Goal: Task Accomplishment & Management: Manage account settings

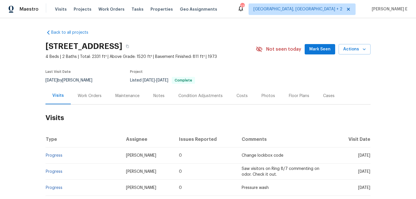
click at [75, 102] on div "Work Orders" at bounding box center [90, 95] width 38 height 17
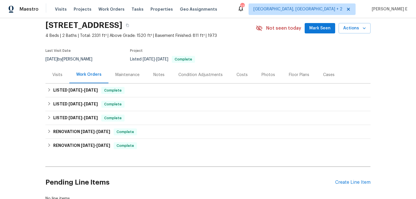
scroll to position [63, 0]
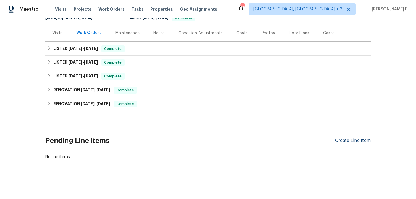
click at [348, 140] on div "Create Line Item" at bounding box center [352, 140] width 35 height 5
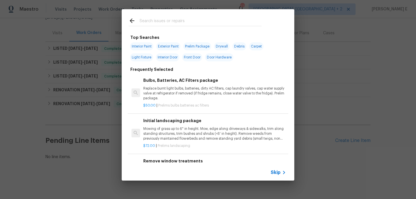
click at [275, 174] on span "Skip" at bounding box center [276, 172] width 10 height 6
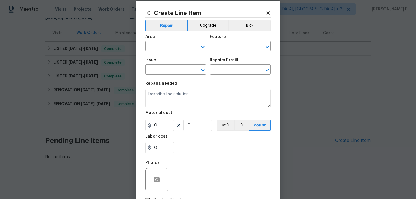
scroll to position [18, 0]
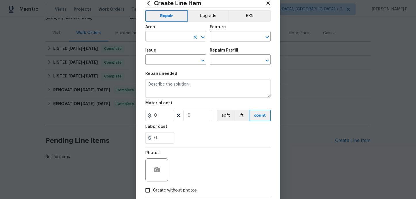
click at [175, 37] on input "text" at bounding box center [167, 36] width 45 height 9
type input "Interior Overall"
type input "Plumbing"
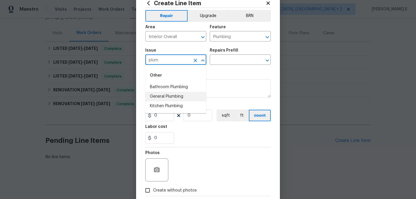
click at [158, 98] on li "General Plumbing" at bounding box center [175, 96] width 61 height 9
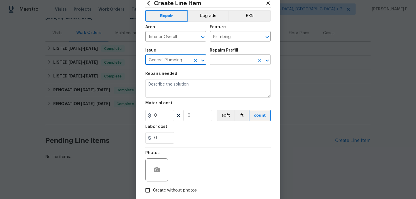
type input "General Plumbing"
click at [221, 64] on input "text" at bounding box center [232, 60] width 45 height 9
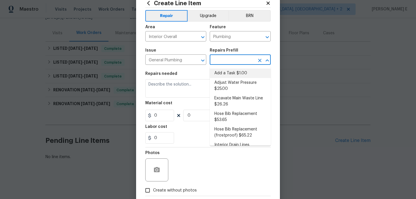
click at [221, 71] on li "Add a Task $1.00" at bounding box center [240, 72] width 61 height 9
type input "Add a Task $1.00"
type textarea "HPM to detail"
type input "1"
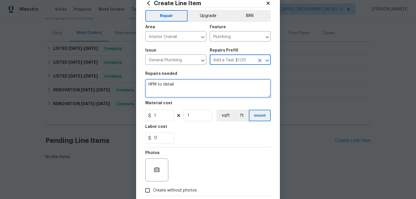
click at [186, 86] on textarea "HPM to detail" at bounding box center [207, 88] width 125 height 18
paste textarea "Feedback received that the porch has water seepage issues around the windows an…"
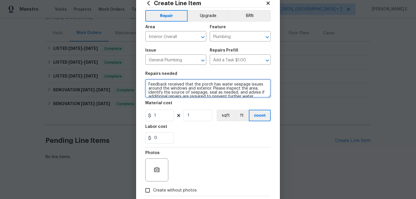
scroll to position [8, 0]
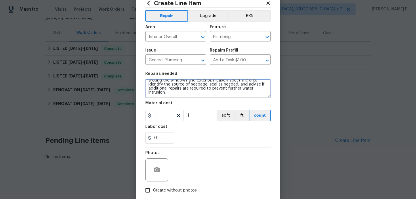
type textarea "Feedback received that the porch has water seepage issues around the windows an…"
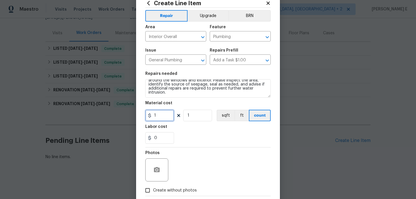
click at [155, 114] on input "1" at bounding box center [159, 116] width 29 height 12
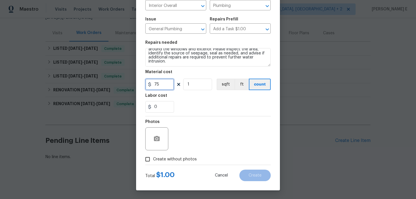
type input "75"
click at [156, 157] on span "Create without photos" at bounding box center [175, 159] width 44 height 6
click at [153, 157] on input "Create without photos" at bounding box center [147, 159] width 11 height 11
checkbox input "true"
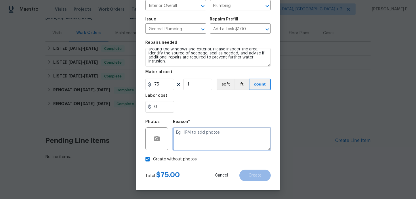
click at [201, 137] on textarea at bounding box center [222, 138] width 98 height 23
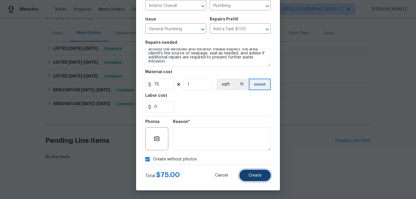
click at [259, 180] on button "Create" at bounding box center [254, 175] width 31 height 12
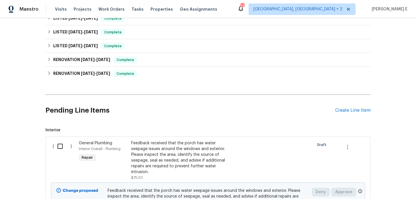
scroll to position [151, 0]
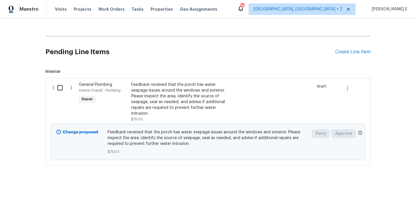
click at [58, 89] on input "checkbox" at bounding box center [62, 88] width 16 height 12
checkbox input "true"
click at [377, 183] on span "Create Work Order" at bounding box center [383, 184] width 38 height 7
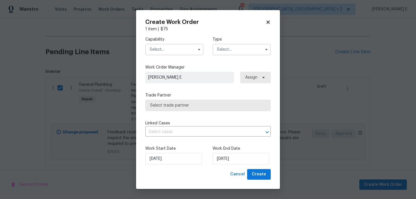
click at [173, 49] on input "text" at bounding box center [174, 50] width 58 height 12
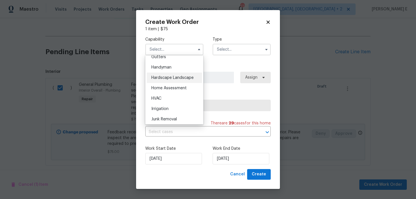
scroll to position [311, 0]
click at [185, 68] on div "Handyman" at bounding box center [174, 67] width 55 height 10
type input "Handyman"
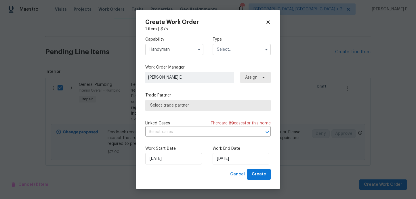
click at [242, 43] on div "Type" at bounding box center [241, 46] width 58 height 19
click at [232, 50] on input "text" at bounding box center [241, 50] width 58 height 12
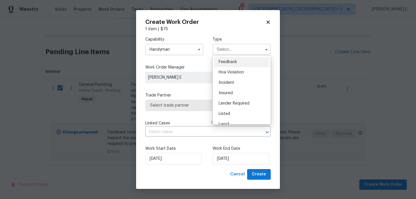
click at [231, 58] on div "Feedback" at bounding box center [241, 62] width 55 height 10
type input "Feedback"
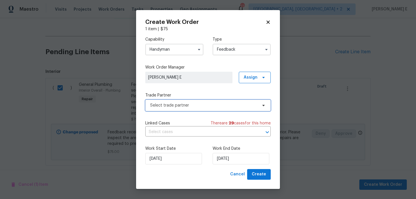
click at [177, 107] on span "Select trade partner" at bounding box center [203, 105] width 107 height 6
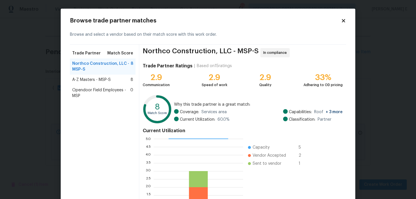
scroll to position [4, 0]
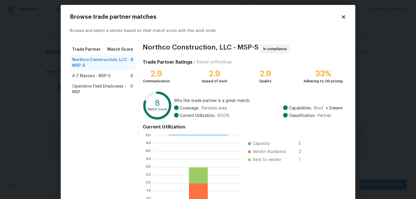
click at [122, 81] on div "Opendoor Field Employees - MSP 0" at bounding box center [103, 89] width 66 height 16
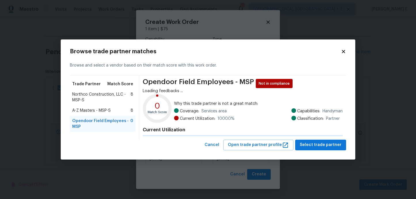
scroll to position [0, 0]
click at [122, 81] on div "Trade Partner Match Score" at bounding box center [103, 84] width 66 height 10
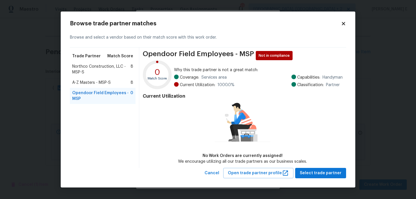
click at [117, 84] on div "A-Z Masters - MSP-S 8" at bounding box center [102, 83] width 61 height 6
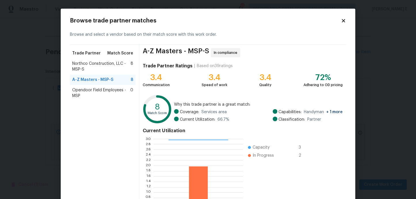
scroll to position [55, 0]
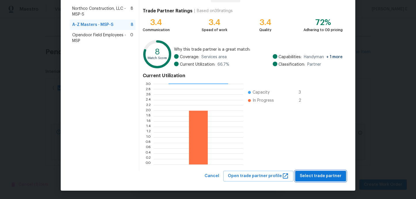
click at [308, 179] on span "Select trade partner" at bounding box center [321, 175] width 42 height 7
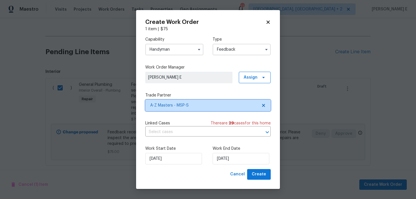
scroll to position [0, 0]
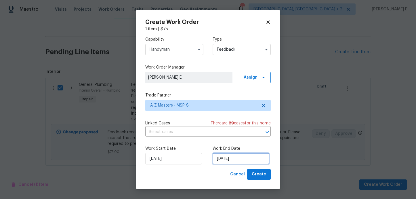
click at [221, 157] on input "28/08/2025" at bounding box center [240, 159] width 57 height 12
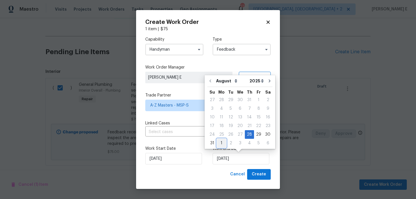
click at [221, 143] on div "1" at bounding box center [221, 143] width 9 height 8
type input "01/09/2025"
select select "8"
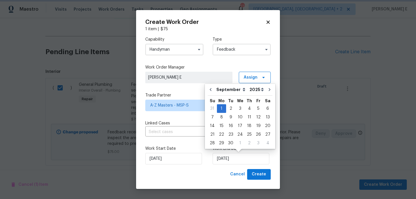
click at [212, 175] on div "Cancel Create" at bounding box center [207, 174] width 125 height 11
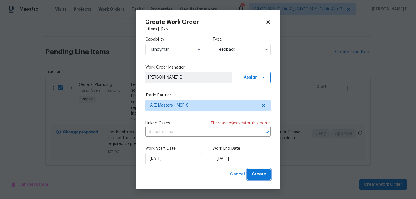
click at [265, 177] on span "Create" at bounding box center [259, 173] width 14 height 7
checkbox input "false"
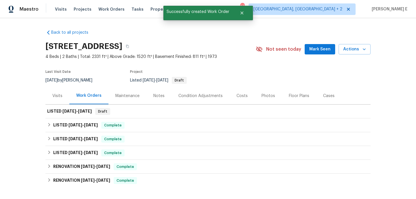
scroll to position [14, 0]
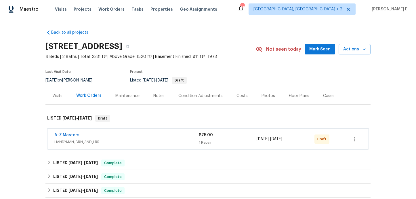
scroll to position [19, 0]
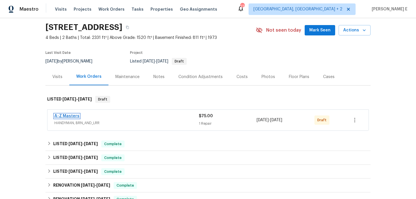
click at [72, 115] on link "A-Z Masters" at bounding box center [66, 116] width 25 height 4
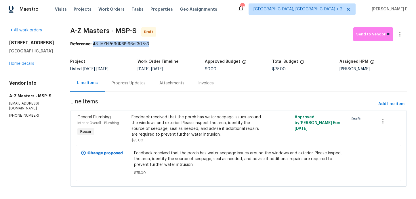
drag, startPoint x: 94, startPoint y: 44, endPoint x: 150, endPoint y: 46, distance: 56.4
click at [150, 45] on div "Reference: 43TMYHP690K6P-96ef30753" at bounding box center [238, 44] width 336 height 6
copy div "43TMYHP690K6P-96ef30753"
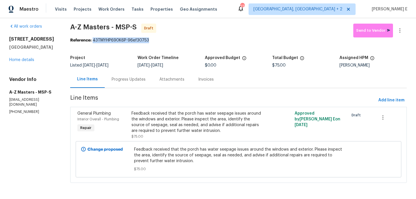
click at [134, 78] on div "Progress Updates" at bounding box center [129, 79] width 34 height 6
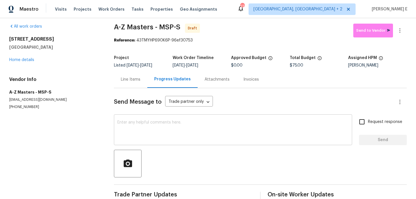
click at [147, 133] on textarea at bounding box center [232, 130] width 231 height 20
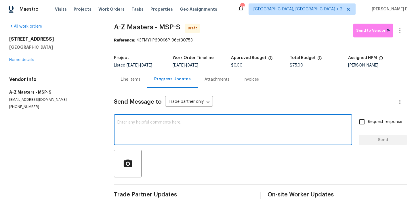
paste textarea "Hi this is Keerthana with Opendoor. I’m confirming you received the WO for the …"
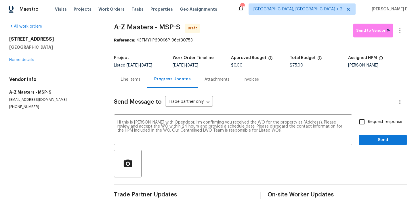
drag, startPoint x: 7, startPoint y: 40, endPoint x: 68, endPoint y: 48, distance: 61.1
click at [68, 48] on div "All work orders 5617 220th St N Forest Lake, MN 55025 Home details Vendor Info …" at bounding box center [208, 112] width 416 height 196
copy div "5617 220th St N Forest Lake, MN 55025"
click at [302, 121] on textarea "Hi this is Keerthana with Opendoor. I’m confirming you received the WO for the …" at bounding box center [232, 130] width 231 height 20
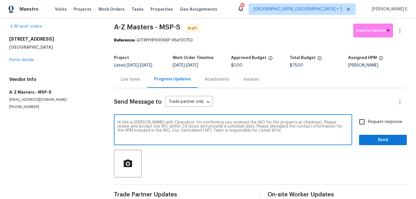
click at [302, 121] on textarea "Hi this is Keerthana with Opendoor. I’m confirming you received the WO for the …" at bounding box center [232, 130] width 231 height 20
paste textarea "5617 220th St N Forest Lake, MN 55025"
type textarea "Hi this is Keerthana with Opendoor. I’m confirming you received the WO for the …"
click at [368, 120] on input "Request response" at bounding box center [362, 122] width 12 height 12
checkbox input "true"
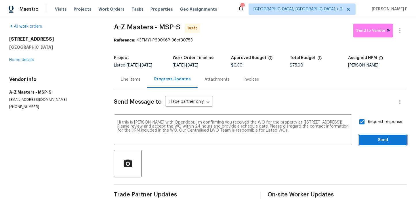
click at [388, 137] on span "Send" at bounding box center [382, 139] width 39 height 7
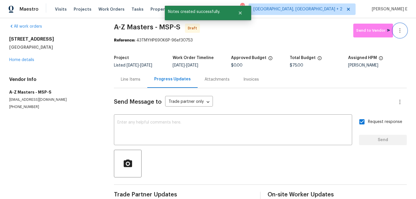
click at [403, 26] on button "button" at bounding box center [400, 31] width 14 height 14
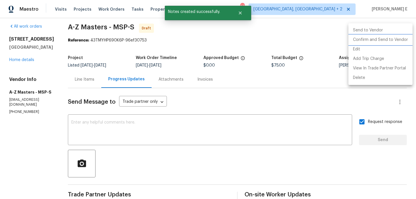
click at [379, 39] on li "Confirm and Send to Vendor" at bounding box center [380, 39] width 64 height 9
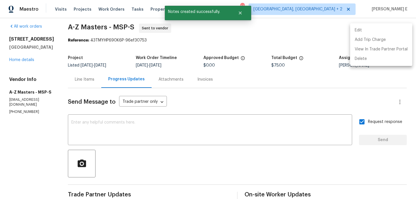
click at [228, 57] on div at bounding box center [208, 99] width 416 height 199
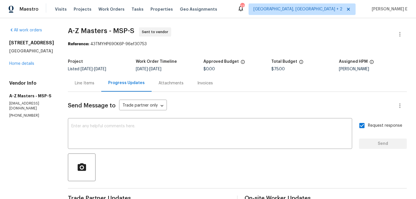
click at [175, 74] on div "Project Listed 8/28/2025 - 9/1/2025 Work Order Timeline 8/28/2025 - 9/1/2025 Ap…" at bounding box center [237, 65] width 339 height 18
drag, startPoint x: 66, startPoint y: 33, endPoint x: 104, endPoint y: 33, distance: 38.5
click at [104, 33] on span "A-Z Masters - MSP-S" at bounding box center [101, 30] width 66 height 7
copy span "A-Z Masters"
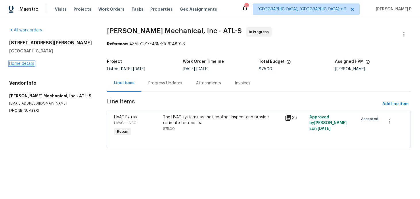
click at [29, 65] on link "Home details" at bounding box center [21, 64] width 25 height 4
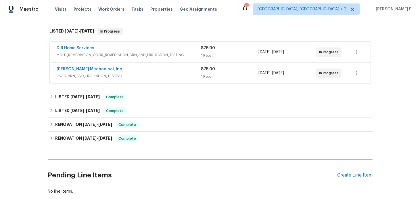
scroll to position [121, 0]
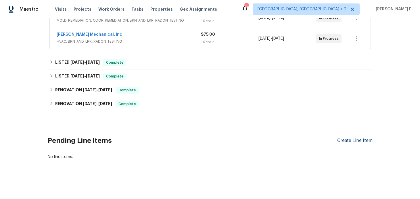
click at [353, 142] on div "Create Line Item" at bounding box center [354, 140] width 35 height 5
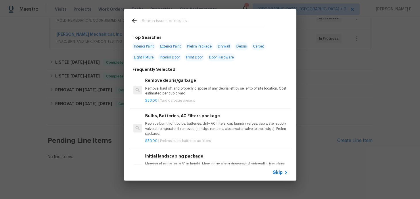
click at [278, 175] on div "Skip" at bounding box center [281, 172] width 17 height 7
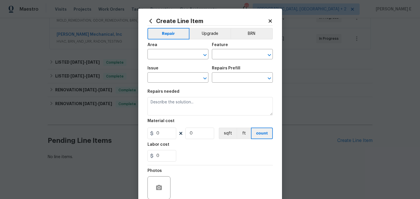
click at [278, 175] on div "Create Line Item Repair Upgrade BRN Area ​ Feature ​ Issue ​ Repairs Prefill ​ …" at bounding box center [210, 124] width 144 height 230
click at [168, 52] on input "text" at bounding box center [169, 54] width 45 height 9
type input "HVAC"
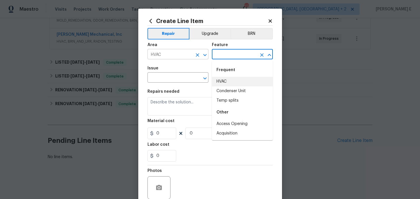
type input "HVAC"
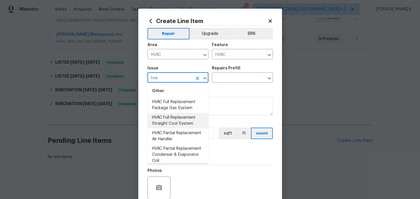
scroll to position [104, 0]
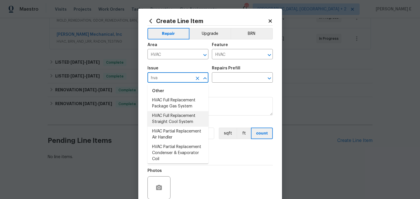
click at [175, 118] on li "HVAC Full Replacement Straight Cool System" at bounding box center [177, 119] width 61 height 16
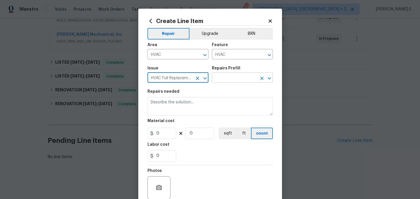
type input "HVAC Full Replacement Straight Cool System"
click at [232, 79] on input "text" at bounding box center [234, 78] width 45 height 9
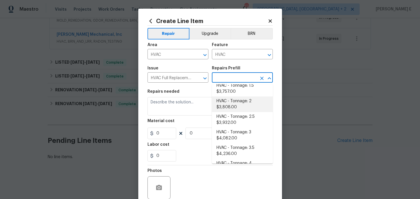
scroll to position [0, 0]
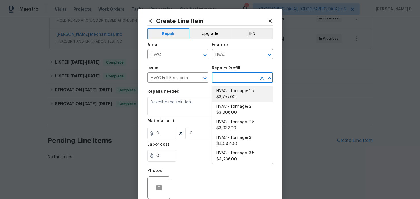
click at [234, 91] on li "HVAC - Tonnage: 1.5 $3,757.00" at bounding box center [242, 94] width 61 height 16
type input "HVAC - Tonnage: 1.5 $3,757.00"
type textarea "Replace 1.5 Ton Straight Cool System. SEER2 14.3 Straight Cool System Materials…"
type input "3757"
type input "1"
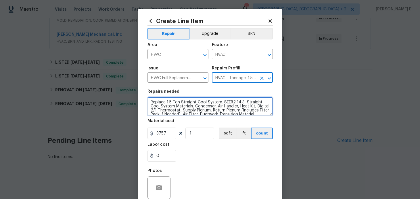
click at [188, 104] on textarea "Replace 1.5 Ton Straight Cool System. SEER2 14.3 Straight Cool System Materials…" at bounding box center [209, 106] width 125 height 18
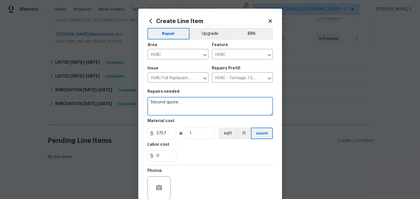
paste textarea "The HVAC systems are not cooling. Inspect and provide estimate for repairs."
type textarea "Second quote: The HVAC systems are not cooling. Inspect and provide estimate fo…"
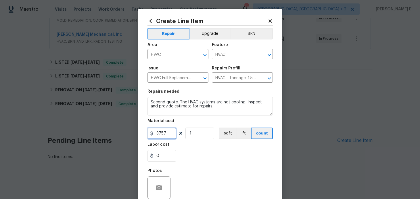
click at [163, 131] on input "3757" at bounding box center [161, 133] width 29 height 12
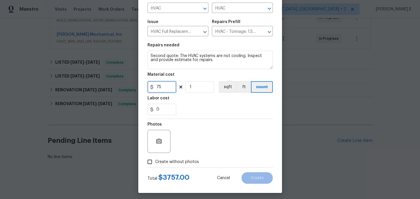
scroll to position [49, 0]
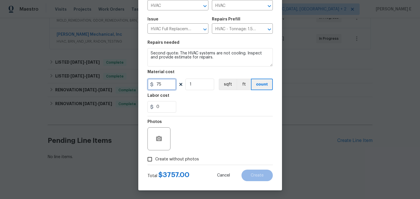
type input "75"
click at [167, 158] on span "Create without photos" at bounding box center [177, 159] width 44 height 6
click at [155, 158] on input "Create without photos" at bounding box center [149, 159] width 11 height 11
checkbox input "true"
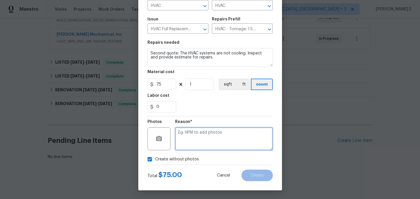
click at [202, 137] on textarea at bounding box center [224, 138] width 98 height 23
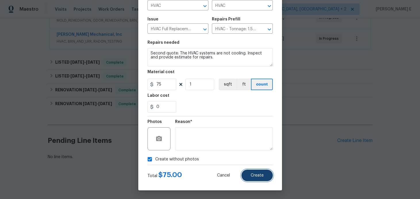
click at [248, 170] on button "Create" at bounding box center [257, 175] width 31 height 12
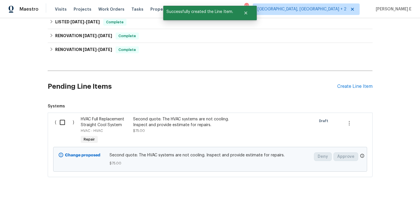
scroll to position [193, 0]
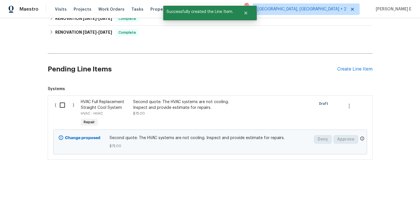
click at [66, 102] on input "checkbox" at bounding box center [64, 105] width 16 height 12
checkbox input "true"
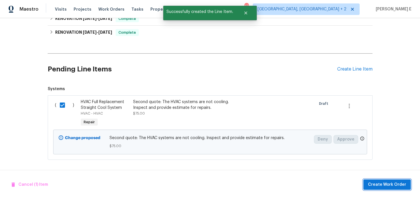
click at [397, 188] on button "Create Work Order" at bounding box center [386, 184] width 47 height 11
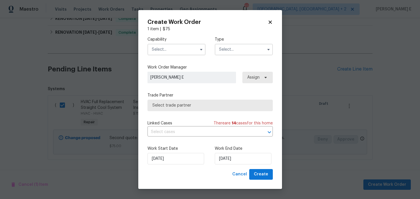
click at [197, 53] on span at bounding box center [201, 49] width 9 height 9
click at [200, 52] on button "button" at bounding box center [201, 49] width 7 height 7
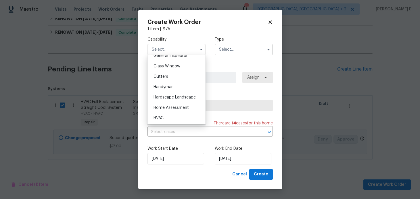
scroll to position [312, 0]
click at [170, 95] on div "HVAC" at bounding box center [176, 97] width 55 height 10
type input "HVAC"
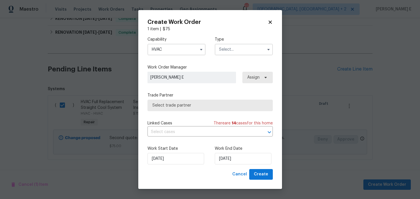
click at [239, 47] on input "text" at bounding box center [244, 50] width 58 height 12
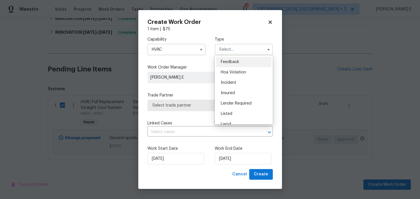
click at [231, 58] on div "Feedback" at bounding box center [243, 62] width 55 height 10
type input "Feedback"
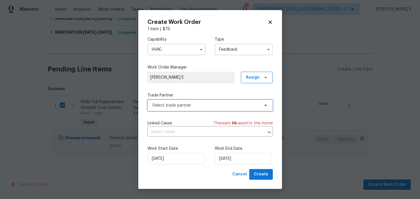
click at [181, 104] on span "Select trade partner" at bounding box center [205, 105] width 107 height 6
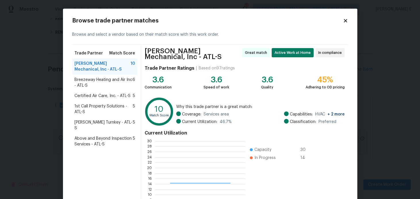
scroll to position [81, 90]
click at [99, 86] on span "Breezeway Heating and Air Inc - ATL-S" at bounding box center [103, 83] width 58 height 12
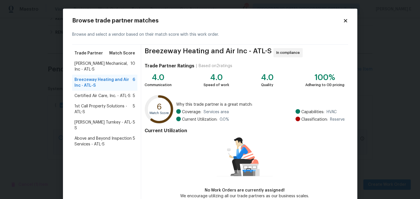
scroll to position [31, 0]
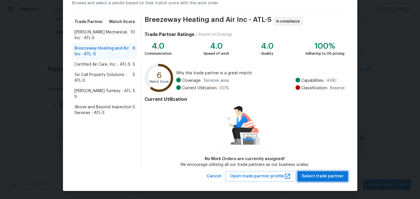
click at [325, 173] on span "Select trade partner" at bounding box center [323, 176] width 42 height 7
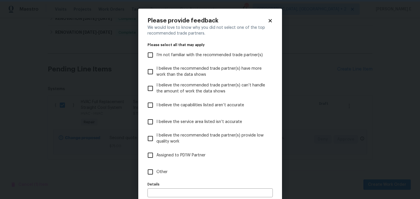
scroll to position [0, 0]
click at [213, 174] on label "Other" at bounding box center [206, 171] width 124 height 17
click at [156, 174] on input "Other" at bounding box center [150, 172] width 12 height 12
checkbox input "true"
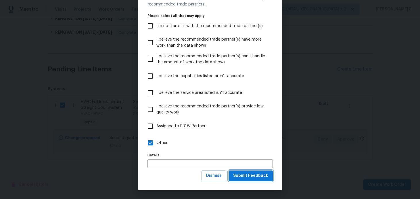
click at [256, 175] on span "Submit Feedback" at bounding box center [250, 175] width 35 height 7
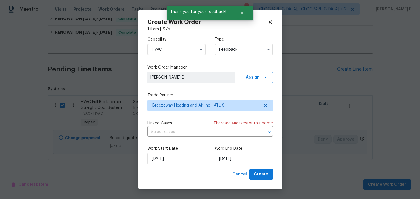
scroll to position [0, 0]
click at [233, 157] on input "[DATE]" at bounding box center [243, 159] width 57 height 12
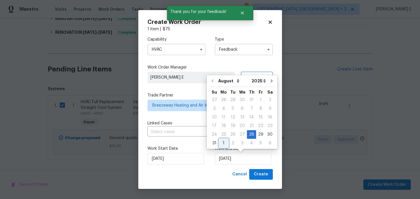
click at [223, 143] on div "1" at bounding box center [223, 143] width 9 height 8
type input "01/09/2025"
select select "8"
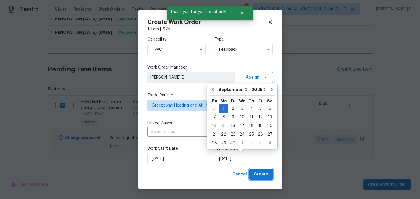
click at [257, 171] on span "Create" at bounding box center [261, 173] width 14 height 7
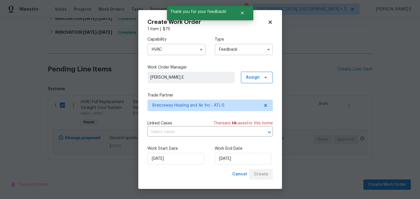
checkbox input "false"
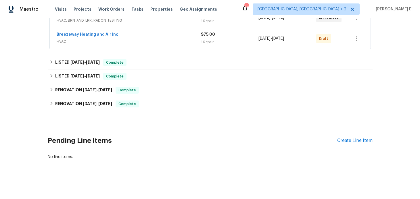
scroll to position [85, 0]
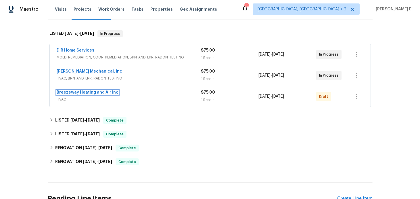
click at [66, 91] on link "Breezeway Heating and Air Inc" at bounding box center [88, 92] width 62 height 4
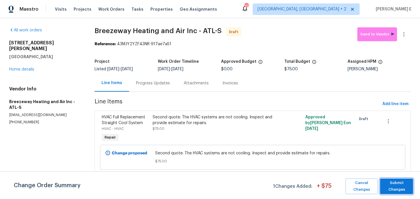
click at [392, 182] on span "Submit Changes" at bounding box center [396, 185] width 27 height 13
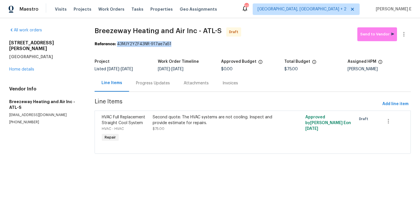
drag, startPoint x: 119, startPoint y: 43, endPoint x: 173, endPoint y: 44, distance: 54.4
click at [173, 44] on div "Reference: 43MJY2YZF43NR-917ae7a51" at bounding box center [253, 44] width 316 height 6
copy div "43MJY2YZF43NR-917ae7a51"
click at [159, 88] on div "Progress Updates" at bounding box center [153, 82] width 48 height 17
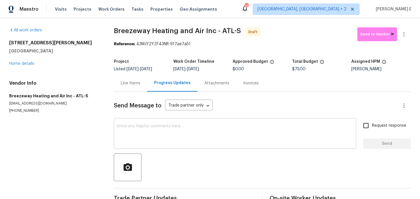
click at [174, 127] on textarea at bounding box center [234, 134] width 235 height 20
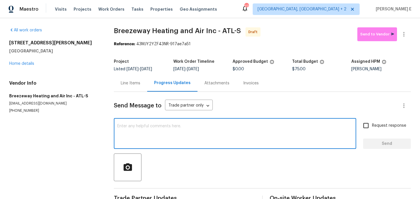
paste textarea "Hi this is Keerthana with Opendoor. I’m confirming you received the WO for the …"
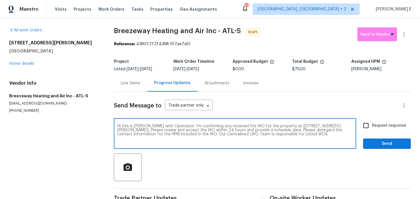
type textarea "Hi this is Keerthana with Opendoor. I’m confirming you received the WO for the …"
click at [383, 127] on span "Request response" at bounding box center [389, 125] width 34 height 6
click at [372, 127] on input "Request response" at bounding box center [366, 125] width 12 height 12
checkbox input "true"
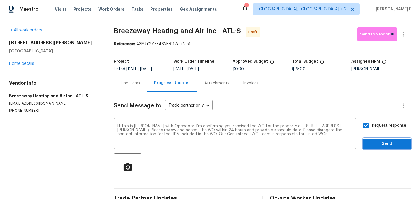
click at [383, 141] on span "Send" at bounding box center [387, 143] width 39 height 7
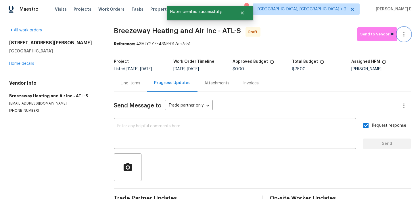
click at [406, 39] on button "button" at bounding box center [404, 34] width 14 height 14
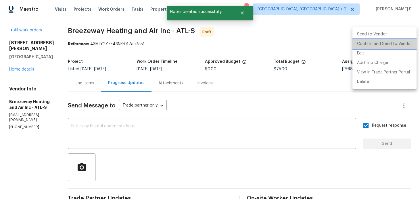
click at [392, 44] on li "Confirm and Send to Vendor" at bounding box center [384, 43] width 64 height 9
click at [195, 66] on div at bounding box center [210, 99] width 420 height 199
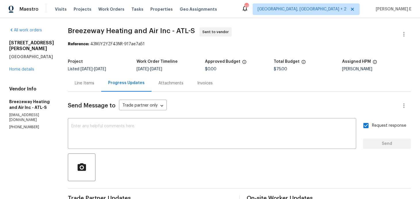
click at [88, 61] on div "Project" at bounding box center [102, 63] width 69 height 7
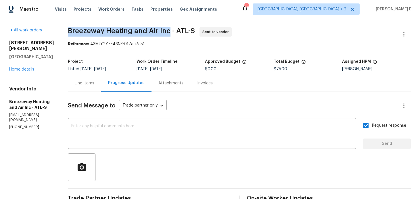
drag, startPoint x: 69, startPoint y: 32, endPoint x: 168, endPoint y: 30, distance: 99.8
click at [168, 30] on span "Breezeway Heating and Air Inc - ATL-S" at bounding box center [131, 30] width 127 height 7
copy span "Breezeway Heating and Air Inc"
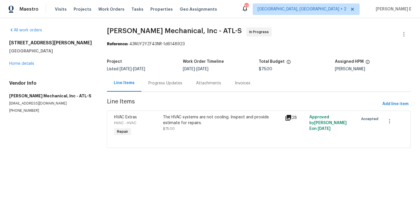
click at [180, 127] on div "The HVAC systems are not cooling. Inspect and provide estimate for repairs. $75…" at bounding box center [222, 122] width 119 height 17
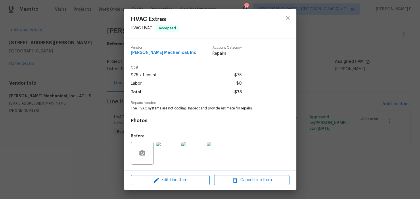
click at [134, 109] on span "The HVAC systems are not cooling. Inspect and provide estimate for repairs." at bounding box center [202, 108] width 143 height 5
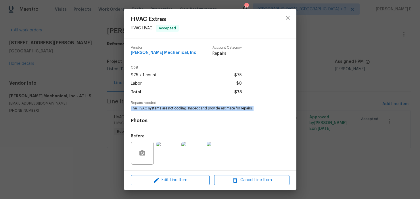
copy span "The HVAC systems are not cooling. Inspect and provide estimate for repairs."
click at [312, 75] on div "HVAC Extras HVAC - HVAC Accepted Vendor [PERSON_NAME] Mechanical, Inc Account C…" at bounding box center [210, 99] width 420 height 199
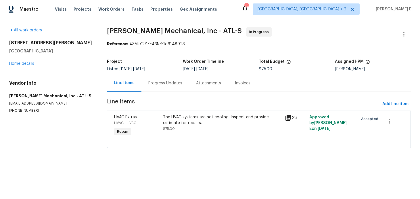
click at [154, 84] on div "Progress Updates" at bounding box center [165, 83] width 34 height 6
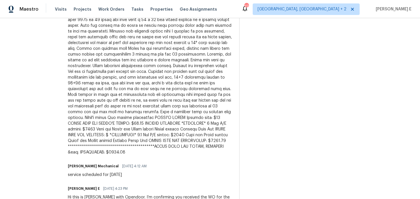
scroll to position [283, 0]
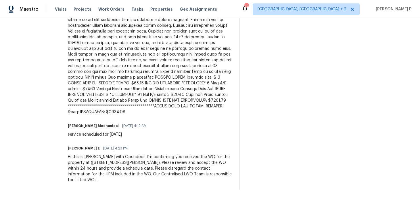
click at [134, 170] on div "Hi this is [PERSON_NAME] with Opendoor. I’m confirming you received the WO for …" at bounding box center [150, 168] width 164 height 29
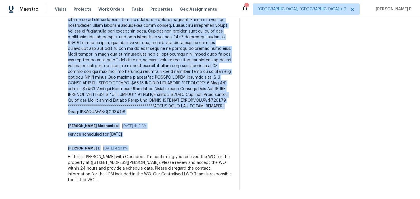
copy div "Lorem Ipsumdo Sitamet Consectet A 49/20/7387 1:17 EL Se doe temporinc utlaboree…"
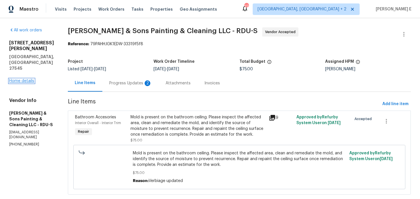
click at [16, 79] on link "Home details" at bounding box center [21, 81] width 25 height 4
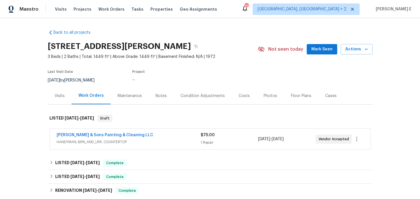
scroll to position [7, 0]
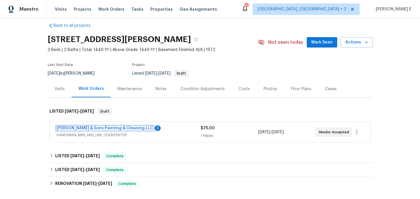
click at [77, 129] on link "Hodge & Sons Painting & Cleaning LLC" at bounding box center [105, 128] width 97 height 4
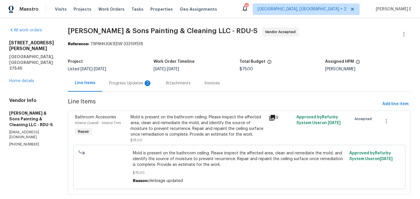
click at [143, 86] on div "Progress Updates 2" at bounding box center [130, 82] width 56 height 17
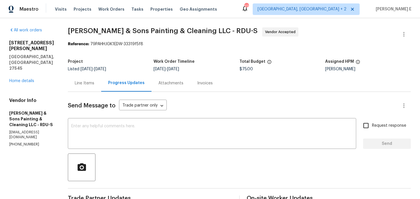
click at [82, 87] on div "Line Items" at bounding box center [84, 82] width 33 height 17
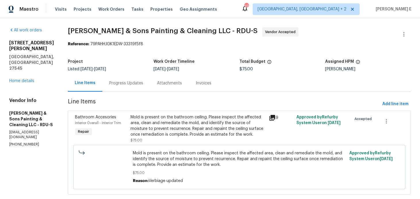
scroll to position [12, 0]
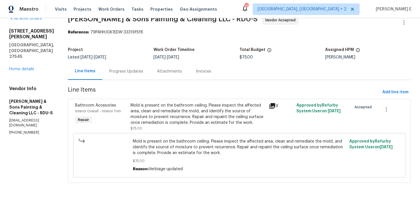
click at [148, 119] on div "Mold is present on the bathroom ceiling. Please inspect the affected area, clea…" at bounding box center [198, 113] width 135 height 23
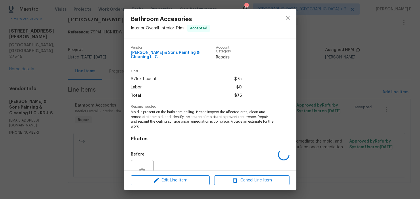
scroll to position [52, 0]
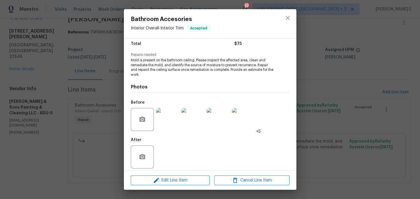
click at [161, 115] on img at bounding box center [167, 119] width 23 height 23
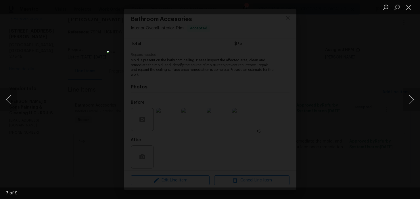
click at [356, 48] on div "Lightbox" at bounding box center [210, 99] width 420 height 199
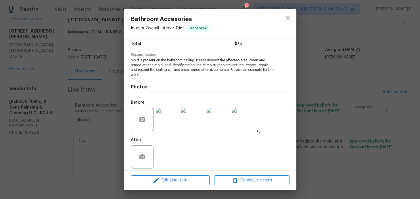
click at [356, 48] on div "Bathroom Accesories Interior Overall - Interior Trim Accepted Vendor Hodge & So…" at bounding box center [210, 99] width 420 height 199
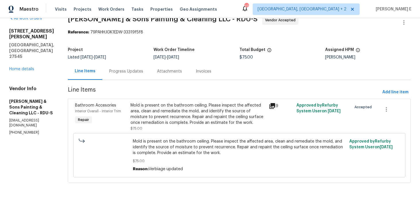
click at [125, 74] on div "Progress Updates" at bounding box center [126, 71] width 48 height 17
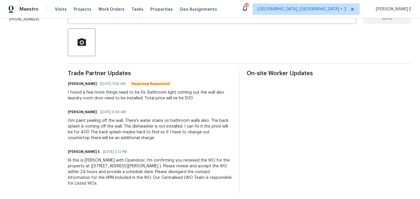
scroll to position [125, 0]
click at [91, 133] on div "Gm paint peeling off the wall. There's water stains on bathroom walls also. The…" at bounding box center [150, 128] width 164 height 23
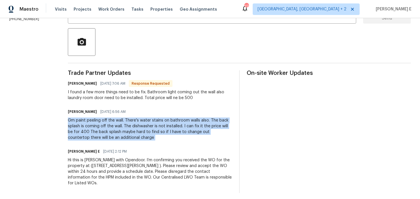
copy div "Gm paint peeling off the wall. There's water stains on bathroom walls also. The…"
click at [92, 90] on div "I found a few more things need to be fix. Bathroom light coming out the wall al…" at bounding box center [150, 95] width 164 height 12
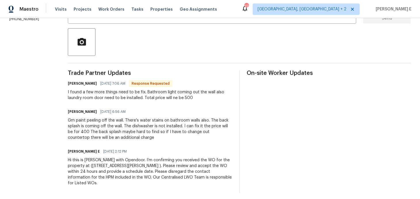
click at [92, 90] on div "I found a few more things need to be fix. Bathroom light coming out the wall al…" at bounding box center [150, 95] width 164 height 12
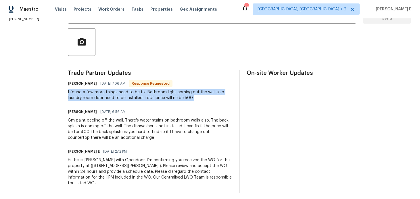
copy div "I found a few more things need to be fix. Bathroom light coming out the wall al…"
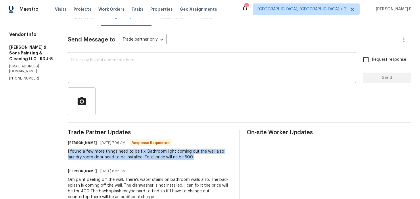
scroll to position [60, 0]
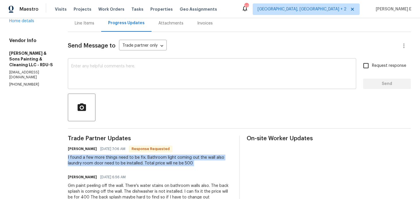
click at [226, 70] on textarea at bounding box center [211, 74] width 281 height 20
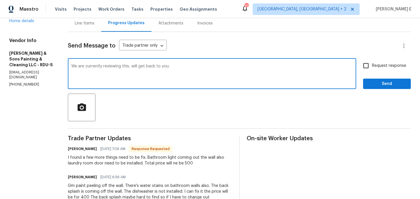
scroll to position [65, 0]
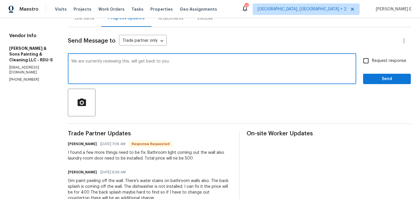
type textarea "We are currently reviewing this, will get back to you."
click at [390, 64] on label "Request response" at bounding box center [383, 61] width 46 height 12
click at [372, 64] on input "Request response" at bounding box center [366, 61] width 12 height 12
checkbox input "true"
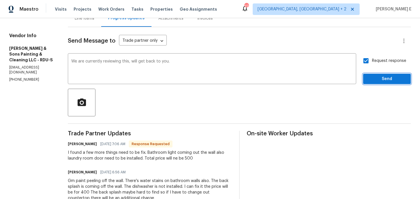
click at [387, 77] on span "Send" at bounding box center [387, 78] width 39 height 7
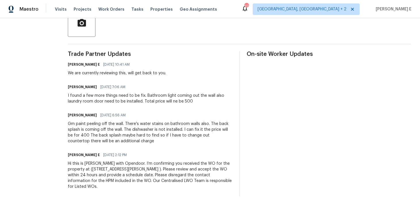
scroll to position [151, 0]
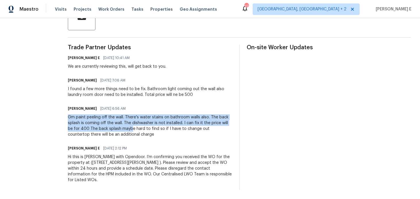
drag, startPoint x: 66, startPoint y: 116, endPoint x: 123, endPoint y: 131, distance: 59.2
click at [123, 131] on div "Gm paint peeling off the wall. There's water stains on bathroom walls also. The…" at bounding box center [150, 125] width 164 height 23
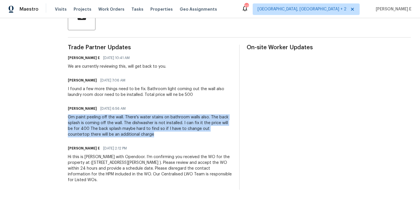
copy div "Gm paint peeling off the wall. There's water stains on bathroom walls also. The…"
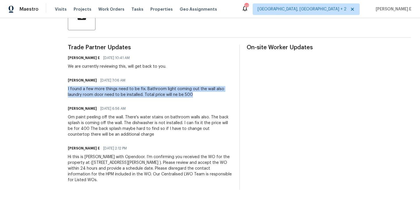
drag, startPoint x: 65, startPoint y: 89, endPoint x: 193, endPoint y: 94, distance: 128.3
click at [193, 94] on div "All work orders 1508 Hodge Rd Knightdale, NC 27545 Home details Vendor Info Hod…" at bounding box center [210, 32] width 420 height 331
copy div "I found a few more things need to be fix. Bathroom light coming out the wall al…"
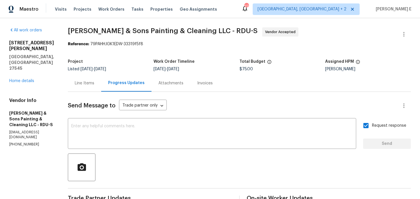
click at [75, 79] on div "Line Items" at bounding box center [84, 82] width 33 height 17
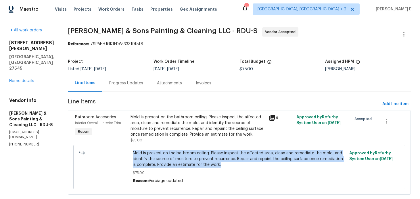
drag, startPoint x: 132, startPoint y: 151, endPoint x: 216, endPoint y: 166, distance: 85.8
click at [216, 166] on span "Mold is present on the bathroom ceiling. Please inspect the affected area, clea…" at bounding box center [239, 158] width 213 height 17
copy span "Mold is present on the bathroom ceiling. Please inspect the affected area, clea…"
click at [21, 66] on div "1508 Hodge Rd Knightdale, NC 27545 Home details" at bounding box center [31, 62] width 45 height 44
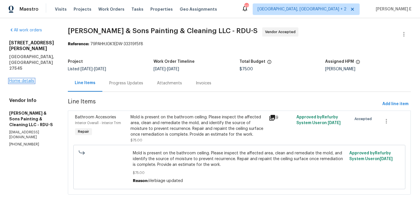
click at [26, 79] on link "Home details" at bounding box center [21, 81] width 25 height 4
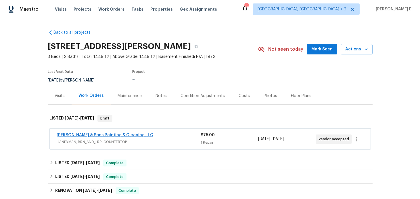
scroll to position [23, 0]
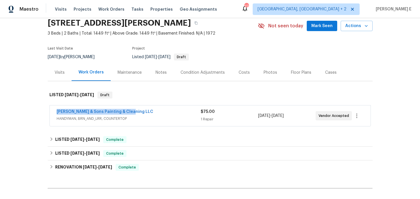
drag, startPoint x: 54, startPoint y: 111, endPoint x: 145, endPoint y: 111, distance: 90.9
click at [145, 111] on div "Hodge & Sons Painting & Cleaning LLC HANDYMAN, BRN_AND_LRR, COUNTERTOP $75.00 1…" at bounding box center [210, 115] width 321 height 21
copy link "Hodge & Sons Painting & Cleaning LLC"
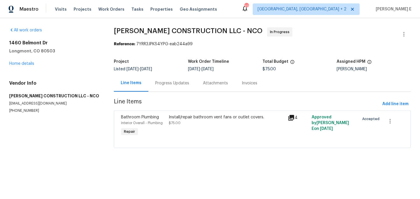
click at [177, 81] on div "Progress Updates" at bounding box center [172, 83] width 34 height 6
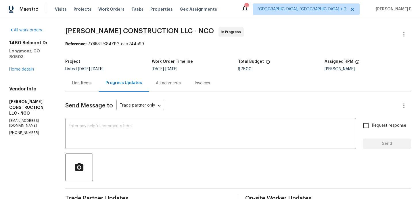
click at [76, 82] on div "Line Items" at bounding box center [82, 83] width 20 height 6
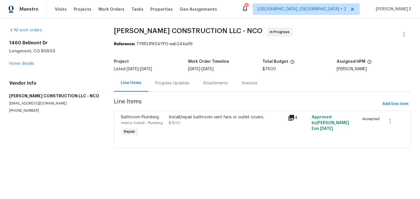
click at [160, 88] on div "Progress Updates" at bounding box center [172, 82] width 48 height 17
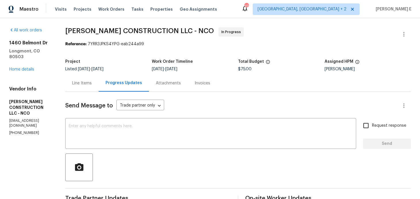
click at [77, 88] on div "Line Items" at bounding box center [81, 82] width 33 height 17
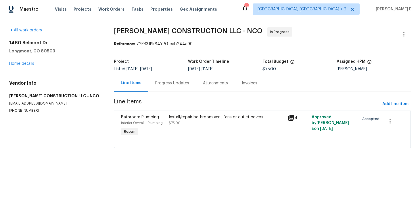
click at [161, 80] on div "Progress Updates" at bounding box center [172, 83] width 34 height 6
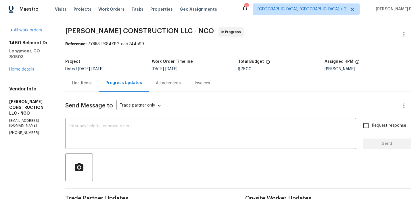
click at [89, 79] on div "Line Items" at bounding box center [81, 82] width 33 height 17
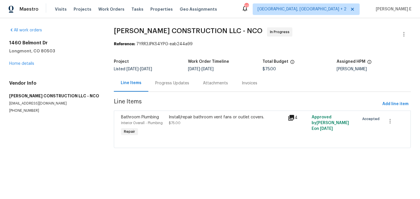
click at [171, 139] on div at bounding box center [262, 140] width 283 height 7
click at [193, 125] on div "Install/repair bathroom vent fans or outlet covers. $75.00" at bounding box center [227, 120] width 116 height 12
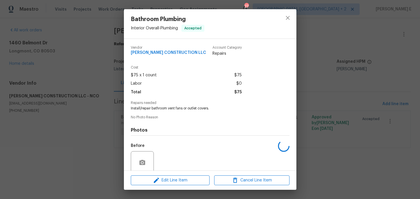
scroll to position [47, 0]
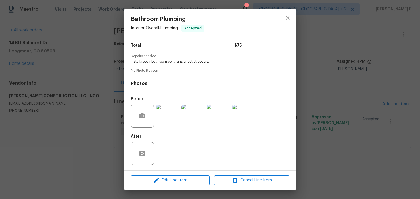
click at [163, 110] on img at bounding box center [167, 115] width 23 height 23
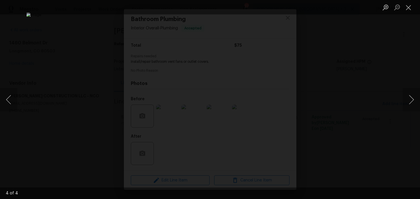
click at [334, 57] on img "Lightbox" at bounding box center [209, 100] width 367 height 174
click at [348, 52] on div "Lightbox" at bounding box center [210, 99] width 420 height 199
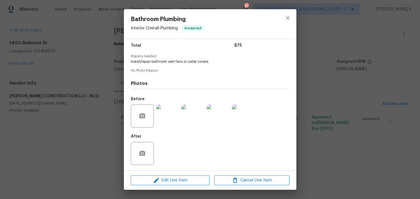
click at [348, 52] on div "Bathroom Plumbing Interior Overall - Plumbing Accepted Vendor ESPINO'S CONSTRUC…" at bounding box center [210, 99] width 420 height 199
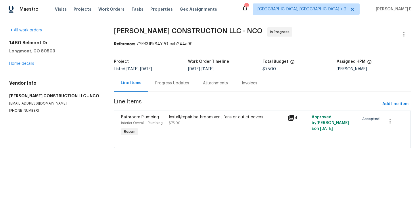
click at [184, 89] on div "Progress Updates" at bounding box center [172, 82] width 48 height 17
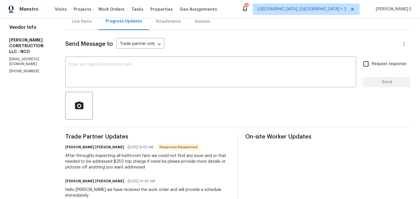
scroll to position [71, 0]
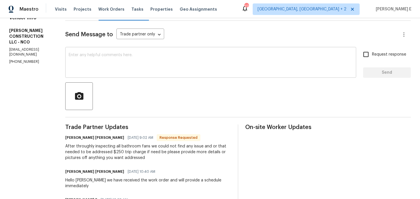
click at [201, 76] on div "x ​" at bounding box center [210, 62] width 291 height 29
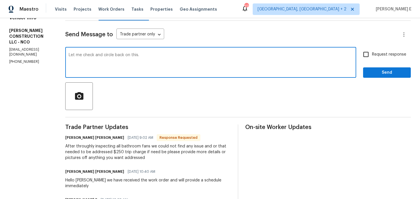
type textarea "Let me check and circle back on this."
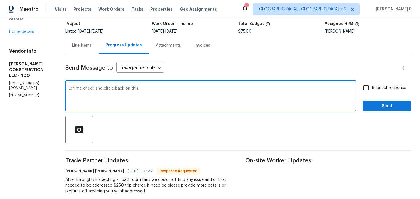
scroll to position [40, 0]
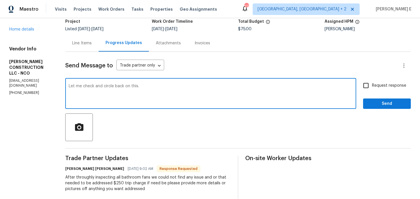
click at [375, 84] on span "Request response" at bounding box center [389, 86] width 34 height 6
click at [372, 84] on input "Request response" at bounding box center [366, 85] width 12 height 12
checkbox input "true"
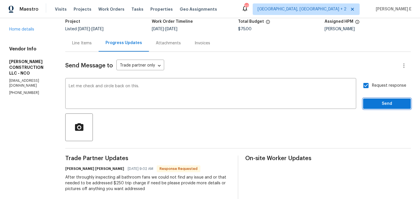
click at [377, 105] on span "Send" at bounding box center [387, 103] width 39 height 7
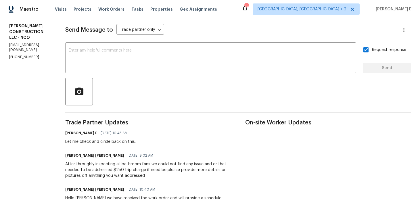
scroll to position [0, 0]
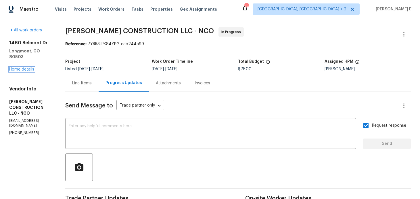
click at [24, 67] on link "Home details" at bounding box center [21, 69] width 25 height 4
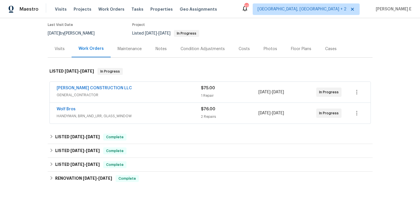
scroll to position [47, 0]
drag, startPoint x: 54, startPoint y: 87, endPoint x: 123, endPoint y: 89, distance: 69.6
click at [123, 89] on div "ESPINO'S CONSTRUCTION LLC GENERAL_CONTRACTOR $75.00 1 Repair 8/27/2025 - 8/29/2…" at bounding box center [210, 92] width 321 height 21
copy link "ESPINO'S CONSTRUCTION LLC"
click at [90, 87] on link "ESPINO'S CONSTRUCTION LLC" at bounding box center [94, 88] width 75 height 4
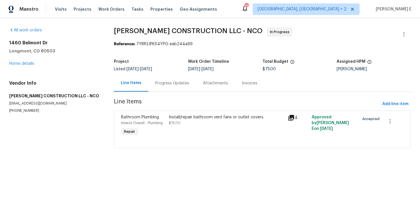
click at [150, 86] on div "Progress Updates" at bounding box center [172, 82] width 48 height 17
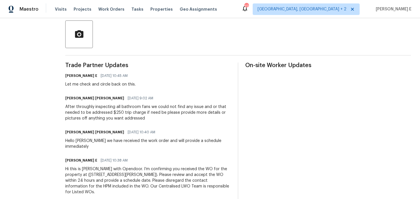
scroll to position [142, 0]
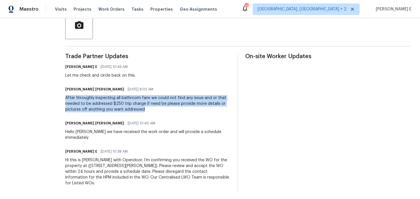
drag, startPoint x: 66, startPoint y: 97, endPoint x: 160, endPoint y: 110, distance: 94.3
click at [159, 110] on div "After throughly inspecting all bathroom fans we could not find any issue and or…" at bounding box center [148, 103] width 166 height 17
copy div "After throughly inspecting all bathroom fans we could not find any issue and or…"
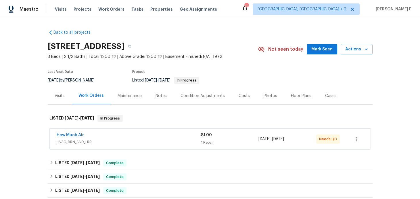
scroll to position [4, 0]
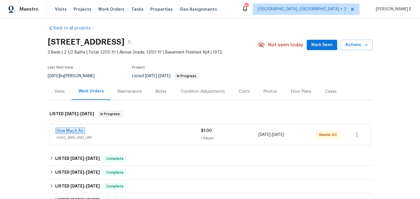
click at [72, 129] on link "How Much Air" at bounding box center [70, 131] width 27 height 4
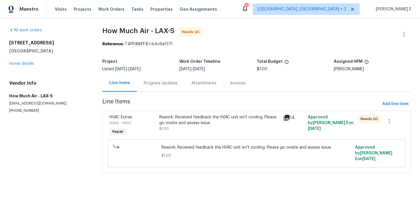
click at [157, 124] on div "HVAC Extras HVAC - HVAC Repair" at bounding box center [132, 125] width 49 height 26
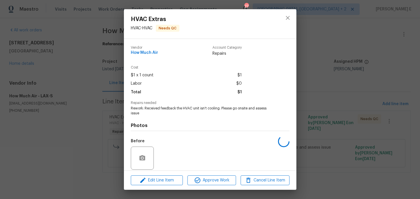
scroll to position [42, 0]
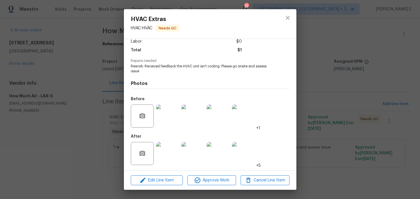
click at [89, 147] on div "HVAC Extras HVAC - HVAC Needs QC Vendor How Much Air Account Category Repairs C…" at bounding box center [210, 99] width 420 height 199
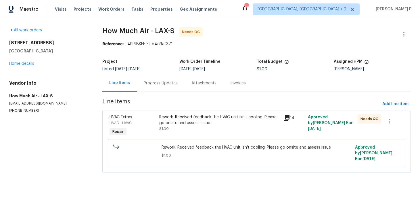
click at [158, 81] on div "Progress Updates" at bounding box center [161, 83] width 34 height 6
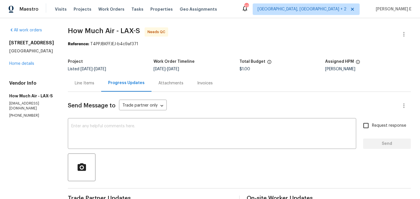
click at [84, 82] on div "Line Items" at bounding box center [85, 83] width 20 height 6
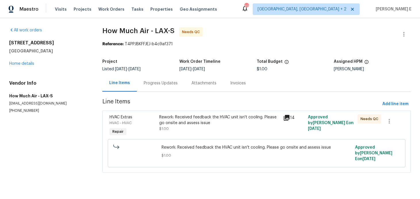
click at [164, 124] on div "Rework: Received feedback the HVAC unit isn't cooling. Please go onsite and ass…" at bounding box center [219, 120] width 120 height 12
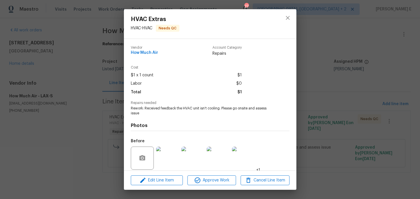
scroll to position [42, 0]
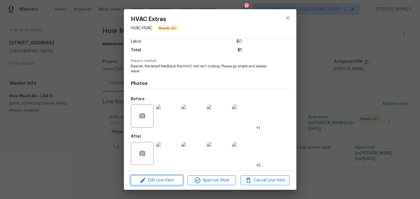
click at [162, 181] on span "Edit Line Item" at bounding box center [157, 180] width 49 height 7
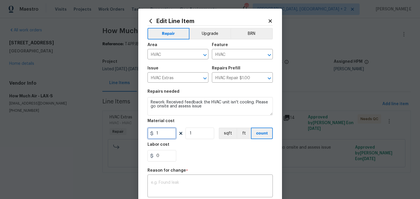
click at [162, 135] on input "1" at bounding box center [161, 133] width 29 height 12
type input "150"
click at [160, 184] on textarea at bounding box center [210, 186] width 118 height 12
paste textarea "(KE) Updated per vendor's final cost."
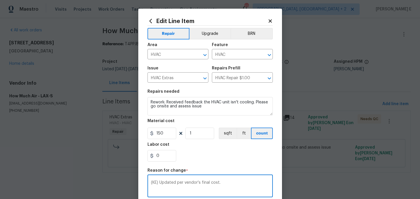
scroll to position [91, 0]
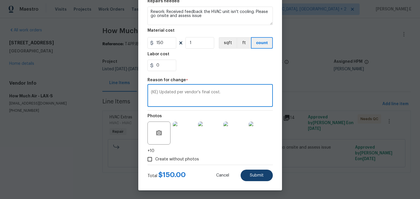
type textarea "(KE) Updated per vendor's final cost."
click at [258, 171] on button "Submit" at bounding box center [257, 175] width 32 height 12
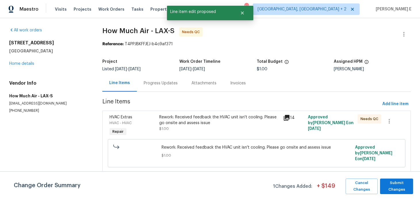
scroll to position [0, 0]
click at [403, 183] on span "Submit Changes" at bounding box center [396, 185] width 27 height 13
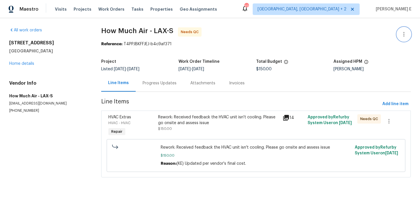
click at [400, 37] on button "button" at bounding box center [404, 34] width 14 height 14
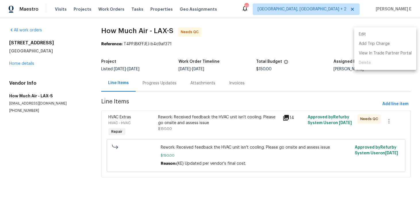
click at [378, 34] on li "Edit" at bounding box center [385, 34] width 62 height 9
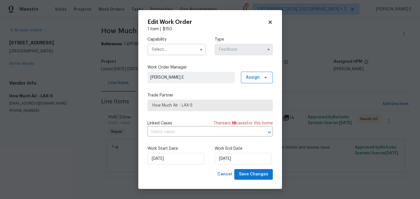
click at [168, 50] on input "text" at bounding box center [176, 50] width 58 height 12
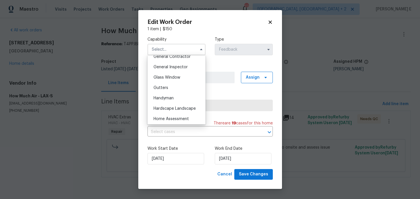
scroll to position [293, 0]
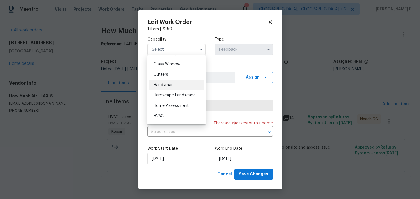
click at [166, 83] on span "Handyman" at bounding box center [164, 85] width 20 height 4
type input "Handyman"
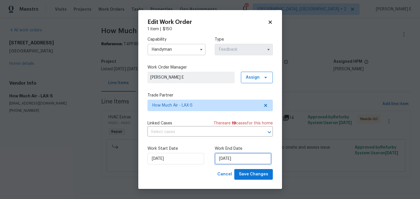
click at [231, 159] on input "[DATE]" at bounding box center [243, 159] width 57 height 12
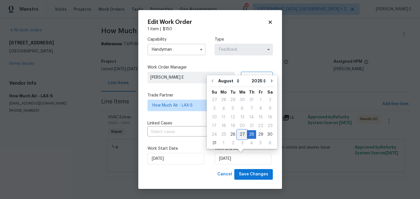
click at [240, 133] on div "27" at bounding box center [241, 134] width 9 height 8
type input "[DATE]"
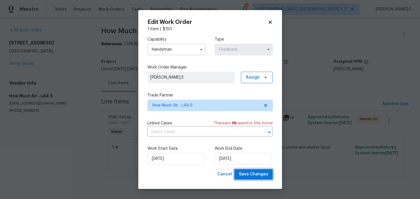
click at [252, 177] on span "Save Changes" at bounding box center [253, 173] width 29 height 7
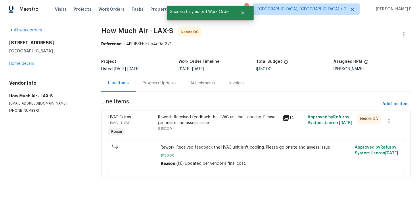
click at [236, 133] on div "Rework: Received feedback the HVAC unit isn't cooling. Please go onsite and ass…" at bounding box center [218, 125] width 124 height 26
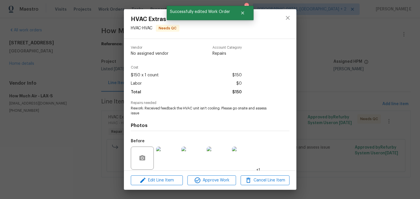
scroll to position [42, 0]
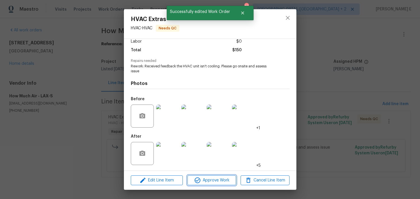
click at [221, 176] on button "Approve Work" at bounding box center [211, 180] width 49 height 10
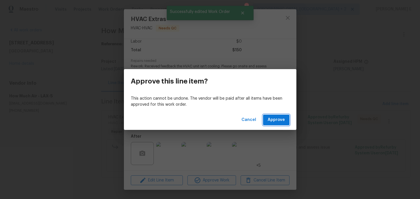
click at [277, 119] on span "Approve" at bounding box center [276, 119] width 17 height 7
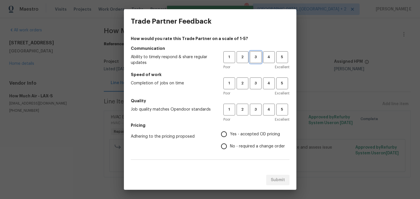
click at [258, 58] on span "3" at bounding box center [255, 57] width 11 height 7
click at [258, 83] on span "3" at bounding box center [255, 83] width 11 height 7
click at [258, 107] on span "3" at bounding box center [255, 109] width 11 height 7
click at [229, 151] on input "No - required a change order" at bounding box center [224, 146] width 12 height 12
radio input "true"
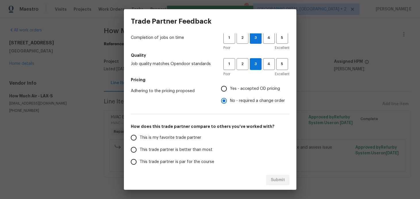
scroll to position [93, 0]
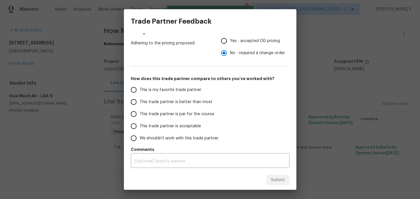
click at [194, 112] on span "This trade partner is par for the course" at bounding box center [177, 114] width 74 height 6
click at [140, 112] on input "This trade partner is par for the course" at bounding box center [134, 114] width 12 height 12
click at [281, 181] on span "Submit" at bounding box center [278, 179] width 14 height 7
radio input "true"
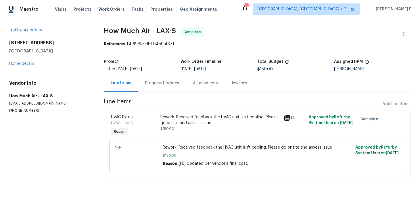
click at [157, 82] on div "Progress Updates" at bounding box center [162, 83] width 34 height 6
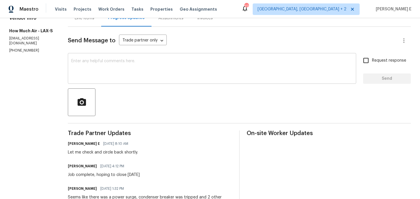
click at [162, 78] on textarea at bounding box center [211, 69] width 281 height 20
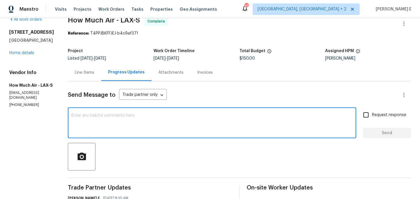
scroll to position [9, 0]
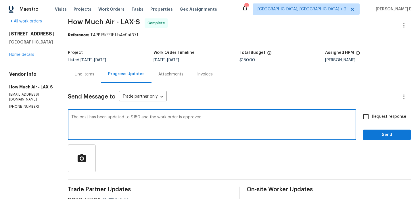
type textarea "The cost has been updated to $150 and the work order is approved."
click at [370, 111] on input "Request response" at bounding box center [366, 116] width 12 height 12
checkbox input "true"
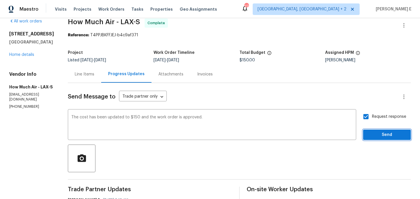
click at [379, 134] on span "Send" at bounding box center [387, 134] width 39 height 7
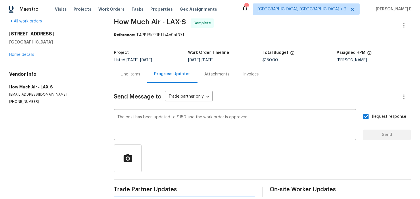
scroll to position [0, 0]
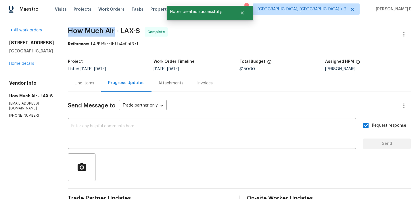
drag, startPoint x: 66, startPoint y: 29, endPoint x: 113, endPoint y: 31, distance: 47.2
copy span "How Much Air"
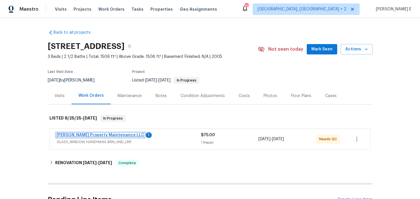
click at [106, 135] on link "Glen Property Maintenance LLC" at bounding box center [101, 135] width 88 height 4
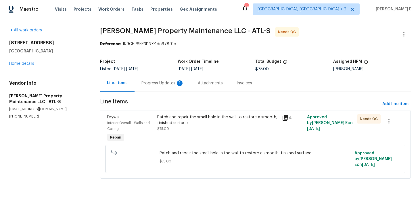
click at [179, 118] on div "Patch and repair the small hole in the wall to restore a smooth, finished surfa…" at bounding box center [218, 120] width 122 height 12
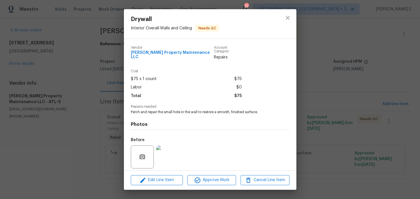
scroll to position [37, 0]
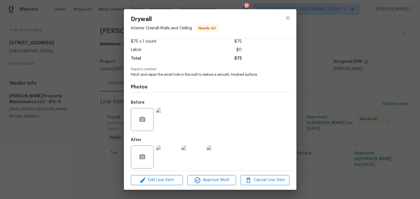
click at [164, 153] on img at bounding box center [167, 156] width 23 height 23
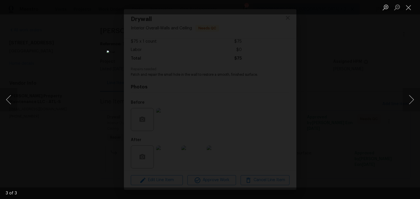
click at [365, 85] on div "Lightbox" at bounding box center [210, 99] width 420 height 199
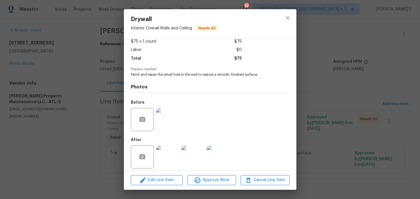
click at [365, 85] on div "Drywall Interior Overall - Walls and Ceiling Needs QC Vendor Glen Property Main…" at bounding box center [210, 99] width 420 height 199
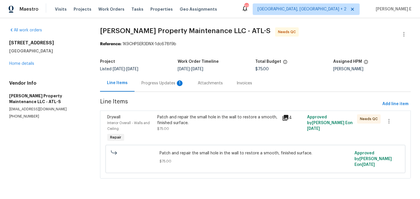
click at [155, 83] on div "Progress Updates 1" at bounding box center [162, 83] width 43 height 6
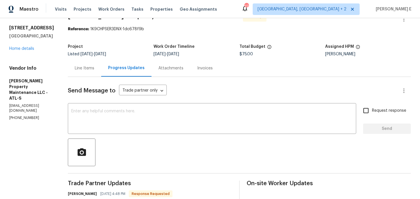
scroll to position [0, 0]
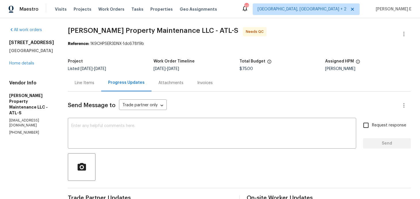
click at [94, 88] on div "Line Items" at bounding box center [84, 82] width 33 height 17
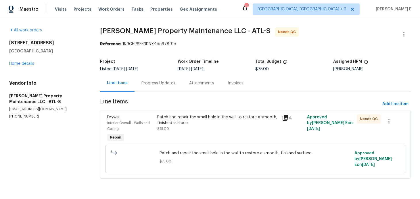
click at [180, 137] on div "Patch and repair the small hole in the wall to restore a smooth, finished surfa…" at bounding box center [218, 128] width 125 height 32
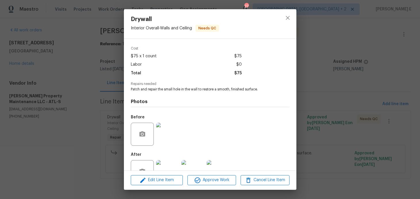
scroll to position [37, 0]
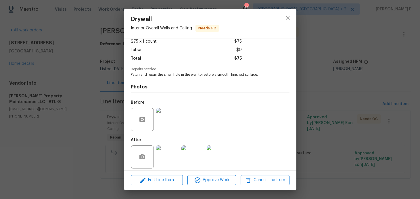
click at [163, 151] on img at bounding box center [167, 156] width 23 height 23
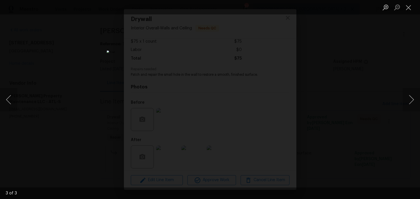
click at [353, 70] on div "Lightbox" at bounding box center [210, 99] width 420 height 199
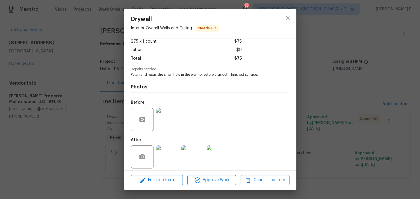
click at [353, 70] on div "Drywall Interior Overall - Walls and Ceiling Needs QC Vendor Glen Property Main…" at bounding box center [210, 99] width 420 height 199
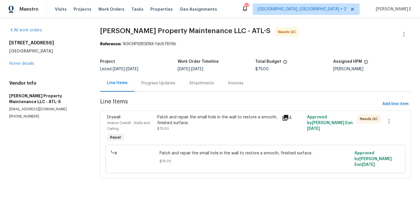
click at [152, 90] on div "Progress Updates" at bounding box center [159, 82] width 48 height 17
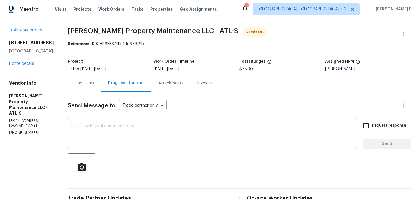
click at [80, 83] on div "Line Items" at bounding box center [85, 83] width 20 height 6
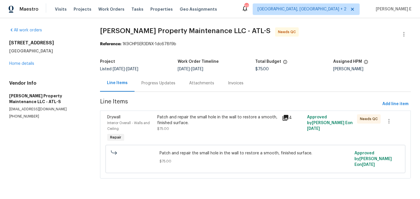
click at [165, 121] on div "Patch and repair the small hole in the wall to restore a smooth, finished surfa…" at bounding box center [218, 120] width 122 height 12
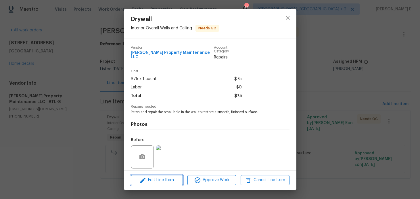
click at [158, 178] on span "Edit Line Item" at bounding box center [157, 179] width 49 height 7
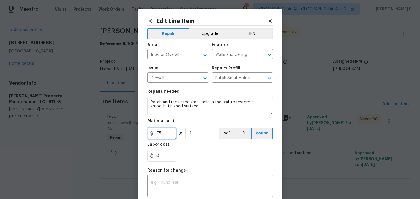
click at [164, 131] on input "75" at bounding box center [161, 133] width 29 height 12
type input "150"
click at [168, 182] on textarea at bounding box center [210, 186] width 118 height 12
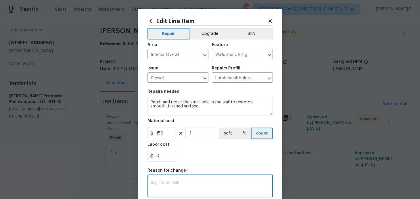
paste textarea "(KE) Updated per vendor's final cost."
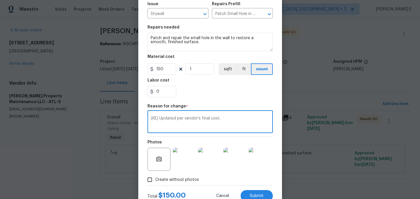
scroll to position [85, 0]
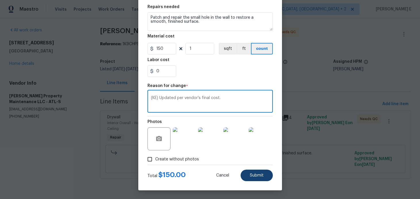
type textarea "(KE) Updated per vendor's final cost."
click at [264, 177] on button "Submit" at bounding box center [257, 175] width 32 height 12
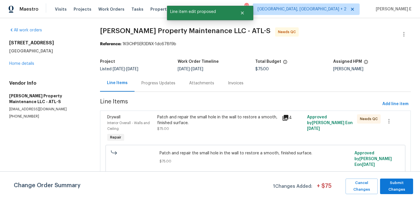
scroll to position [0, 0]
click at [392, 190] on span "Submit Changes" at bounding box center [396, 185] width 27 height 13
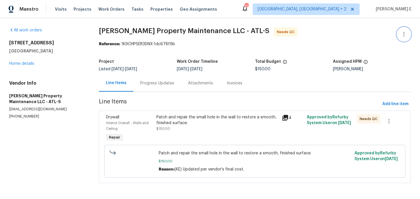
click at [403, 39] on button "button" at bounding box center [404, 34] width 14 height 14
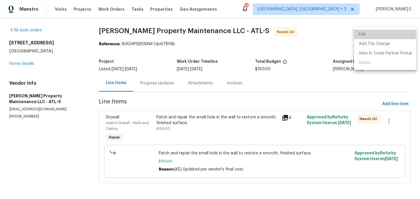
click at [371, 35] on li "Edit" at bounding box center [385, 34] width 62 height 9
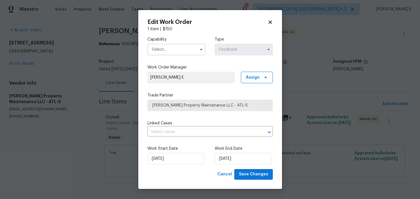
click at [167, 49] on input "text" at bounding box center [176, 50] width 58 height 12
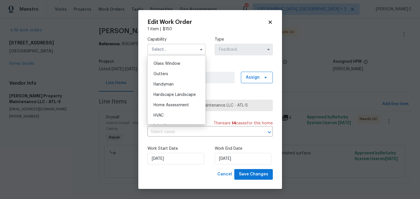
scroll to position [291, 0]
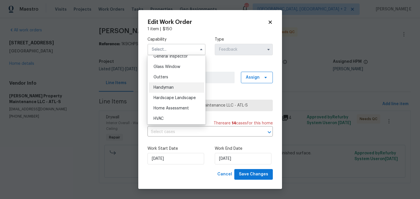
click at [168, 89] on span "Handyman" at bounding box center [164, 87] width 20 height 4
type input "Handyman"
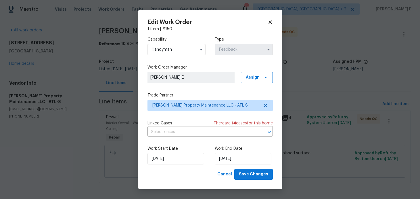
click at [174, 164] on div "Work Start Date 25/08/2025 Work End Date 27/08/2025" at bounding box center [209, 155] width 125 height 28
click at [174, 156] on input "25/08/2025" at bounding box center [175, 159] width 57 height 12
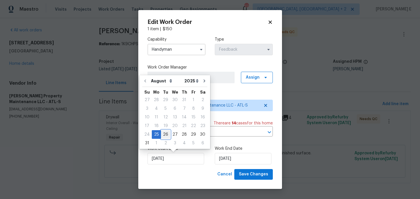
click at [164, 135] on div "26" at bounding box center [165, 134] width 9 height 8
type input "26/08/2025"
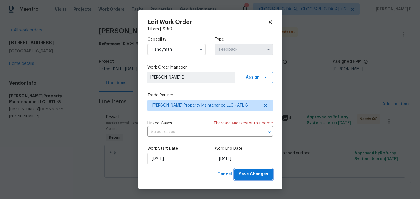
click at [254, 176] on span "Save Changes" at bounding box center [253, 173] width 29 height 7
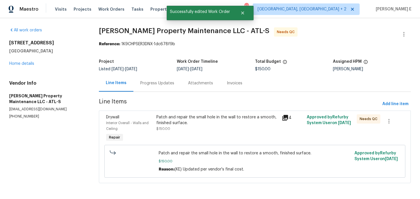
click at [214, 129] on div "Patch and repair the small hole in the wall to restore a smooth, finished surfa…" at bounding box center [217, 122] width 122 height 17
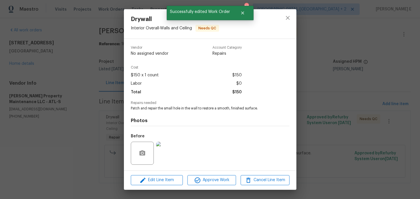
scroll to position [37, 0]
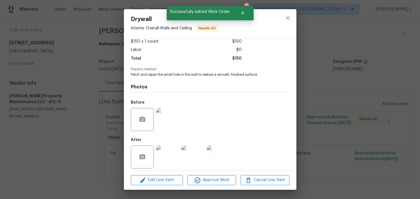
click at [208, 185] on div "Edit Line Item Approve Work Cancel Line Item" at bounding box center [210, 179] width 173 height 19
click at [216, 179] on span "Approve Work" at bounding box center [211, 179] width 45 height 7
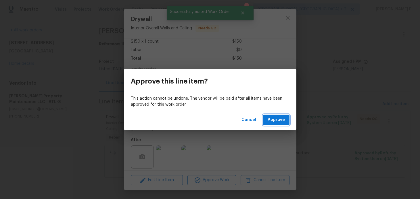
click at [273, 119] on span "Approve" at bounding box center [276, 119] width 17 height 7
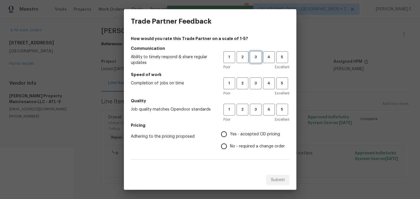
click at [254, 57] on span "3" at bounding box center [255, 57] width 11 height 7
click at [255, 80] on span "3" at bounding box center [255, 83] width 11 height 7
click at [256, 106] on span "3" at bounding box center [255, 109] width 11 height 7
click at [234, 143] on span "No - required a change order" at bounding box center [257, 146] width 55 height 6
click at [230, 143] on input "No - required a change order" at bounding box center [224, 146] width 12 height 12
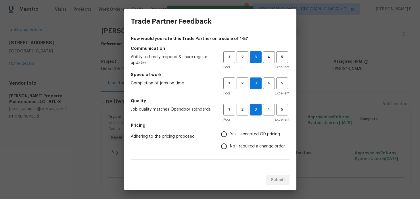
radio input "true"
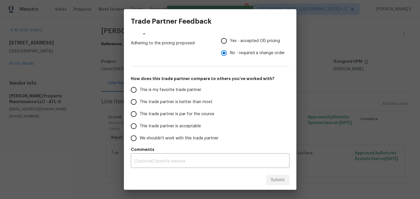
click at [197, 118] on label "This trade partner is par for the course" at bounding box center [173, 114] width 91 height 12
click at [140, 118] on input "This trade partner is par for the course" at bounding box center [134, 114] width 12 height 12
click at [278, 185] on button "Submit" at bounding box center [277, 180] width 23 height 11
radio input "true"
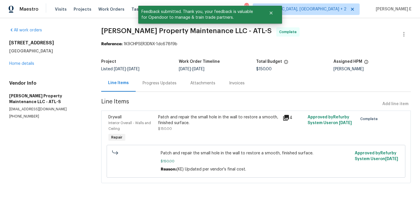
click at [152, 85] on div "Progress Updates" at bounding box center [160, 83] width 34 height 6
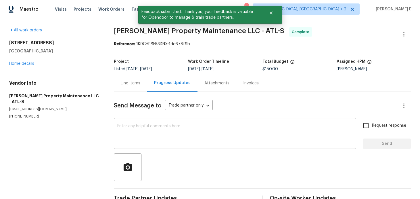
click at [145, 134] on textarea at bounding box center [234, 134] width 235 height 20
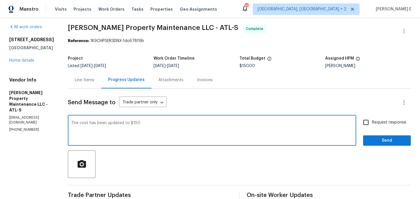
scroll to position [2, 0]
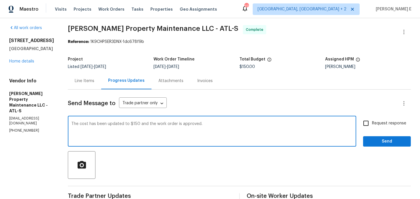
type textarea "The cost has been updated to $150 and the work order is approved."
click at [375, 129] on div "Request response Send" at bounding box center [387, 131] width 48 height 29
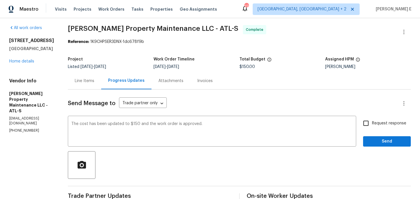
click at [363, 127] on input "Request response" at bounding box center [366, 123] width 12 height 12
checkbox input "true"
click at [370, 140] on span "Send" at bounding box center [387, 141] width 39 height 7
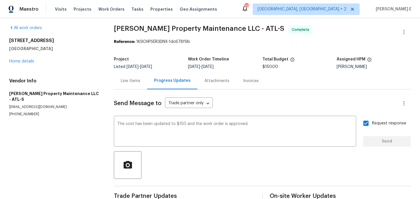
scroll to position [0, 0]
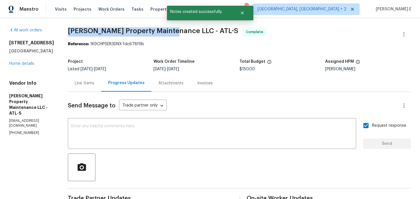
drag, startPoint x: 71, startPoint y: 31, endPoint x: 173, endPoint y: 28, distance: 101.5
click at [173, 28] on span "Glen Property Maintenance LLC - ATL-S" at bounding box center [153, 30] width 170 height 7
copy span "Glen Property Maintenance LLC"
click at [28, 66] on link "Home details" at bounding box center [21, 64] width 25 height 4
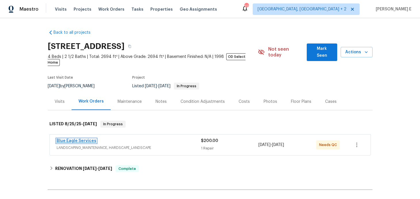
click at [77, 139] on link "Blue Eagle Services" at bounding box center [77, 141] width 40 height 4
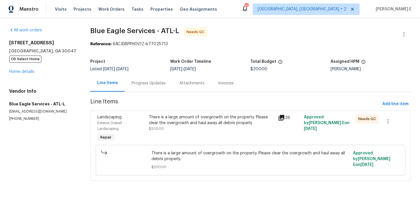
click at [171, 124] on div "There is a large amount of overgrowth on the property. Please clear the overgro…" at bounding box center [212, 120] width 126 height 12
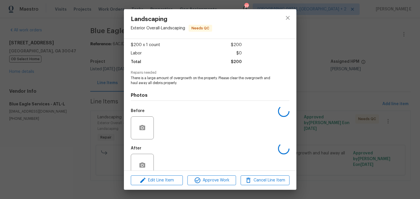
scroll to position [42, 0]
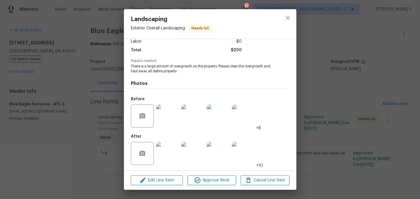
click at [96, 158] on div "Landscaping Exterior Overall - Landscaping Needs QC Vendor Blue Eagle Services …" at bounding box center [210, 99] width 420 height 199
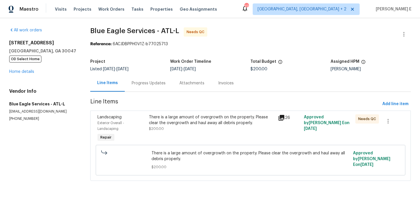
click at [147, 85] on div "Progress Updates" at bounding box center [149, 83] width 34 height 6
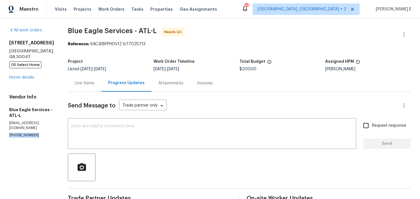
drag, startPoint x: 8, startPoint y: 130, endPoint x: 37, endPoint y: 130, distance: 28.2
click at [37, 130] on div "All work orders 935 Brookwood Run Dr SW Lilburn, GA 30047 OD Select Home Home d…" at bounding box center [210, 164] width 420 height 292
copy p "(404) 910-2885"
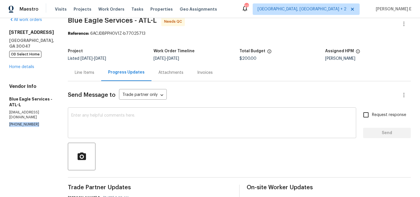
scroll to position [14, 0]
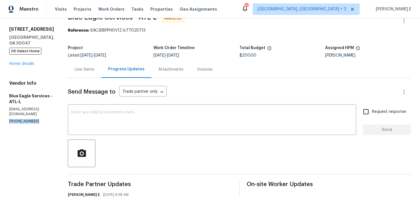
click at [87, 75] on div "Line Items" at bounding box center [84, 69] width 33 height 17
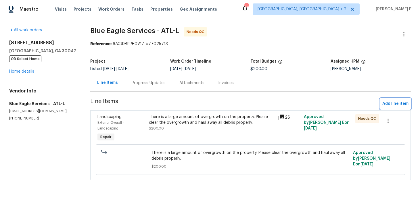
click at [401, 108] on button "Add line item" at bounding box center [395, 104] width 31 height 11
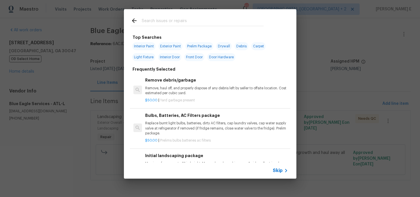
click at [281, 169] on span "Skip" at bounding box center [278, 171] width 10 height 6
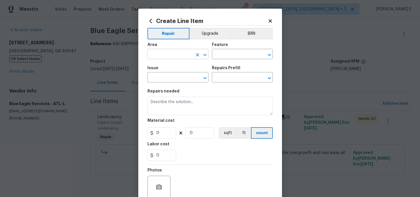
click at [172, 55] on input "text" at bounding box center [169, 54] width 45 height 9
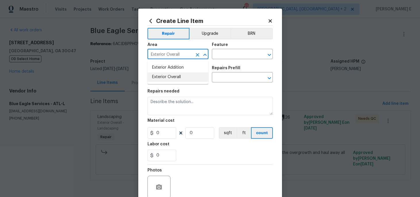
type input "Exterior Overall"
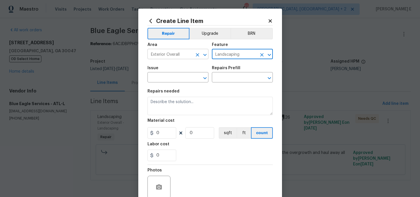
type input "Landscaping"
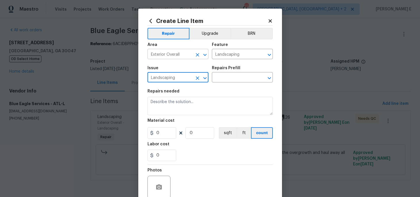
type input "Landscaping"
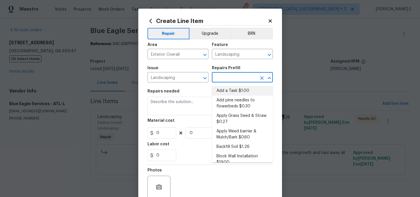
click at [233, 91] on li "Add a Task $1.00" at bounding box center [242, 90] width 61 height 9
type input "Add a Task $1.00"
type textarea "HPM to detail"
type input "1"
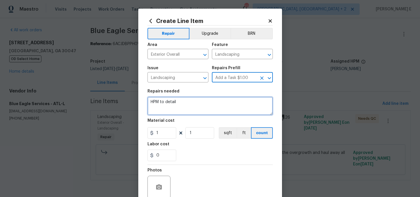
click at [200, 100] on textarea "HPM to detail" at bounding box center [209, 106] width 125 height 18
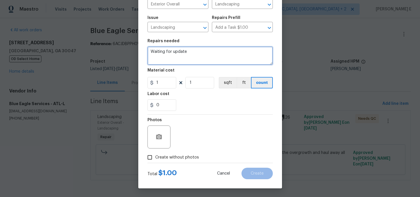
type textarea "Waiting for update"
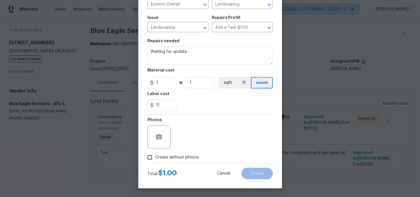
click at [174, 154] on label "Create without photos" at bounding box center [171, 157] width 55 height 11
click at [155, 154] on input "Create without photos" at bounding box center [149, 157] width 11 height 11
checkbox input "true"
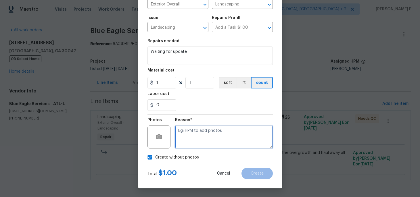
click at [198, 139] on textarea at bounding box center [224, 137] width 98 height 23
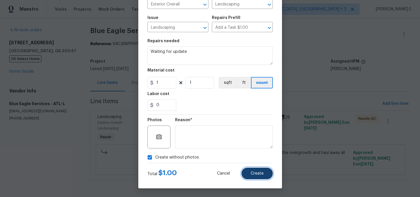
click at [265, 175] on button "Create" at bounding box center [257, 174] width 31 height 12
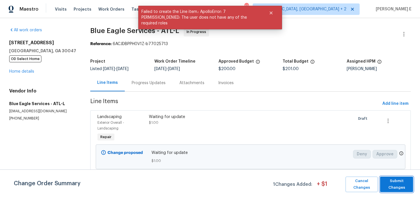
click at [387, 184] on span "Submit Changes" at bounding box center [396, 184] width 27 height 13
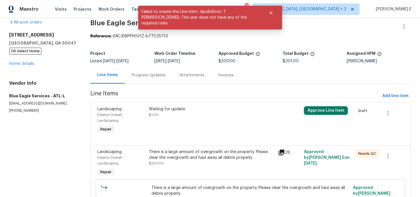
scroll to position [0, 0]
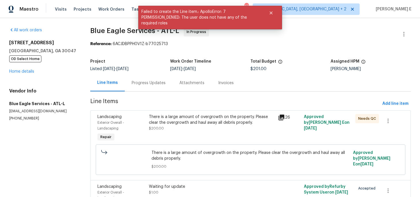
click at [142, 87] on div "Progress Updates" at bounding box center [149, 82] width 48 height 17
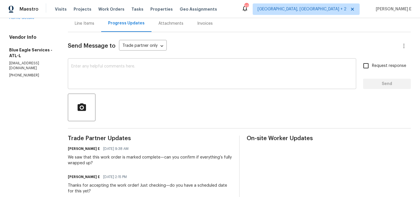
scroll to position [66, 0]
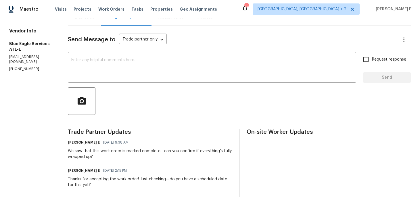
click at [139, 85] on div "Send Message to Trade partner only Trade partner only ​ x ​ Request response Se…" at bounding box center [239, 130] width 343 height 209
click at [151, 72] on textarea at bounding box center [211, 68] width 281 height 20
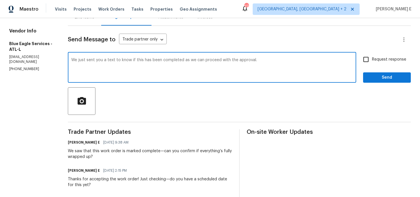
paste textarea "check if this has been completed so we can move forwar"
type textarea "We just sent you a text to check if this has been completed so we can move forw…"
click at [378, 57] on span "Request response" at bounding box center [389, 60] width 34 height 6
click at [372, 57] on input "Request response" at bounding box center [366, 59] width 12 height 12
checkbox input "true"
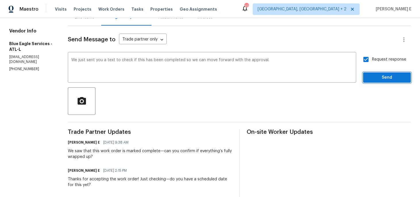
click at [370, 81] on span "Send" at bounding box center [387, 77] width 39 height 7
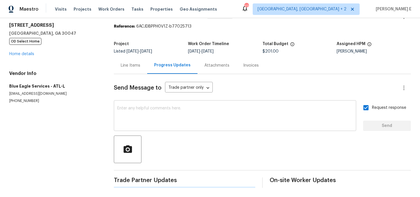
scroll to position [0, 0]
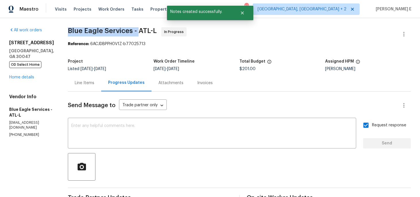
drag, startPoint x: 69, startPoint y: 32, endPoint x: 139, endPoint y: 32, distance: 69.6
click at [139, 32] on span "Blue Eagle Services - ATL-L" at bounding box center [112, 30] width 89 height 7
copy span "Blue Eagle Services -"
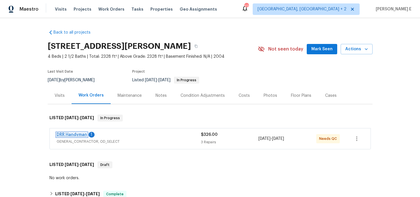
click at [66, 133] on link "DRR Handyman" at bounding box center [72, 135] width 30 height 4
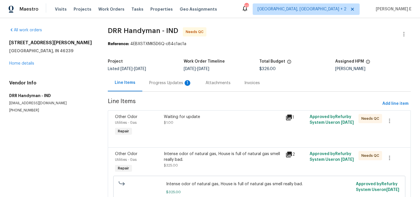
click at [157, 83] on div "Progress Updates 1" at bounding box center [170, 83] width 43 height 6
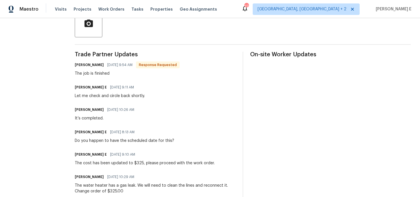
scroll to position [143, 0]
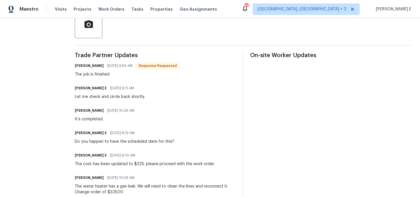
click at [157, 83] on div "Trade Partner Updates [PERSON_NAME] [DATE] 9:54 AM Response Requested The job i…" at bounding box center [155, 161] width 161 height 217
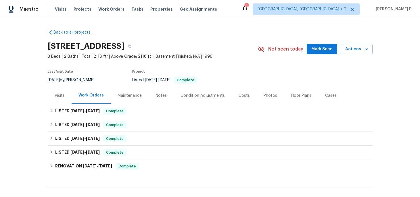
scroll to position [9, 0]
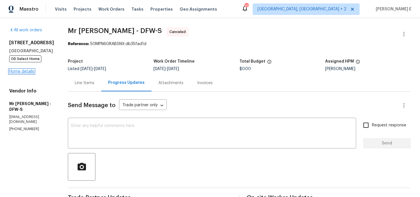
click at [15, 71] on link "Home details" at bounding box center [21, 72] width 25 height 4
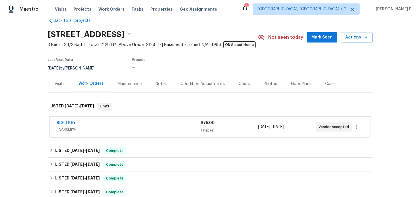
scroll to position [16, 0]
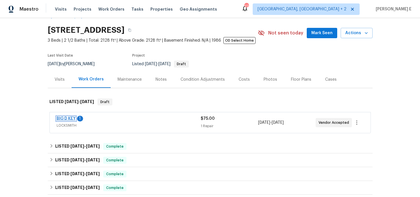
click at [61, 120] on link "BIG D KEY" at bounding box center [66, 119] width 19 height 4
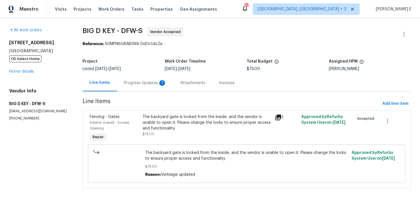
click at [151, 78] on div "Progress Updates 1" at bounding box center [145, 82] width 56 height 17
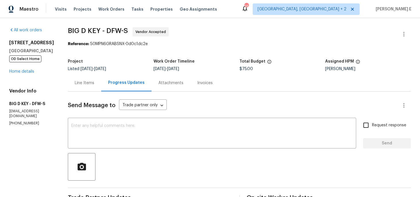
click at [95, 81] on div "Line Items" at bounding box center [84, 82] width 33 height 17
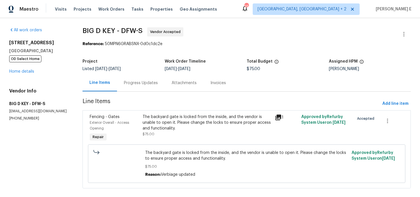
click at [176, 116] on div "The backyard gate is locked from the inside, and the vendor is unable to open i…" at bounding box center [207, 122] width 129 height 17
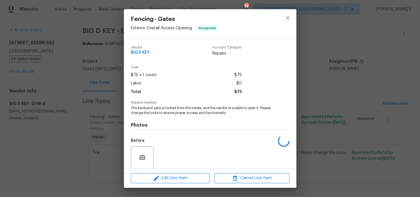
scroll to position [43, 0]
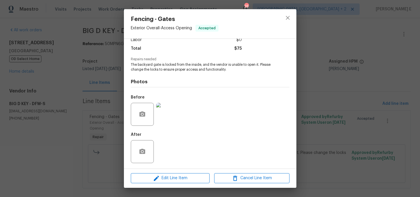
click at [147, 184] on div "Edit Line Item Cancel Line Item" at bounding box center [210, 178] width 173 height 19
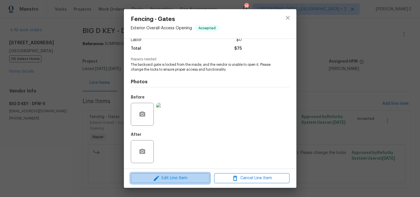
click at [151, 179] on span "Edit Line Item" at bounding box center [170, 178] width 75 height 7
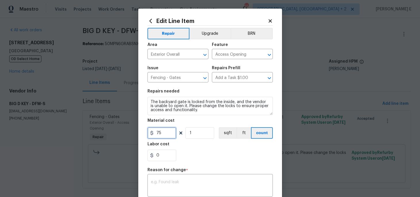
click at [160, 132] on input "75" at bounding box center [161, 133] width 29 height 12
type input "125"
click at [192, 181] on textarea at bounding box center [210, 186] width 118 height 12
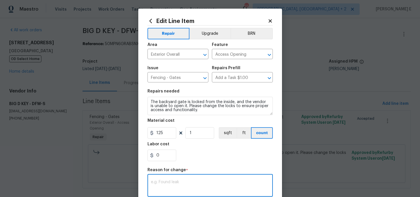
paste textarea "(KE) Updated per vendor's final cost."
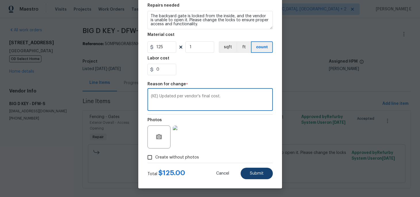
type textarea "(KE) Updated per vendor's final cost."
click at [248, 176] on button "Submit" at bounding box center [257, 174] width 32 height 12
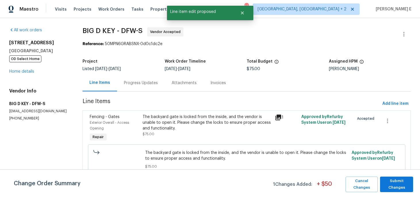
scroll to position [0, 0]
click at [392, 183] on span "Submit Changes" at bounding box center [396, 184] width 27 height 13
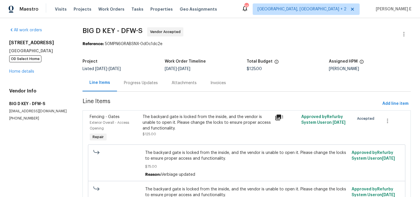
click at [150, 89] on div "Progress Updates" at bounding box center [141, 82] width 48 height 17
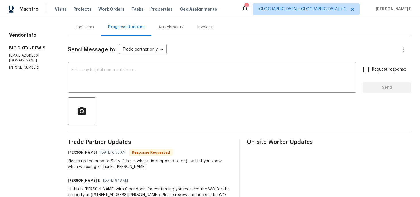
scroll to position [49, 0]
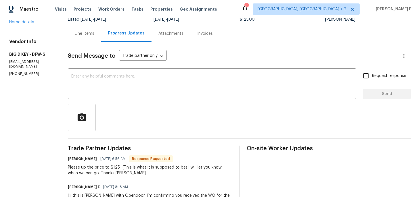
click at [163, 99] on div "Send Message to Trade partner only Trade partner only ​ x ​ Request response Se…" at bounding box center [239, 135] width 343 height 186
click at [168, 94] on textarea at bounding box center [211, 84] width 281 height 20
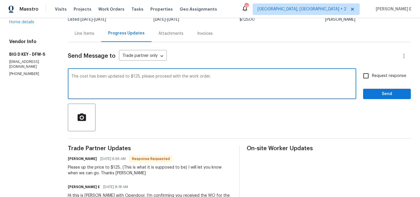
type textarea "The cost has been updated to $125, please proceed with the work order."
click at [376, 74] on span "Request response" at bounding box center [389, 76] width 34 height 6
click at [372, 74] on input "Request response" at bounding box center [366, 76] width 12 height 12
checkbox input "true"
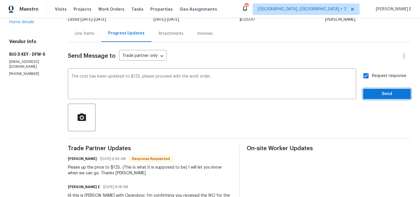
click at [374, 95] on span "Send" at bounding box center [387, 94] width 39 height 7
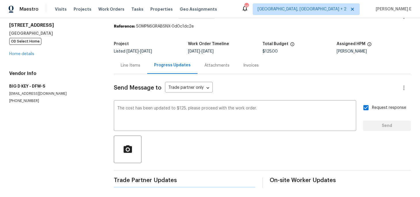
scroll to position [0, 0]
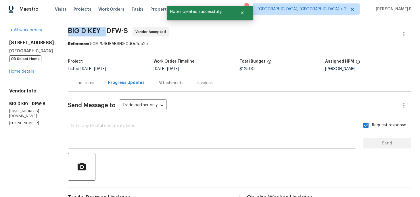
drag, startPoint x: 64, startPoint y: 30, endPoint x: 106, endPoint y: 31, distance: 41.4
click at [106, 30] on div "All work orders 811 Fawn Valley Dr Allen, TX 75002 OD Select Home Home details …" at bounding box center [210, 164] width 420 height 292
copy span "BIG D KEY -"
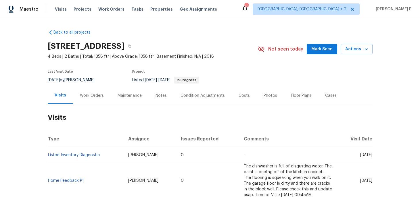
click at [92, 101] on div "Work Orders" at bounding box center [92, 95] width 38 height 17
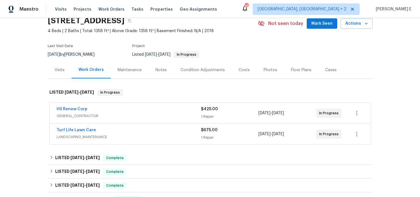
scroll to position [27, 0]
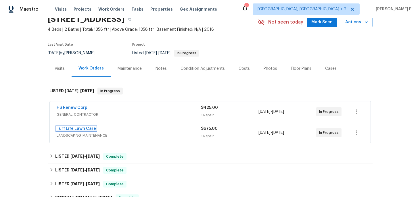
click at [72, 128] on link "Turf Life Lawn Care" at bounding box center [76, 129] width 39 height 4
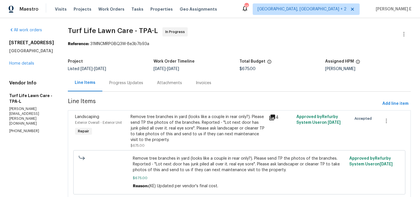
click at [124, 83] on div "Progress Updates" at bounding box center [126, 83] width 34 height 6
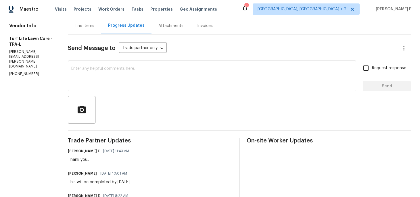
scroll to position [44, 0]
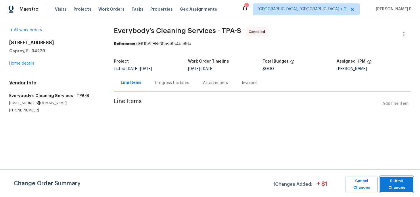
click at [398, 183] on span "Submit Changes" at bounding box center [396, 184] width 27 height 13
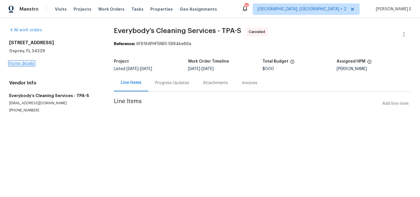
click at [22, 62] on link "Home details" at bounding box center [21, 64] width 25 height 4
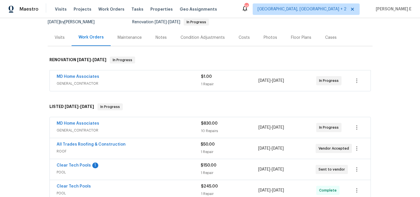
scroll to position [61, 0]
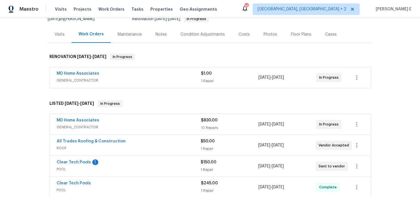
click at [125, 75] on div "MD Home Associates" at bounding box center [129, 74] width 144 height 7
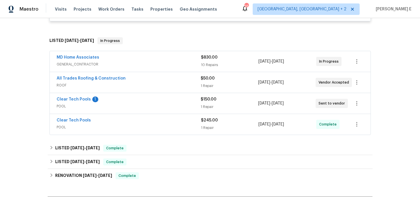
scroll to position [183, 0]
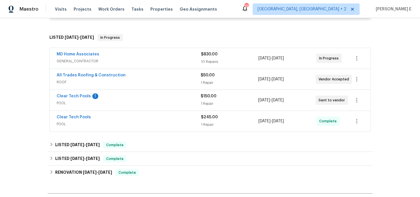
click at [125, 101] on span "POOL" at bounding box center [129, 103] width 144 height 6
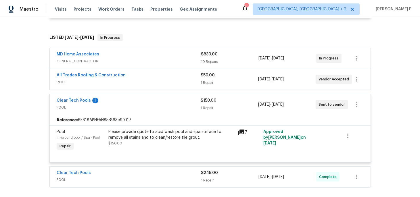
click at [131, 81] on span "ROOF" at bounding box center [129, 82] width 144 height 6
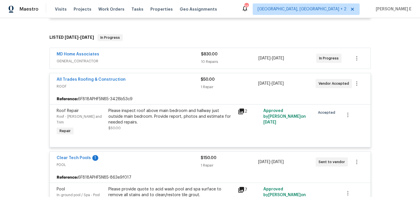
click at [116, 54] on div "MD Home Associates" at bounding box center [129, 54] width 144 height 7
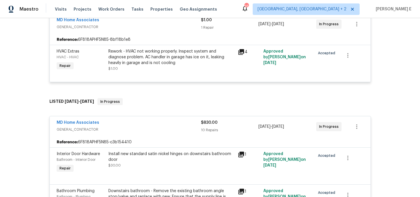
scroll to position [126, 0]
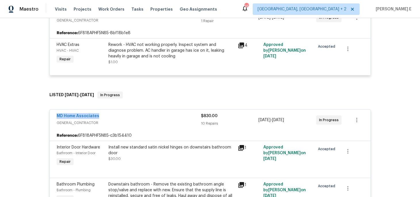
drag, startPoint x: 53, startPoint y: 116, endPoint x: 99, endPoint y: 116, distance: 45.7
click at [99, 116] on div "MD Home Associates GENERAL_CONTRACTOR $830.00 10 Repairs 8/27/2025 - 9/3/2025 I…" at bounding box center [210, 120] width 321 height 21
copy link "MD Home Associates"
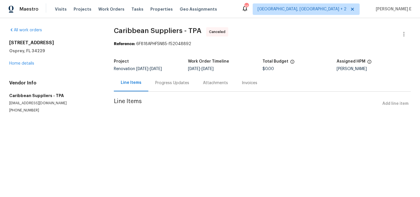
click at [155, 89] on div "Progress Updates" at bounding box center [172, 82] width 48 height 17
click at [154, 89] on div "Progress Updates" at bounding box center [172, 82] width 48 height 17
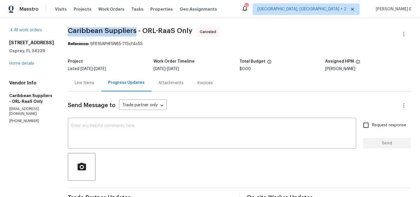
drag, startPoint x: 79, startPoint y: 30, endPoint x: 146, endPoint y: 30, distance: 66.7
click at [146, 30] on div "All work orders [STREET_ADDRESS] Home details Vendor Info Caribbean Suppliers -…" at bounding box center [210, 135] width 420 height 235
copy span "Caribbean Suppliers"
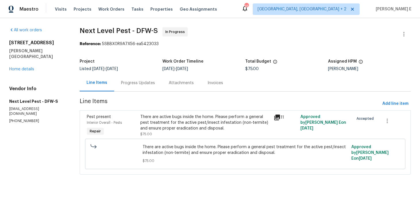
click at [141, 82] on div "Progress Updates" at bounding box center [138, 83] width 34 height 6
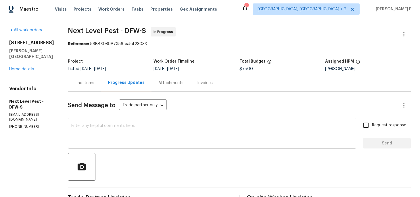
click at [88, 87] on div "Line Items" at bounding box center [84, 82] width 33 height 17
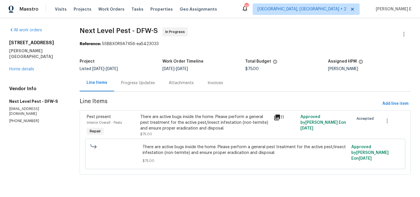
click at [140, 85] on div "Progress Updates" at bounding box center [138, 83] width 34 height 6
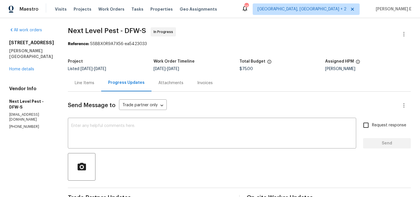
click at [85, 88] on div "Line Items" at bounding box center [84, 82] width 33 height 17
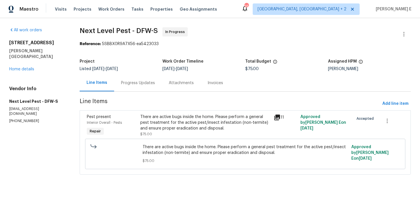
click at [179, 132] on div "There are active bugs inside the home. Please perform a general pest treatment …" at bounding box center [205, 125] width 130 height 23
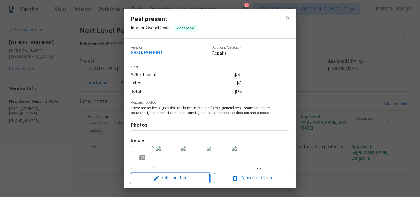
click at [156, 177] on icon "button" at bounding box center [156, 178] width 5 height 5
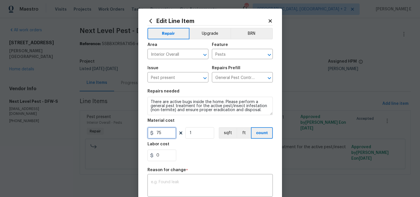
click at [160, 131] on input "75" at bounding box center [161, 133] width 29 height 12
type input "350"
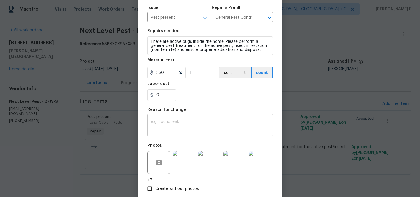
click at [185, 127] on textarea at bounding box center [210, 126] width 118 height 12
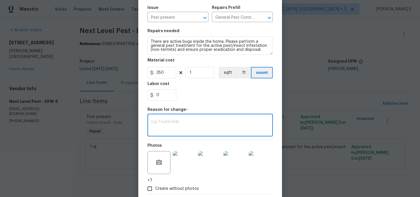
paste textarea "(KE) Updated cost per BR team approval."
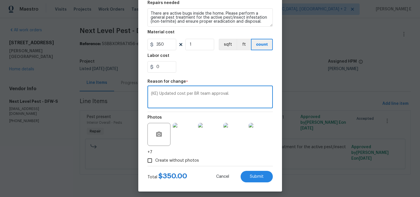
scroll to position [92, 0]
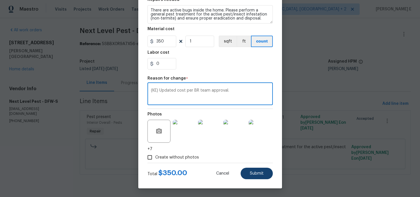
type textarea "(KE) Updated cost per BR team approval."
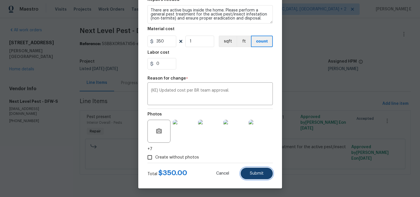
click at [260, 178] on button "Submit" at bounding box center [257, 174] width 32 height 12
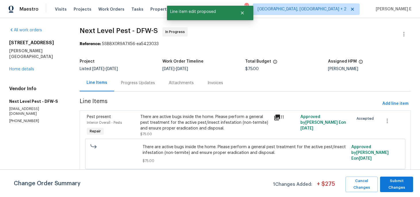
scroll to position [0, 0]
click at [400, 192] on button "Submit Changes" at bounding box center [396, 185] width 33 height 16
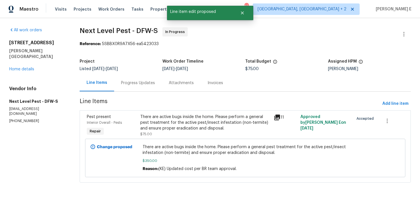
scroll to position [2, 0]
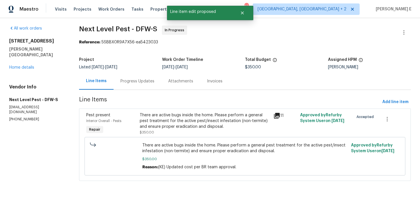
click at [136, 87] on div "Progress Updates" at bounding box center [138, 81] width 48 height 17
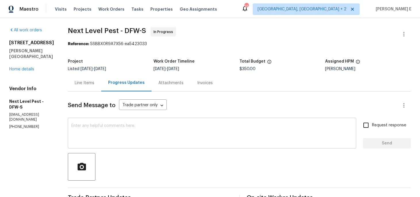
click at [102, 128] on textarea at bounding box center [211, 134] width 281 height 20
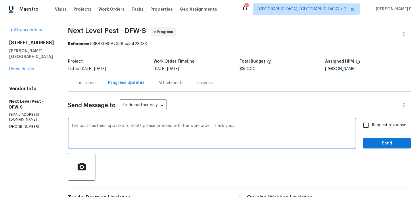
type textarea "The cost has been updated to $350, please proceed with the work order. Thank yo…"
click at [375, 124] on span "Request response" at bounding box center [389, 125] width 34 height 6
click at [372, 124] on input "Request response" at bounding box center [366, 125] width 12 height 12
checkbox input "true"
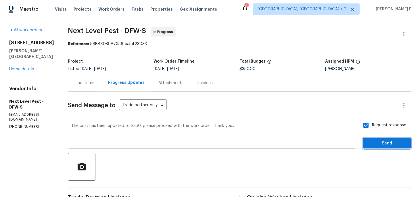
click at [371, 148] on button "Send" at bounding box center [387, 143] width 48 height 11
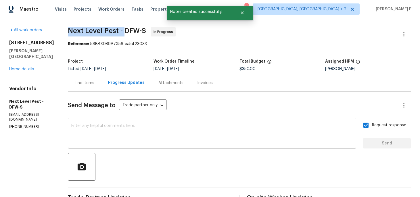
drag, startPoint x: 66, startPoint y: 32, endPoint x: 122, endPoint y: 32, distance: 56.6
copy span "Next Level Pest -"
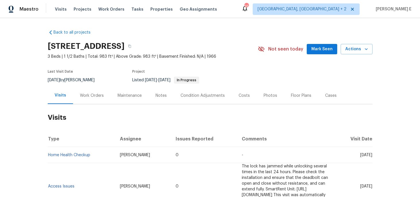
click at [89, 96] on div "Work Orders" at bounding box center [92, 96] width 24 height 6
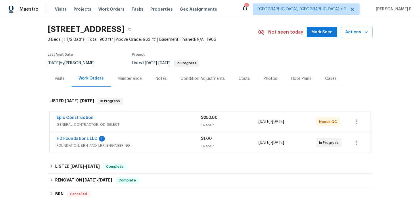
scroll to position [23, 0]
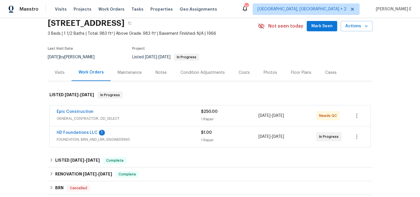
click at [120, 120] on span "GENERAL_CONTRACTOR, OD_SELECT" at bounding box center [129, 119] width 144 height 6
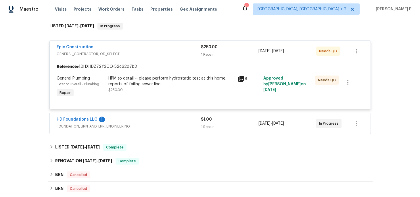
scroll to position [100, 0]
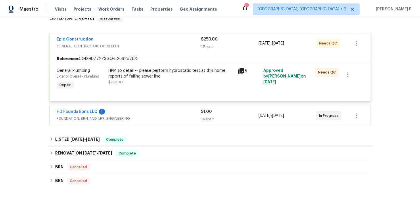
click at [68, 114] on span "HD Foundations LLC" at bounding box center [77, 112] width 41 height 6
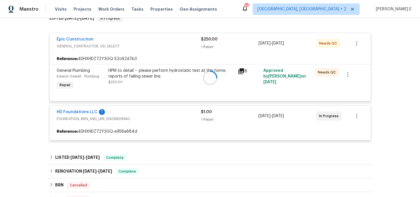
click at [69, 114] on div at bounding box center [210, 77] width 325 height 137
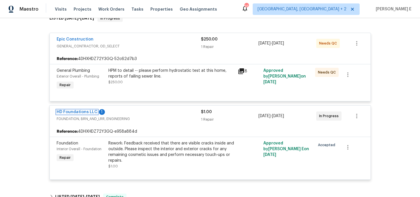
click at [69, 114] on link "HD Foundations LLC" at bounding box center [77, 112] width 41 height 4
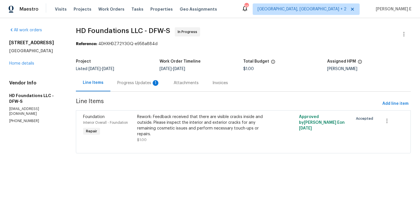
click at [139, 85] on div "Progress Updates 1" at bounding box center [138, 83] width 43 height 6
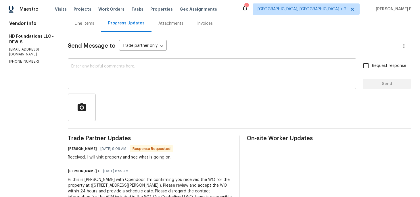
scroll to position [84, 0]
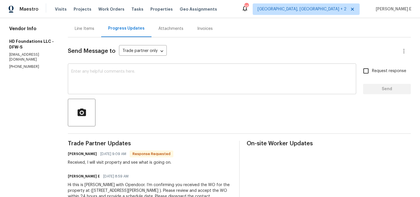
click at [206, 89] on textarea at bounding box center [211, 80] width 281 height 20
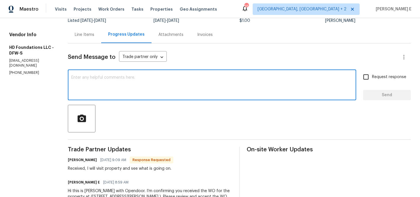
scroll to position [46, 0]
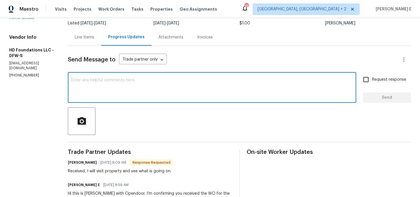
paste textarea "Checking in to see if there are any updates."
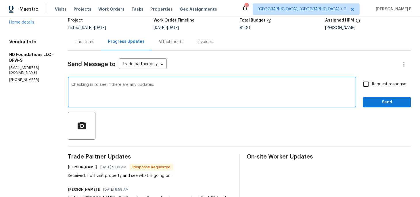
scroll to position [39, 0]
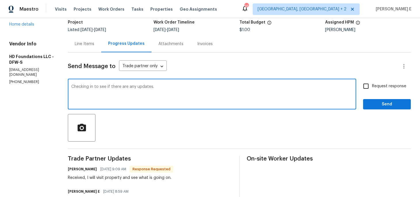
type textarea "Checking in to see if there are any updates."
click at [370, 89] on input "Request response" at bounding box center [366, 86] width 12 height 12
checkbox input "true"
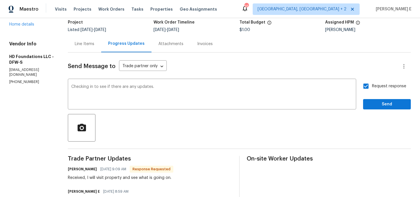
click at [368, 111] on div "Send Message to Trade partner only Trade partner only ​ Checking in to see if t…" at bounding box center [239, 143] width 343 height 181
click at [378, 106] on span "Send" at bounding box center [387, 104] width 39 height 7
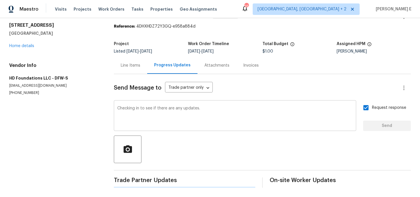
scroll to position [0, 0]
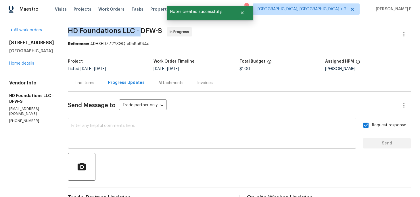
drag, startPoint x: 75, startPoint y: 33, endPoint x: 148, endPoint y: 33, distance: 73.3
click at [148, 33] on div "All work orders 720 Tanglewood Dr Hurst, TX 76053 Home details Vendor Info HD F…" at bounding box center [210, 161] width 420 height 286
copy span "HD Foundations LLC -"
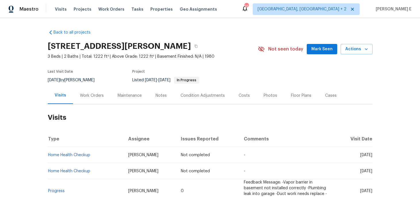
click at [78, 100] on div "Work Orders" at bounding box center [92, 95] width 38 height 17
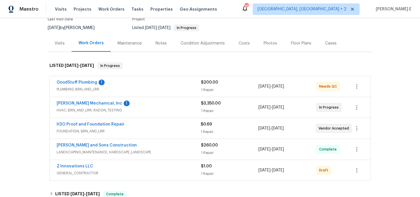
scroll to position [53, 0]
click at [80, 81] on link "GoodStuff Plumbing" at bounding box center [77, 82] width 41 height 4
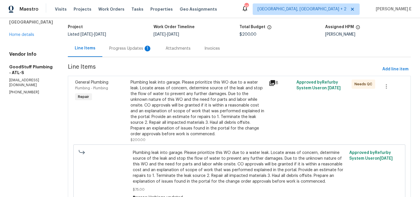
click at [141, 49] on div "Progress Updates 1" at bounding box center [130, 49] width 43 height 6
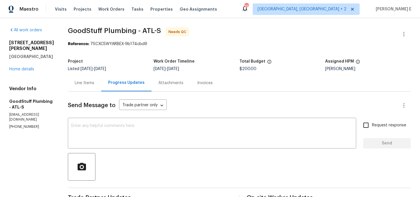
click at [97, 89] on div "Line Items" at bounding box center [84, 82] width 33 height 17
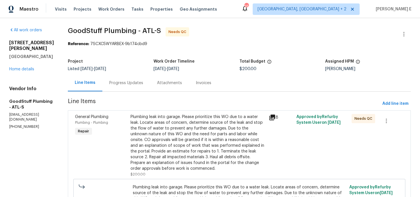
click at [181, 133] on div "Plumbing leak into garage. Please prioritize this WO due to a water leak. Locat…" at bounding box center [198, 143] width 135 height 58
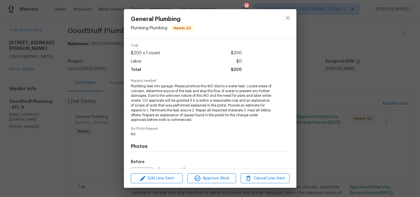
scroll to position [87, 0]
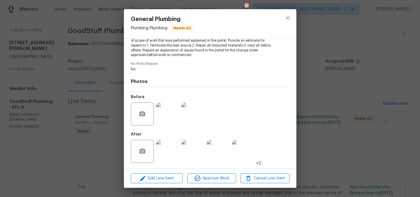
click at [173, 152] on img at bounding box center [167, 151] width 23 height 23
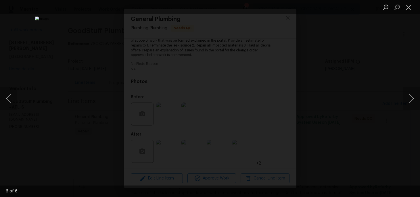
click at [327, 73] on div "Lightbox" at bounding box center [210, 98] width 420 height 197
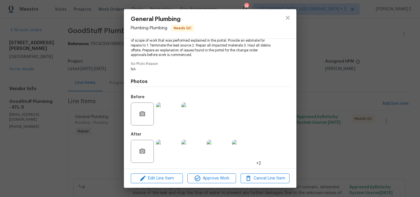
click at [327, 73] on div "General Plumbing Plumbing - Plumbing Needs QC Vendor GoodStuff Plumbing Account…" at bounding box center [210, 98] width 420 height 197
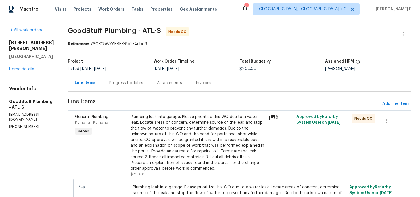
click at [130, 86] on div "Progress Updates" at bounding box center [126, 83] width 34 height 6
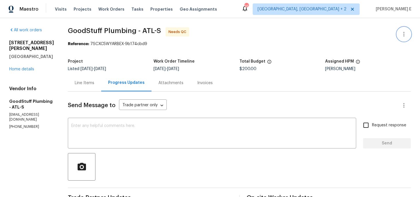
click at [406, 32] on icon "button" at bounding box center [404, 34] width 7 height 7
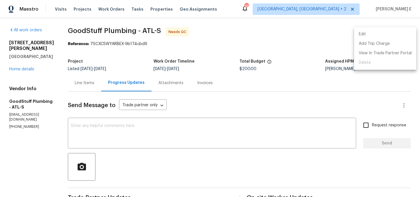
click at [368, 32] on li "Edit" at bounding box center [385, 34] width 62 height 9
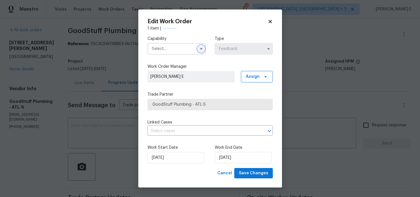
click at [201, 52] on button "button" at bounding box center [201, 48] width 7 height 7
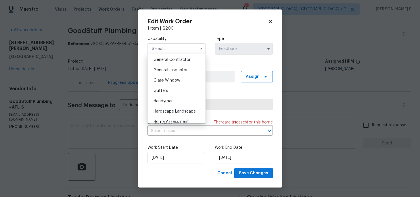
scroll to position [277, 0]
click at [182, 99] on div "Handyman" at bounding box center [176, 100] width 55 height 10
type input "Handyman"
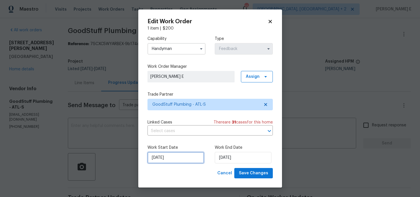
click at [175, 157] on input "24/08/2025" at bounding box center [175, 158] width 57 height 12
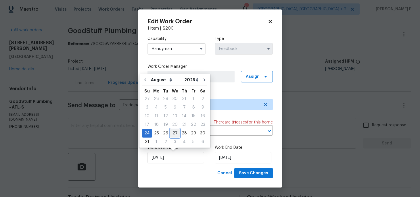
click at [172, 133] on div "27" at bounding box center [174, 133] width 9 height 8
type input "27/08/2025"
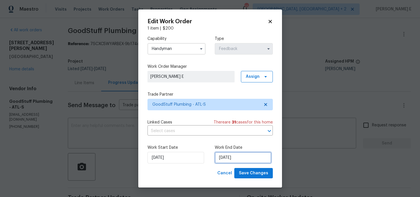
click at [223, 158] on input "27/08/2025" at bounding box center [243, 158] width 57 height 12
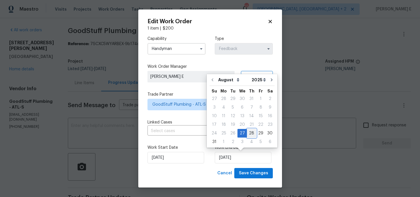
click at [249, 131] on div "28" at bounding box center [251, 133] width 9 height 8
type input "28/08/2025"
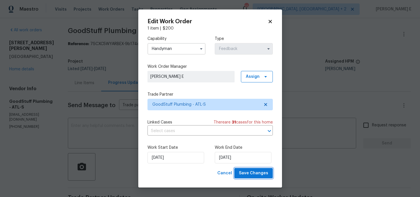
click at [259, 171] on span "Save Changes" at bounding box center [253, 173] width 29 height 7
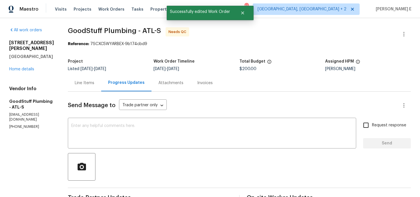
click at [100, 89] on div "Line Items" at bounding box center [84, 82] width 33 height 17
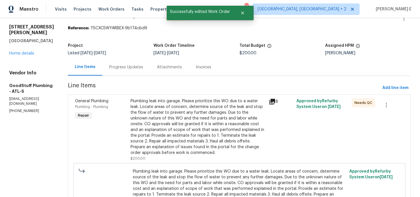
scroll to position [42, 0]
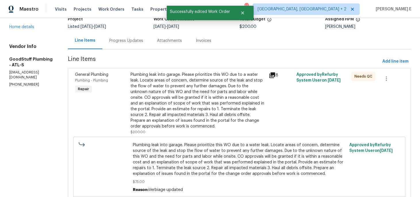
click at [177, 96] on div "Plumbing leak into garage. Please prioritize this WO due to a water leak. Locat…" at bounding box center [198, 101] width 135 height 58
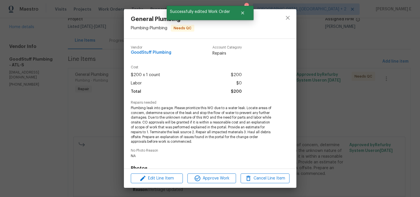
scroll to position [87, 0]
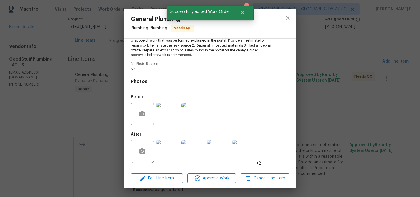
click at [212, 173] on div "Edit Line Item Approve Work Cancel Line Item" at bounding box center [210, 178] width 173 height 19
click at [207, 181] on span "Approve Work" at bounding box center [211, 178] width 45 height 7
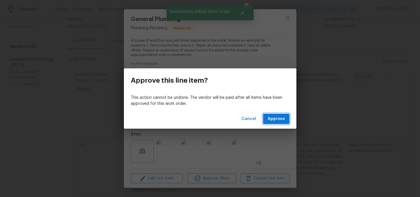
click at [271, 120] on span "Approve" at bounding box center [276, 119] width 17 height 7
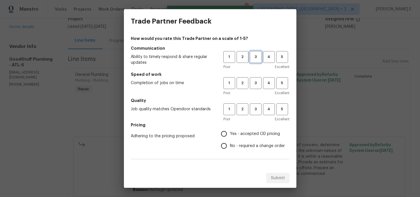
click at [256, 62] on button "3" at bounding box center [256, 57] width 12 height 12
click at [255, 83] on span "3" at bounding box center [255, 83] width 11 height 7
click at [254, 115] on button "3" at bounding box center [256, 110] width 12 height 12
click at [227, 149] on input "No - required a change order" at bounding box center [224, 146] width 12 height 12
radio input "true"
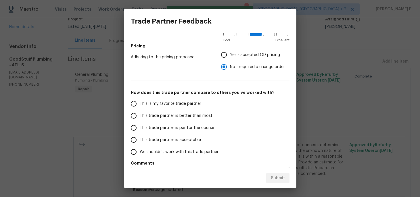
scroll to position [85, 0]
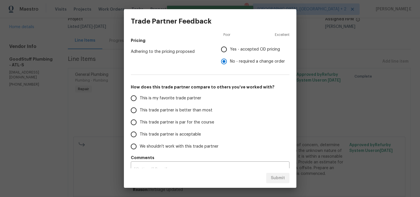
click at [170, 127] on label "This trade partner is par for the course" at bounding box center [173, 122] width 91 height 12
click at [140, 127] on input "This trade partner is par for the course" at bounding box center [134, 122] width 12 height 12
click at [269, 181] on button "Submit" at bounding box center [277, 178] width 23 height 11
radio input "true"
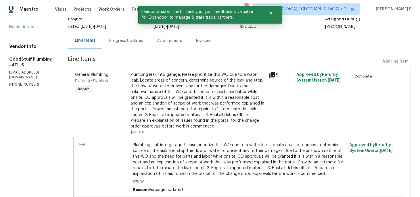
click at [143, 41] on div "Progress Updates" at bounding box center [126, 41] width 34 height 6
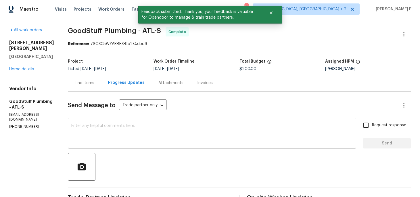
click at [145, 138] on textarea at bounding box center [211, 134] width 281 height 20
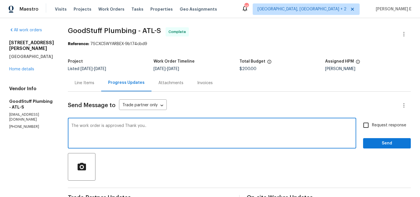
drag, startPoint x: 137, startPoint y: 126, endPoint x: 137, endPoint y: 172, distance: 46.3
click at [137, 126] on textarea "The work order is approved Thank you.." at bounding box center [211, 134] width 281 height 20
type textarea "The work order is approved. Thank you.."
click at [382, 137] on div "Request response Send" at bounding box center [387, 133] width 48 height 29
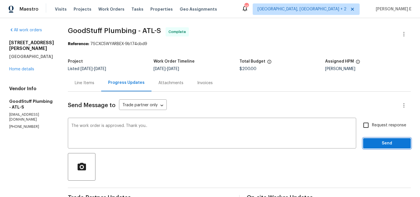
click at [382, 141] on span "Send" at bounding box center [387, 143] width 39 height 7
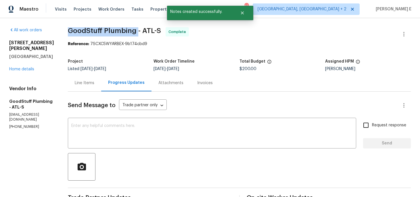
drag, startPoint x: 80, startPoint y: 30, endPoint x: 150, endPoint y: 31, distance: 70.2
copy span "GoodStuff Plumbing"
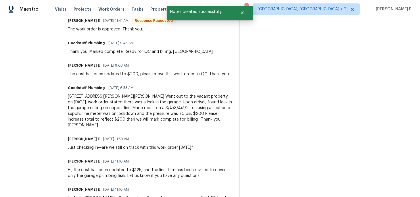
scroll to position [334, 0]
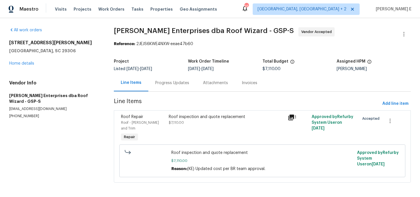
click at [158, 87] on div "Progress Updates" at bounding box center [172, 82] width 48 height 17
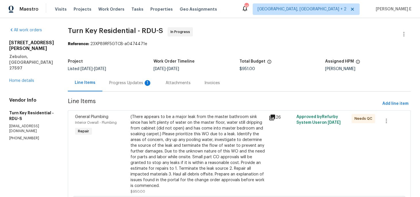
click at [152, 85] on div "Progress Updates 1" at bounding box center [130, 83] width 43 height 6
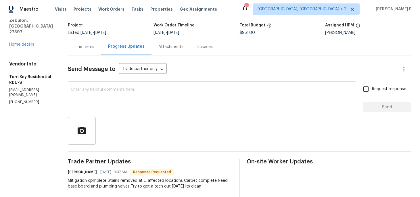
scroll to position [36, 0]
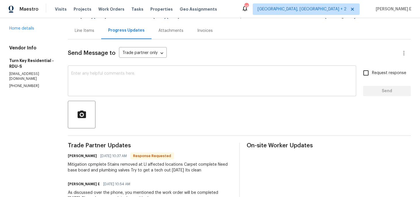
click at [229, 84] on textarea at bounding box center [211, 82] width 281 height 20
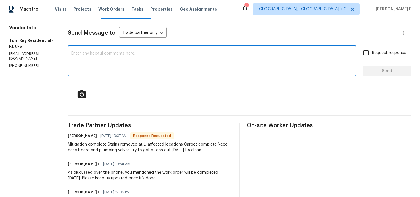
scroll to position [0, 0]
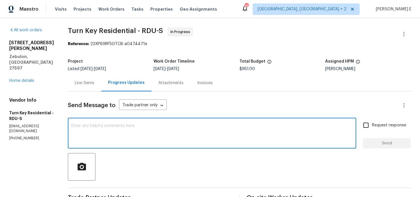
click at [100, 86] on div "Line Items" at bounding box center [84, 82] width 33 height 17
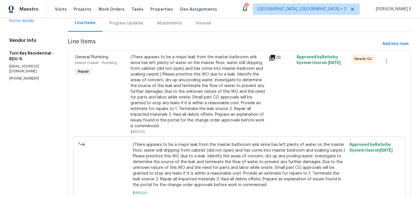
scroll to position [77, 0]
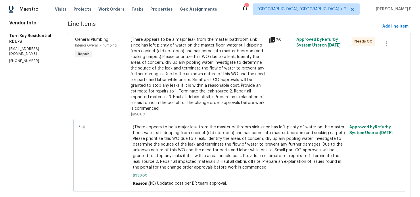
click at [183, 65] on div "(There appears to be a major leak from the master bathroom sink since has left …" at bounding box center [198, 74] width 135 height 75
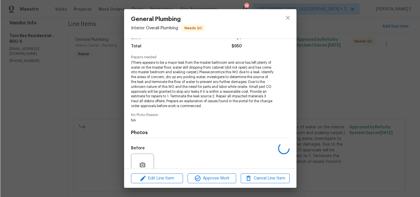
scroll to position [96, 0]
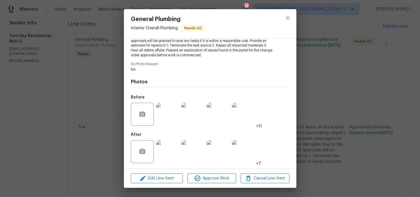
click at [172, 147] on img at bounding box center [167, 151] width 23 height 23
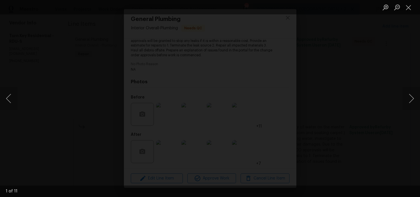
click at [412, 8] on button "Close lightbox" at bounding box center [409, 7] width 12 height 10
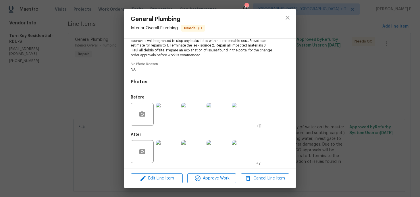
click at [358, 48] on div "General Plumbing Interior Overall - Plumbing Needs QC Vendor Turn Key Residenti…" at bounding box center [210, 98] width 420 height 197
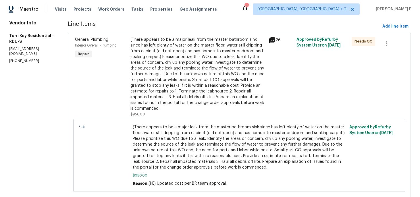
scroll to position [0, 0]
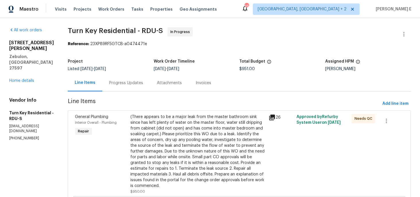
click at [153, 131] on div "(There appears to be a major leak from the master bathroom sink since has left …" at bounding box center [198, 151] width 135 height 75
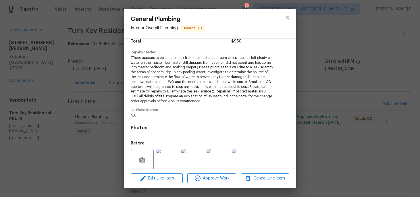
scroll to position [96, 0]
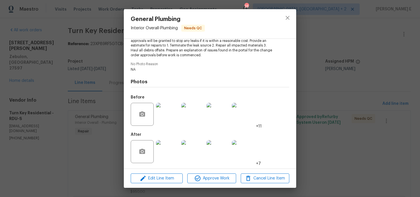
click at [165, 152] on img at bounding box center [167, 151] width 23 height 23
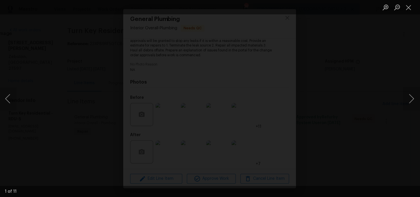
scroll to position [0, 0]
click at [341, 84] on div "Lightbox" at bounding box center [210, 98] width 420 height 197
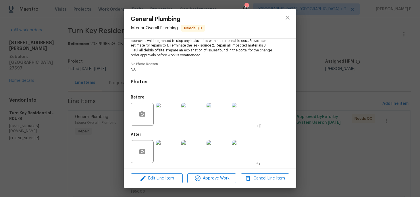
click at [88, 71] on div "General Plumbing Interior Overall - Plumbing Needs QC Vendor Turn Key Residenti…" at bounding box center [210, 98] width 420 height 197
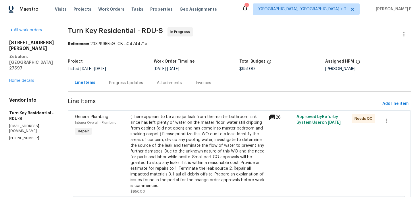
click at [135, 87] on div "Progress Updates" at bounding box center [126, 82] width 48 height 17
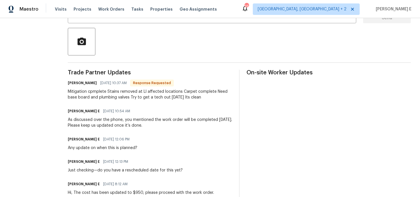
scroll to position [124, 0]
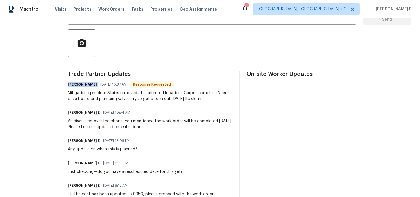
drag, startPoint x: 80, startPoint y: 85, endPoint x: 108, endPoint y: 86, distance: 27.6
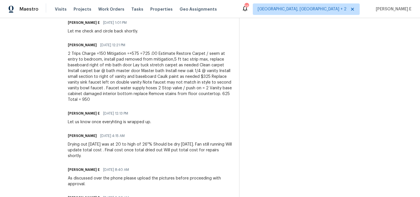
scroll to position [334, 0]
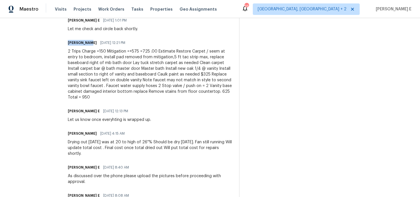
drag, startPoint x: 81, startPoint y: 39, endPoint x: 100, endPoint y: 39, distance: 19.3
click at [101, 39] on div "All work orders 3705 Cassaro Ln Zebulon, NC 27597 Home details Vendor Info Turn…" at bounding box center [210, 58] width 420 height 748
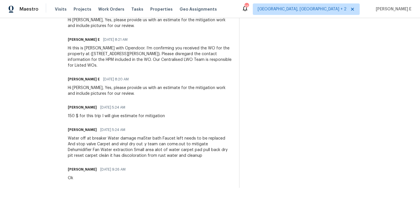
scroll to position [0, 0]
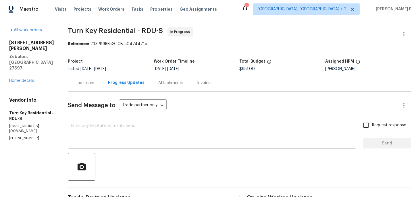
click at [94, 85] on div "Line Items" at bounding box center [85, 83] width 20 height 6
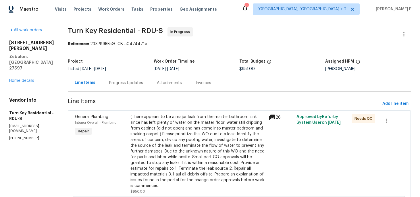
click at [179, 131] on div "(There appears to be a major leak from the master bathroom sink since has left …" at bounding box center [198, 151] width 135 height 75
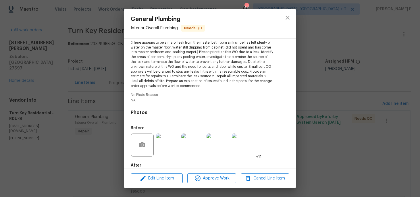
scroll to position [96, 0]
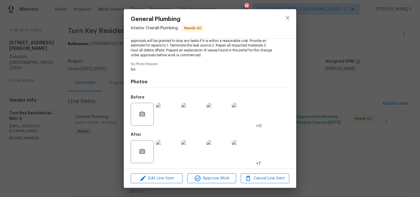
click at [173, 147] on img at bounding box center [167, 151] width 23 height 23
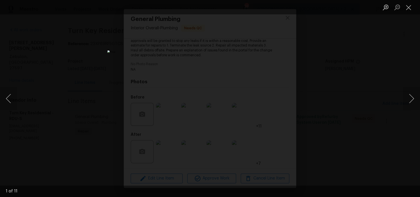
scroll to position [0, 0]
click at [409, 98] on button "Next image" at bounding box center [411, 98] width 17 height 23
click at [409, 97] on button "Next image" at bounding box center [411, 98] width 17 height 23
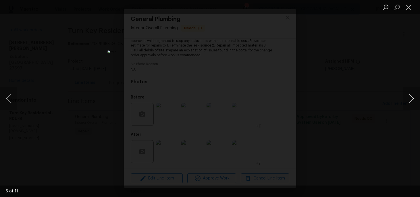
click at [409, 97] on button "Next image" at bounding box center [411, 98] width 17 height 23
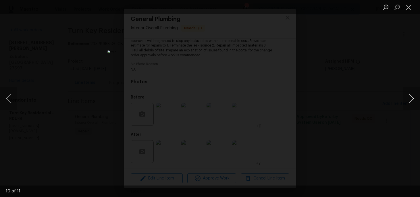
click at [410, 97] on button "Next image" at bounding box center [411, 98] width 17 height 23
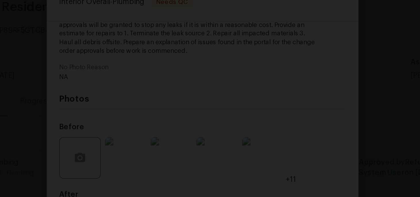
click at [220, 70] on img "Lightbox" at bounding box center [224, 140] width 362 height 170
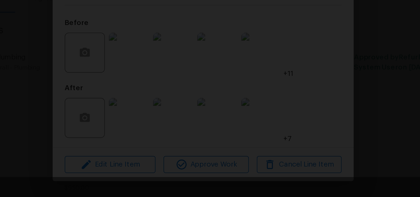
click at [259, 126] on img "Lightbox" at bounding box center [210, 99] width 205 height 96
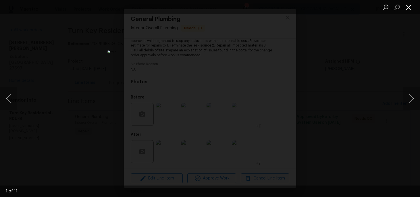
click at [407, 8] on button "Close lightbox" at bounding box center [409, 7] width 12 height 10
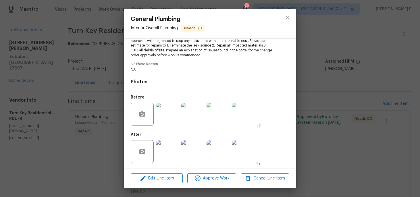
click at [348, 65] on div "General Plumbing Interior Overall - Plumbing Needs QC Vendor Turn Key Residenti…" at bounding box center [210, 98] width 420 height 197
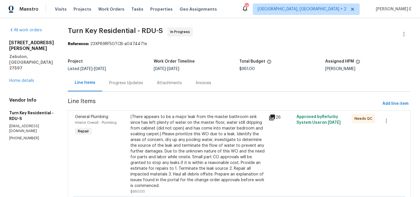
scroll to position [3, 0]
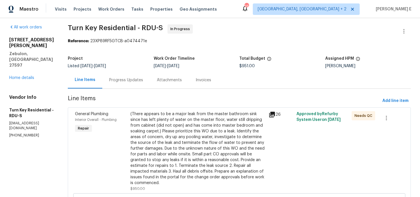
click at [234, 35] on span "Turn Key Residential - RDU-S In Progress" at bounding box center [232, 31] width 329 height 14
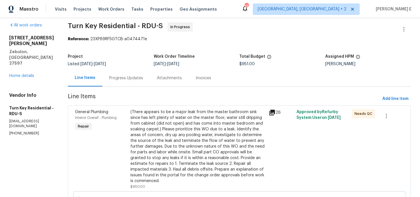
scroll to position [5, 0]
click at [147, 90] on section "Turn Key Residential - RDU-S In Progress Reference: 23XP89RF5GTCB-a0474471e Pro…" at bounding box center [239, 168] width 343 height 292
click at [147, 82] on div "Progress Updates" at bounding box center [126, 77] width 48 height 17
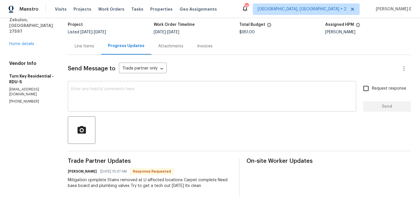
scroll to position [24, 0]
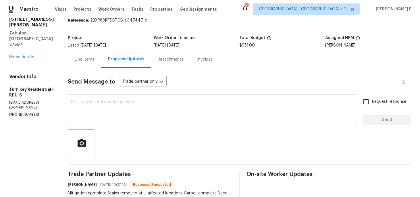
click at [158, 110] on textarea at bounding box center [212, 110] width 282 height 20
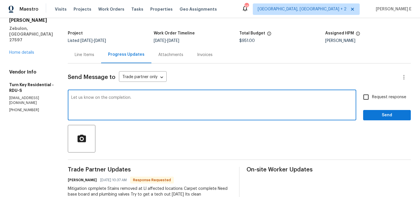
scroll to position [30, 0]
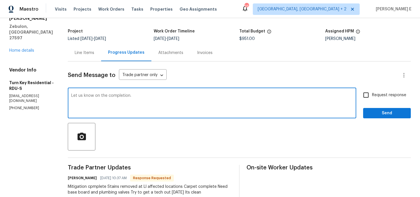
type textarea "Let us know on the completion."
click at [371, 93] on input "Request response" at bounding box center [366, 95] width 12 height 12
checkbox input "true"
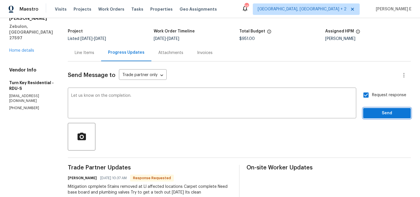
click at [371, 109] on button "Send" at bounding box center [387, 113] width 48 height 11
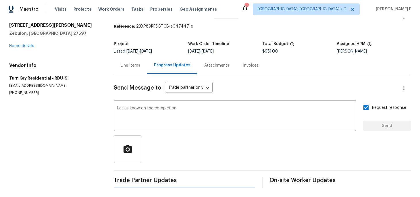
scroll to position [0, 0]
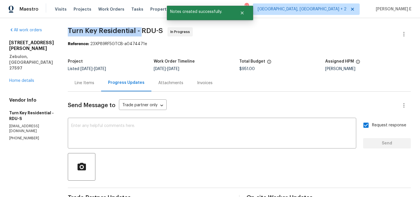
drag, startPoint x: 81, startPoint y: 32, endPoint x: 154, endPoint y: 31, distance: 73.0
copy span "Turn Key Residential -"
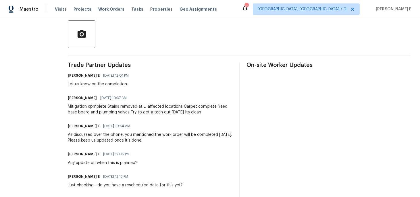
scroll to position [133, 0]
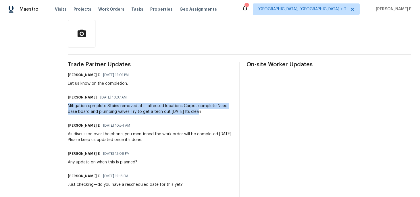
drag, startPoint x: 82, startPoint y: 106, endPoint x: 212, endPoint y: 110, distance: 130.0
click at [212, 110] on div "Mitigation cpmplete Stains removed at Ll affected locations Carpet complete Nee…" at bounding box center [150, 109] width 164 height 12
copy div "Mitigation cpmplete Stains removed at Ll affected locations Carpet complete Nee…"
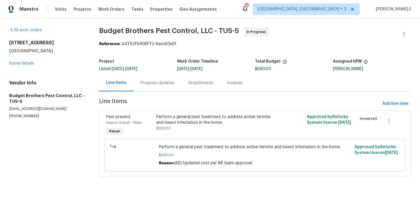
click at [155, 86] on div "Progress Updates" at bounding box center [158, 82] width 48 height 17
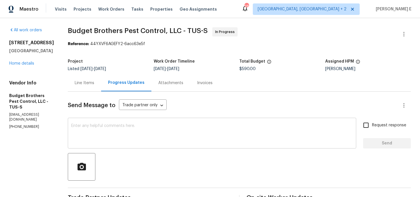
click at [182, 138] on textarea at bounding box center [212, 134] width 282 height 20
paste textarea "Checking in to see if there are any updates."
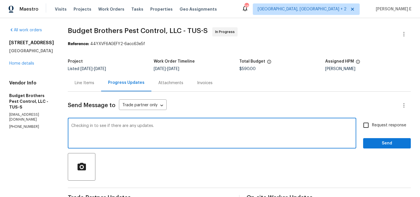
type textarea "Checking in to see if there are any updates."
click at [373, 129] on label "Request response" at bounding box center [383, 125] width 46 height 12
click at [372, 129] on input "Request response" at bounding box center [366, 125] width 12 height 12
checkbox input "true"
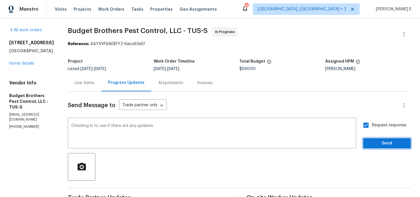
click at [380, 143] on span "Send" at bounding box center [387, 143] width 39 height 7
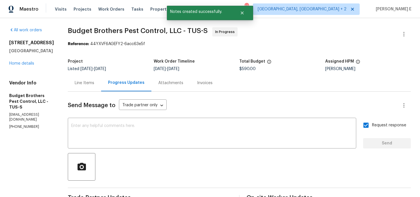
drag, startPoint x: 83, startPoint y: 33, endPoint x: 188, endPoint y: 25, distance: 106.1
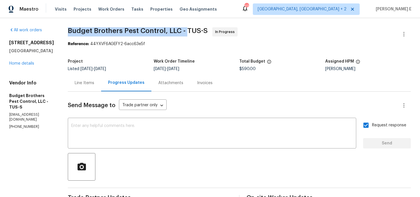
drag, startPoint x: 81, startPoint y: 32, endPoint x: 198, endPoint y: 28, distance: 117.7
click at [198, 28] on span "Budget Brothers Pest Control, LLC - TUS-S" at bounding box center [138, 30] width 140 height 7
copy span "Budget Brothers Pest Control, LLC -"
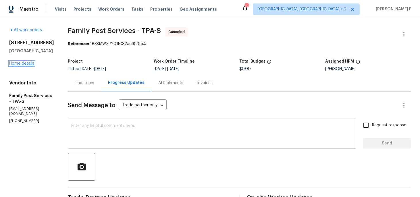
click at [18, 64] on link "Home details" at bounding box center [21, 64] width 25 height 4
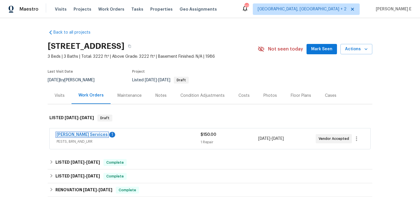
click at [80, 135] on link "[PERSON_NAME] Services" at bounding box center [82, 135] width 51 height 4
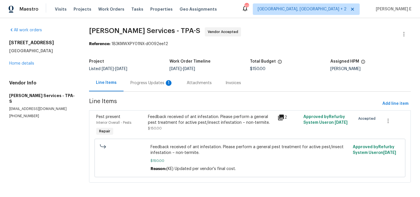
click at [158, 85] on div "Progress Updates 1" at bounding box center [152, 83] width 43 height 6
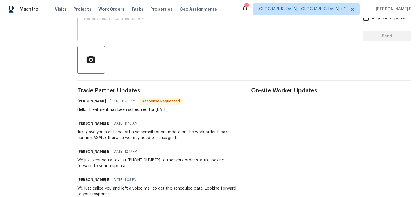
scroll to position [109, 0]
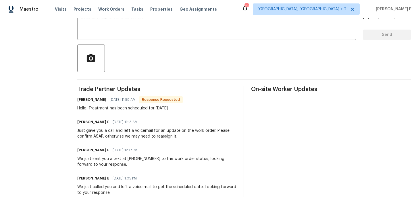
click at [150, 132] on div "Just gave you a call and left a voicemail for an update on the work order. Plea…" at bounding box center [157, 134] width 160 height 12
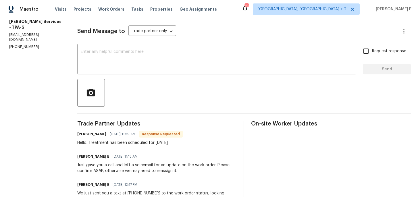
scroll to position [74, 0]
click at [168, 97] on div at bounding box center [244, 93] width 334 height 28
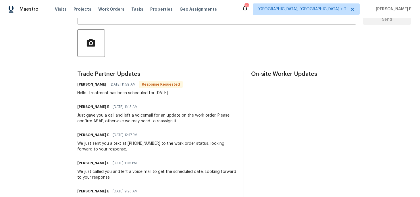
scroll to position [126, 0]
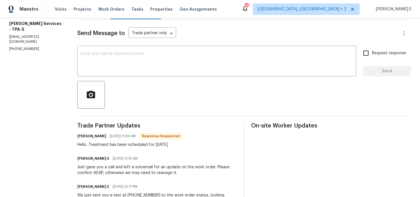
click at [167, 72] on div "x ​" at bounding box center [216, 61] width 279 height 29
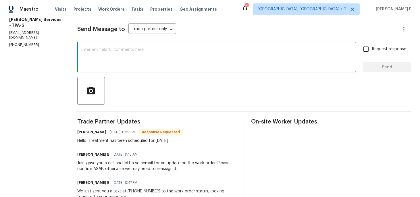
scroll to position [77, 0]
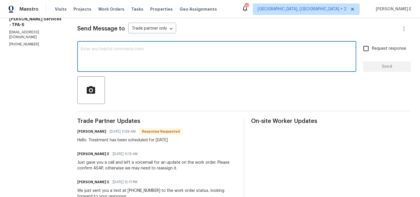
type textarea "o"
type textarea "Okay, thanks.."
click at [373, 64] on span "Send" at bounding box center [387, 66] width 39 height 7
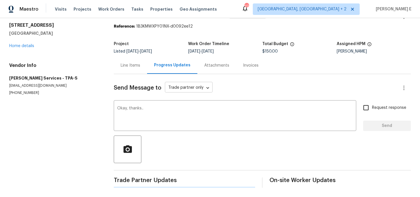
scroll to position [0, 0]
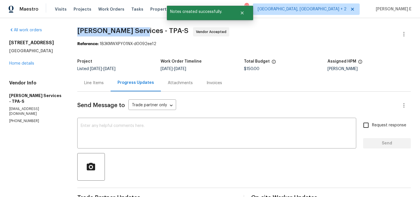
drag, startPoint x: 87, startPoint y: 30, endPoint x: 146, endPoint y: 31, distance: 58.4
click at [146, 31] on span "[PERSON_NAME] Services - TPA-S" at bounding box center [132, 30] width 111 height 7
copy span "Massey Services -"
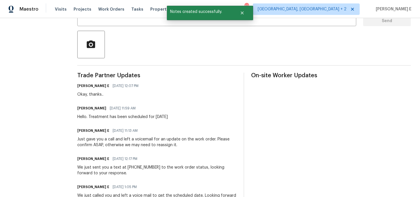
scroll to position [123, 0]
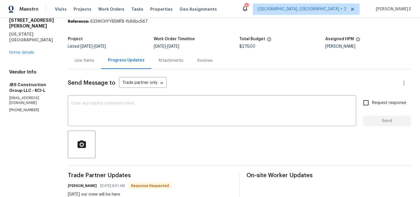
scroll to position [28, 0]
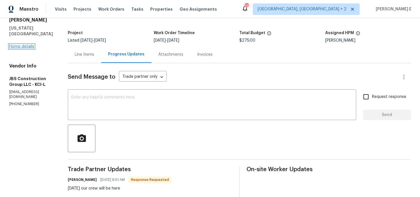
click at [16, 45] on link "Home details" at bounding box center [21, 47] width 25 height 4
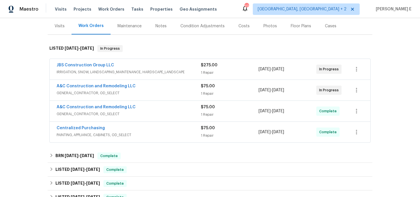
click at [149, 90] on span "GENERAL_CONTRACTOR, OD_SELECT" at bounding box center [129, 93] width 144 height 6
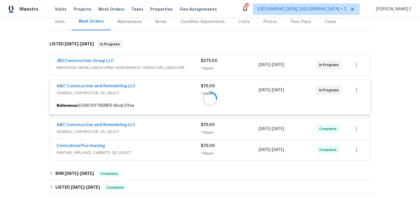
scroll to position [74, 0]
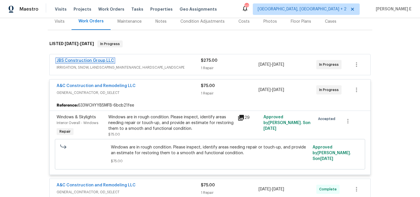
click at [106, 62] on link "JBS Construction Group LLC" at bounding box center [86, 61] width 58 height 4
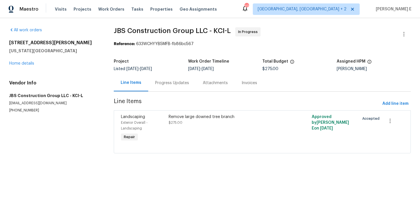
click at [177, 81] on div "Progress Updates" at bounding box center [172, 83] width 34 height 6
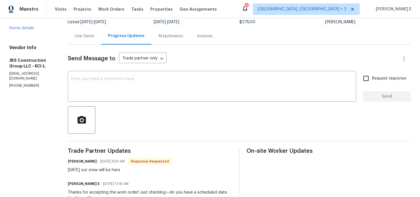
scroll to position [47, 0]
click at [178, 102] on div "Send Message to Trade partner only Trade partner only ​ x ​ Request response Se…" at bounding box center [239, 149] width 343 height 209
click at [181, 91] on textarea at bounding box center [212, 87] width 282 height 20
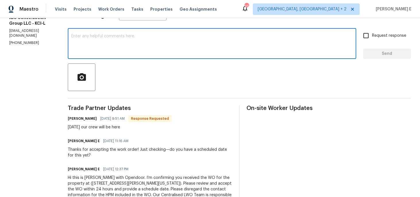
scroll to position [51, 0]
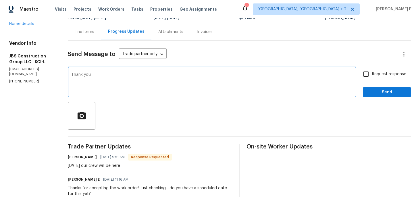
type textarea "Thank you.."
click at [386, 90] on span "Send" at bounding box center [387, 92] width 39 height 7
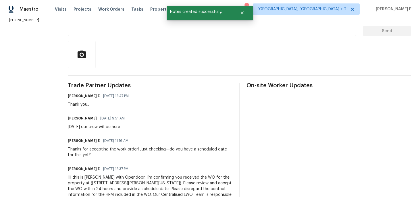
scroll to position [0, 0]
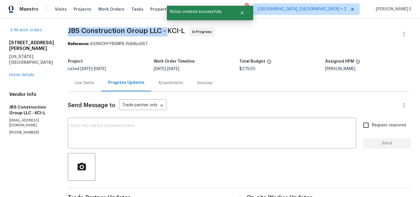
drag, startPoint x: 84, startPoint y: 30, endPoint x: 183, endPoint y: 33, distance: 99.5
click at [183, 33] on div "All work orders 9624 Ditman Way Kansas City, MO 64134 Home details Vendor Info …" at bounding box center [210, 175] width 420 height 314
copy span "JBS Construction Group LLC -"
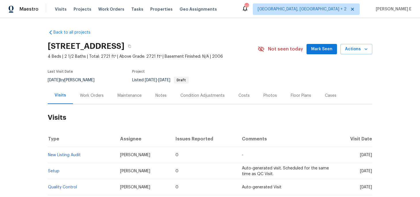
click at [92, 92] on div "Work Orders" at bounding box center [92, 95] width 38 height 17
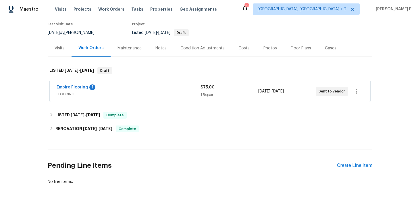
scroll to position [60, 0]
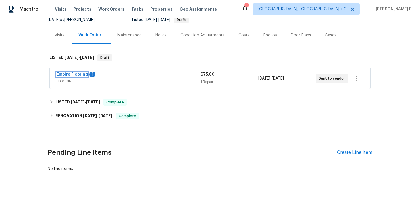
click at [77, 74] on link "Empire Flooring" at bounding box center [72, 74] width 31 height 4
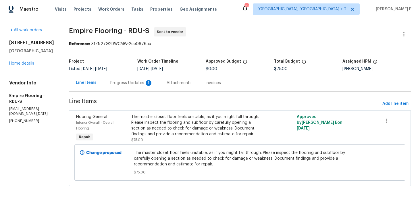
click at [156, 79] on div "Progress Updates 1" at bounding box center [132, 82] width 56 height 17
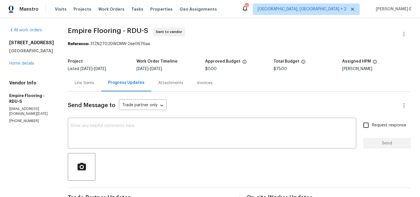
click at [90, 82] on div "Line Items" at bounding box center [85, 83] width 20 height 6
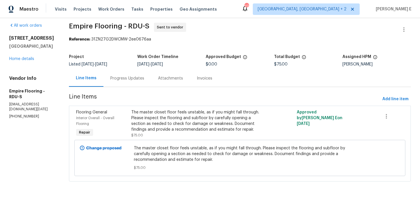
scroll to position [4, 0]
click at [133, 83] on div "Progress Updates" at bounding box center [128, 78] width 48 height 17
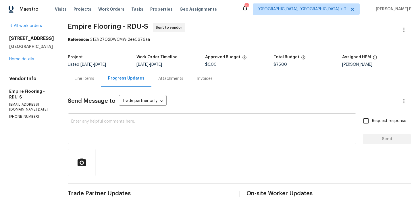
click at [194, 131] on textarea at bounding box center [212, 130] width 282 height 20
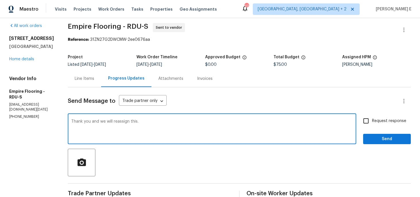
type textarea "Thank you and we will reassign this."
click at [409, 144] on button "Send" at bounding box center [387, 139] width 48 height 11
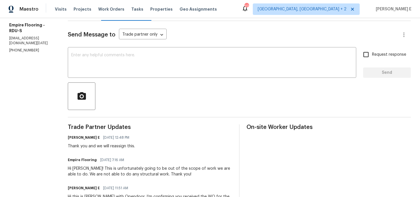
scroll to position [112, 0]
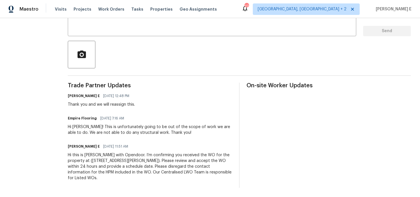
click at [127, 166] on div "Hi this is [PERSON_NAME] with Opendoor. I’m confirming you received the WO for …" at bounding box center [150, 166] width 164 height 29
click at [134, 167] on div "Hi this is [PERSON_NAME] with Opendoor. I’m confirming you received the WO for …" at bounding box center [150, 166] width 164 height 29
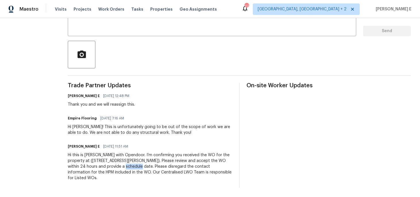
click at [134, 167] on div "Hi this is [PERSON_NAME] with Opendoor. I’m confirming you received the WO for …" at bounding box center [150, 166] width 164 height 29
click at [131, 166] on div "Hi this is [PERSON_NAME] with Opendoor. I’m confirming you received the WO for …" at bounding box center [150, 166] width 164 height 29
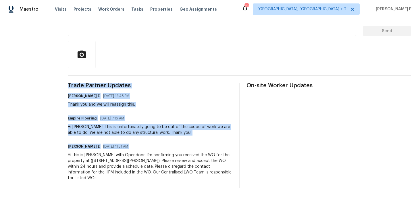
copy div "Trade Partner Updates Keerthana E 08/28/2025 12:48 PM Thank you and we will rea…"
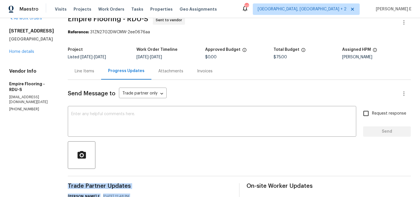
scroll to position [0, 0]
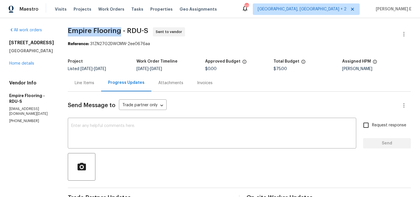
drag, startPoint x: 74, startPoint y: 30, endPoint x: 126, endPoint y: 31, distance: 52.6
click at [126, 31] on div "All work orders 459 Windgate Dr Clayton, NC 27527 Home details Vendor Info Empi…" at bounding box center [210, 164] width 420 height 292
copy span "Empire Flooring"
click at [399, 32] on button "button" at bounding box center [404, 34] width 14 height 14
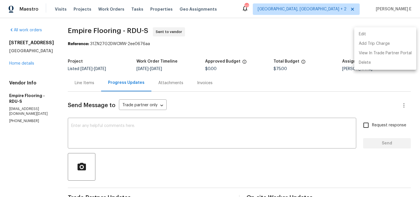
click at [366, 31] on li "Edit" at bounding box center [386, 34] width 62 height 9
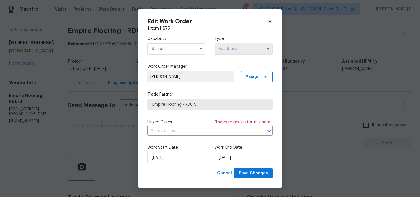
click at [172, 50] on input "text" at bounding box center [176, 49] width 58 height 12
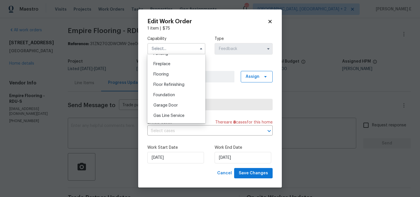
scroll to position [198, 0]
click at [167, 85] on span "Flooring" at bounding box center [161, 86] width 15 height 4
type input "Flooring"
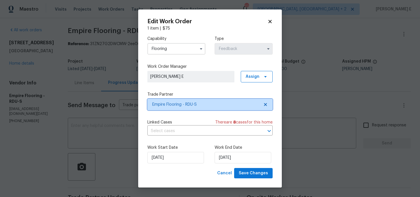
click at [172, 106] on span "Empire Flooring - RDU-S" at bounding box center [205, 105] width 107 height 6
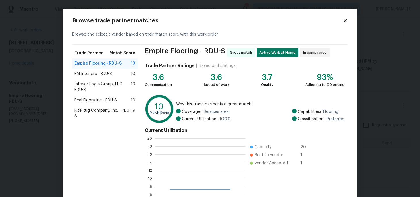
scroll to position [81, 91]
click at [101, 75] on span "RM Interiors - RDU-S" at bounding box center [93, 74] width 38 height 6
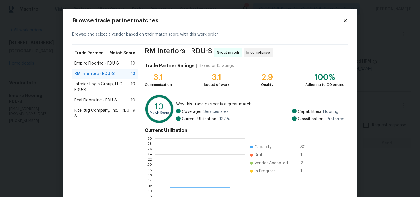
scroll to position [81, 90]
click at [114, 85] on span "Interior Logic Group, LLC - RDU-S" at bounding box center [102, 87] width 56 height 12
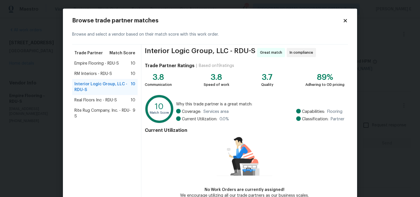
scroll to position [33, 0]
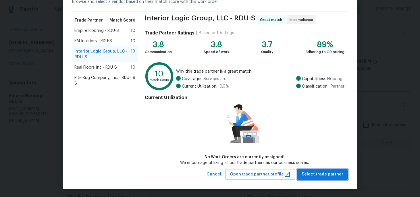
click at [308, 177] on span "Select trade partner" at bounding box center [323, 174] width 42 height 7
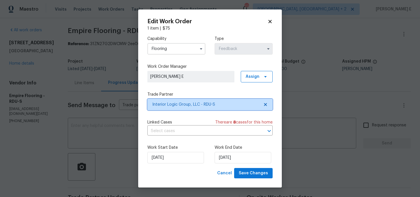
scroll to position [0, 0]
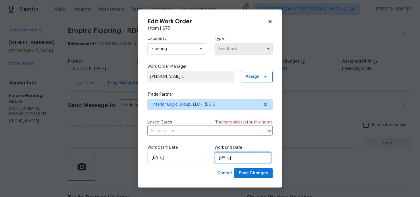
click at [224, 158] on input "29/08/2025" at bounding box center [243, 158] width 57 height 12
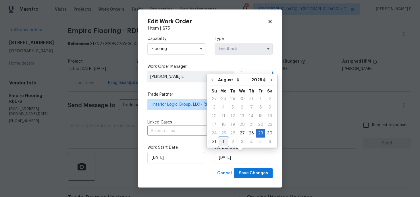
click at [223, 143] on div "1" at bounding box center [223, 142] width 9 height 8
type input "01/09/2025"
select select "8"
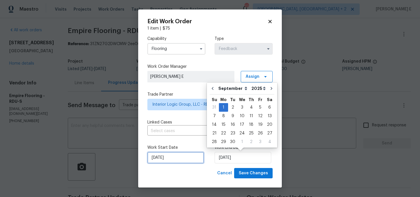
click at [178, 159] on input "[DATE]" at bounding box center [175, 158] width 57 height 12
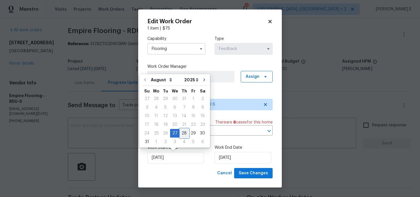
click at [180, 134] on div "28" at bounding box center [184, 133] width 9 height 8
type input "28/08/2025"
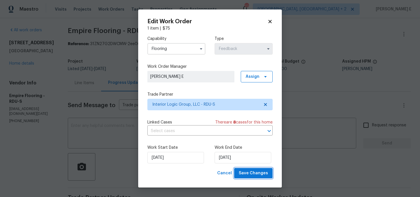
click at [248, 176] on span "Save Changes" at bounding box center [253, 173] width 29 height 7
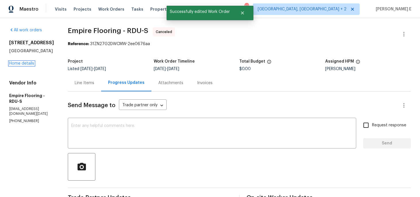
click at [27, 64] on link "Home details" at bounding box center [21, 64] width 25 height 4
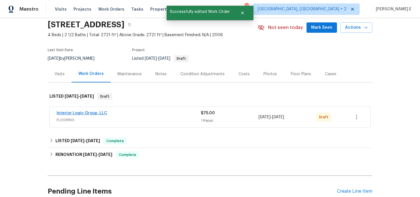
scroll to position [22, 0]
click at [70, 112] on link "Interior Logic Group, LLC" at bounding box center [82, 113] width 51 height 4
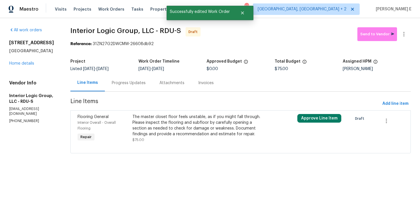
click at [210, 118] on div "The master closet floor feels unstable, as if you might fall through. Please in…" at bounding box center [200, 125] width 134 height 23
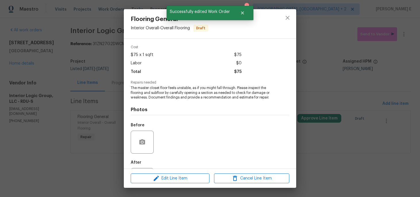
scroll to position [42, 0]
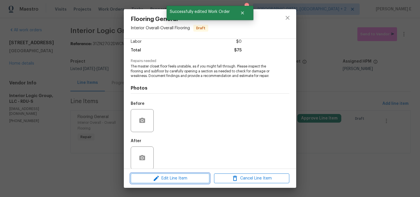
click at [166, 174] on button "Edit Line Item" at bounding box center [170, 179] width 79 height 10
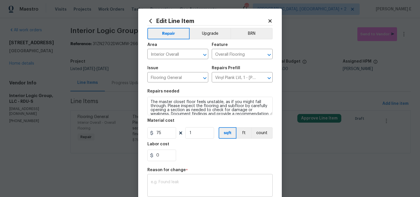
click at [167, 179] on div "x ​" at bounding box center [209, 186] width 125 height 21
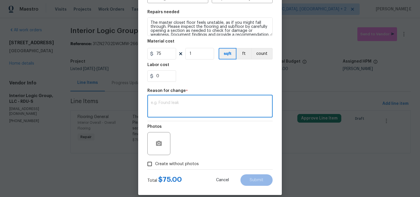
scroll to position [86, 0]
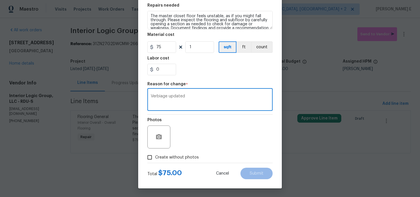
type textarea "Verbiage updated"
click at [163, 155] on span "Create without photos" at bounding box center [177, 158] width 44 height 6
click at [155, 155] on input "Create without photos" at bounding box center [149, 157] width 11 height 11
checkbox input "true"
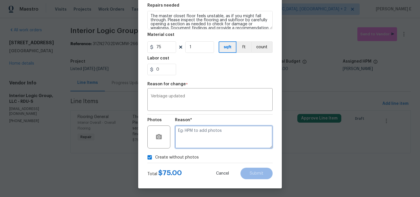
click at [208, 134] on textarea at bounding box center [224, 137] width 98 height 23
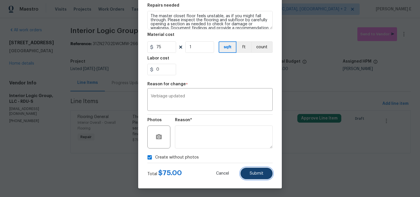
click at [252, 178] on button "Submit" at bounding box center [257, 174] width 32 height 12
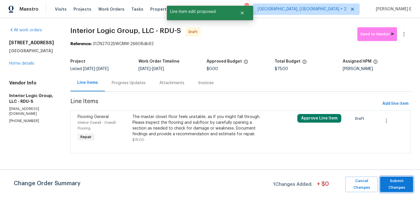
click at [398, 186] on span "Submit Changes" at bounding box center [396, 184] width 27 height 13
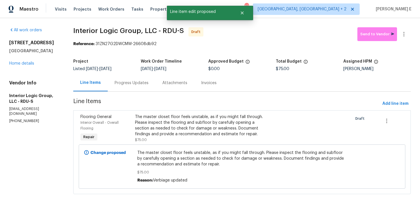
click at [134, 80] on div "Progress Updates" at bounding box center [132, 83] width 34 height 6
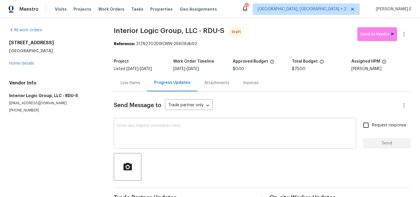
click at [174, 130] on textarea at bounding box center [235, 134] width 236 height 20
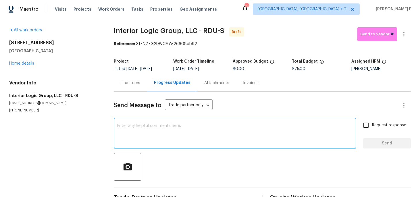
paste textarea "Hi this is Keerthana with Opendoor. I’m confirming you received the WO for the …"
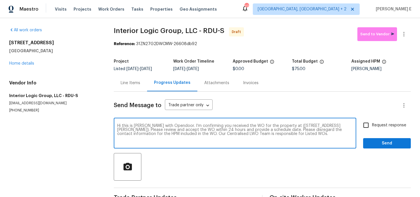
type textarea "Hi this is Keerthana with Opendoor. I’m confirming you received the WO for the …"
click at [362, 128] on input "Request response" at bounding box center [366, 125] width 12 height 12
checkbox input "true"
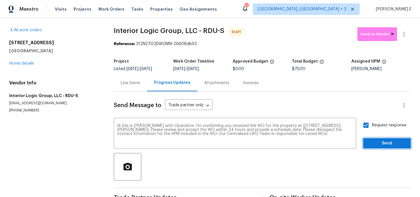
click at [382, 145] on span "Send" at bounding box center [387, 143] width 39 height 7
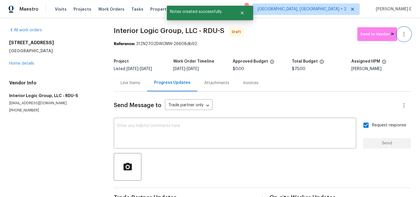
click at [406, 35] on icon "button" at bounding box center [404, 34] width 7 height 7
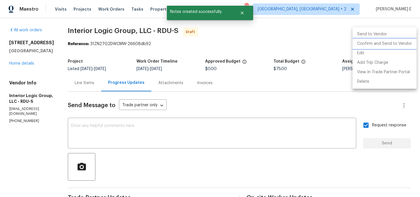
click at [394, 43] on li "Confirm and Send to Vendor" at bounding box center [385, 43] width 64 height 9
click at [290, 40] on div at bounding box center [210, 98] width 420 height 197
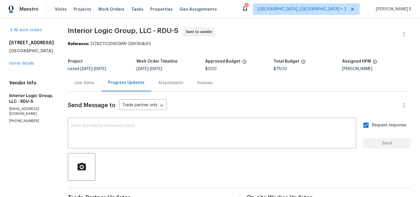
click at [116, 66] on div "Project" at bounding box center [102, 63] width 69 height 7
drag, startPoint x: 78, startPoint y: 30, endPoint x: 163, endPoint y: 30, distance: 84.8
click at [163, 30] on div "All work orders 459 Windgate Dr Clayton, NC 27527 Home details Vendor Info Inte…" at bounding box center [210, 138] width 420 height 241
copy span "Interior Logic Group, LLC"
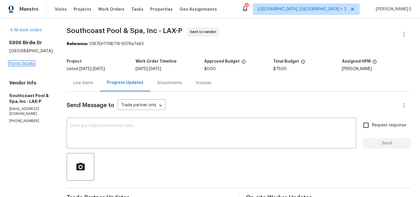
click at [25, 63] on link "Home details" at bounding box center [21, 64] width 25 height 4
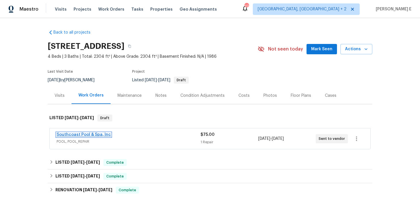
click at [84, 135] on link "Southcoast Pool & Spa, Inc" at bounding box center [84, 135] width 54 height 4
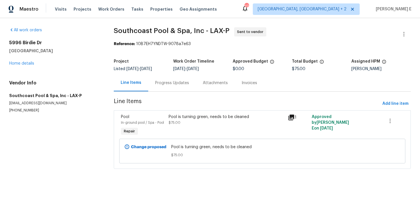
click at [159, 85] on div "Progress Updates" at bounding box center [172, 83] width 34 height 6
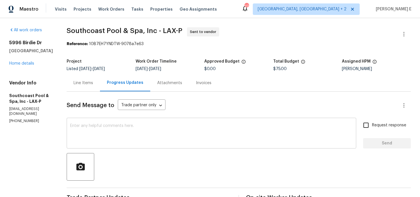
click at [178, 135] on textarea at bounding box center [211, 134] width 283 height 20
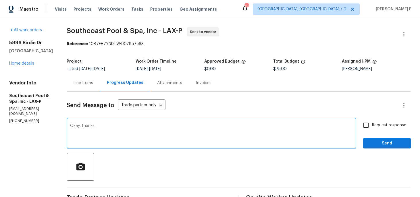
type textarea "Okay, thanks.."
click at [393, 147] on span "Send" at bounding box center [387, 143] width 39 height 7
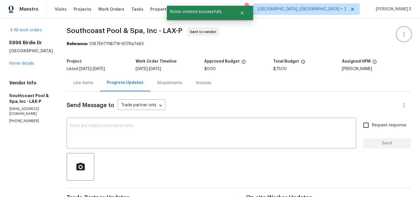
click at [402, 33] on icon "button" at bounding box center [404, 34] width 7 height 7
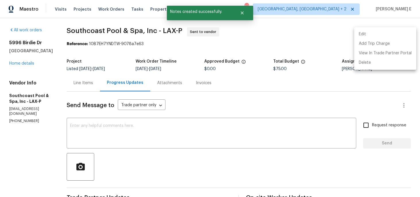
click at [359, 33] on li "Edit" at bounding box center [386, 34] width 62 height 9
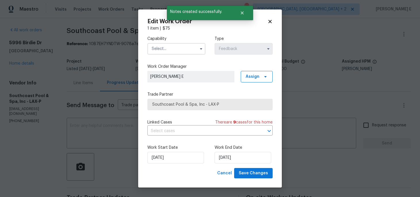
click at [148, 51] on input "text" at bounding box center [176, 49] width 58 height 12
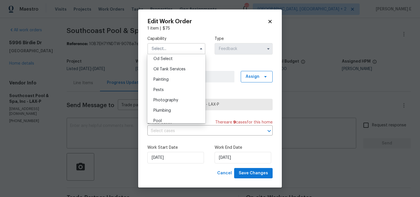
scroll to position [486, 0]
click at [169, 101] on div "Pool" at bounding box center [176, 99] width 55 height 10
type input "Pool"
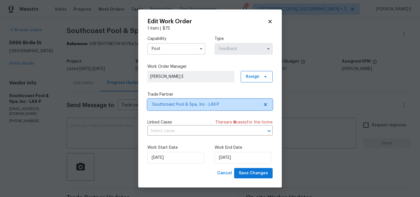
click at [192, 107] on span "Southcoast Pool & Spa, Inc - LAX-P" at bounding box center [205, 105] width 107 height 6
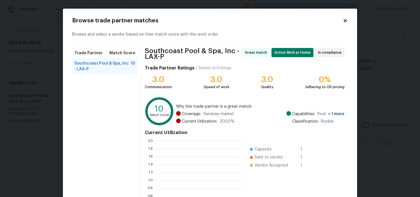
scroll to position [81, 89]
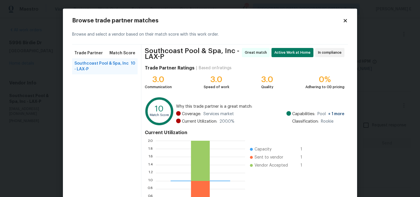
click at [345, 21] on icon at bounding box center [345, 20] width 3 height 3
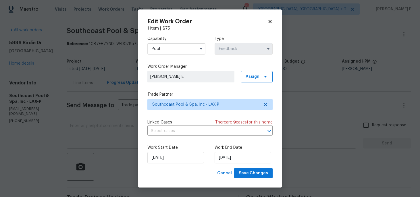
click at [290, 106] on body "Maestro Visits Projects Work Orders Tasks Properties Geo Assignments 27 Albuque…" at bounding box center [210, 98] width 420 height 197
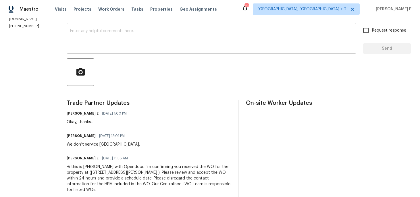
scroll to position [107, 0]
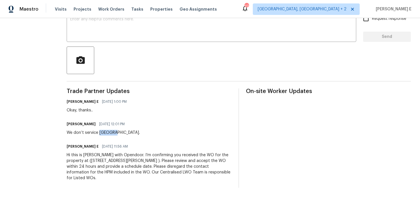
drag, startPoint x: 100, startPoint y: 133, endPoint x: 115, endPoint y: 134, distance: 15.3
click at [115, 134] on div "We don’t service La Verne." at bounding box center [103, 133] width 73 height 6
copy div "La Verne"
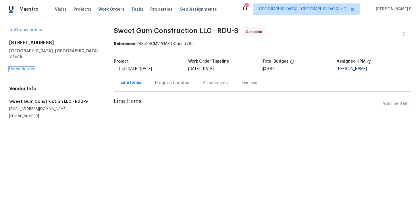
click at [18, 67] on link "Home details" at bounding box center [21, 69] width 25 height 4
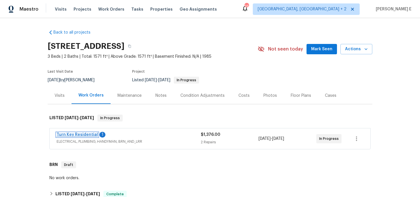
click at [65, 136] on link "Turn Key Residential" at bounding box center [77, 135] width 41 height 4
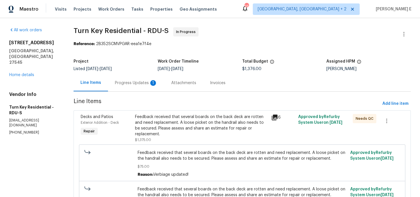
click at [156, 80] on div "Progress Updates 1" at bounding box center [136, 83] width 43 height 6
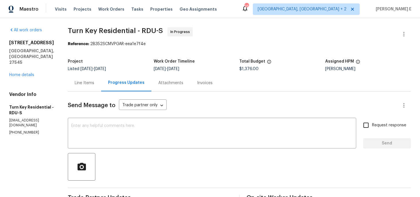
click at [93, 87] on div "Line Items" at bounding box center [84, 82] width 33 height 17
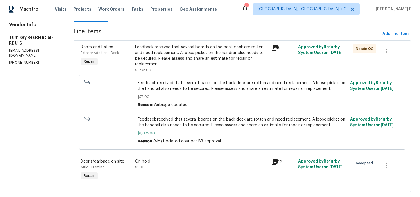
scroll to position [70, 0]
click at [196, 56] on div "Feedback received that several boards on the back deck are rotten and need repl…" at bounding box center [201, 56] width 133 height 23
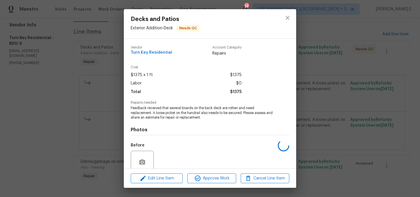
scroll to position [48, 0]
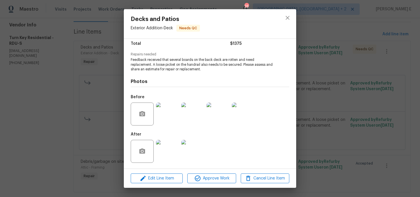
click at [166, 155] on img at bounding box center [167, 151] width 23 height 23
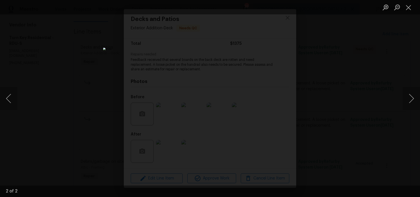
click at [355, 95] on div "Lightbox" at bounding box center [210, 98] width 420 height 197
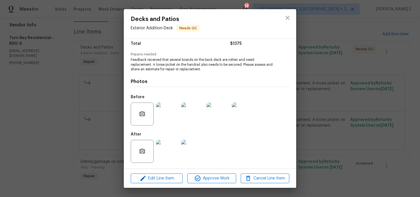
click at [355, 95] on div "Decks and Patios Exterior Addition - Deck Needs QC Vendor Turn Key Residential …" at bounding box center [210, 98] width 420 height 197
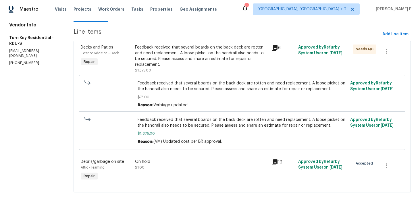
click at [187, 174] on div "On hold $1.00" at bounding box center [201, 170] width 136 height 26
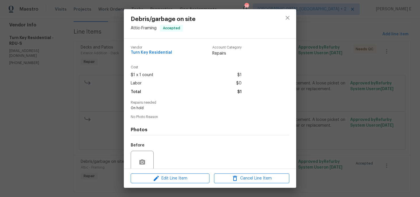
scroll to position [48, 0]
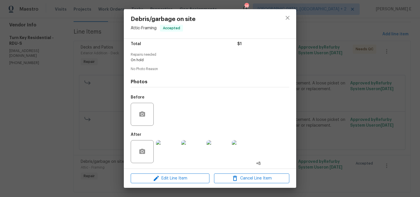
click at [164, 147] on img at bounding box center [167, 151] width 23 height 23
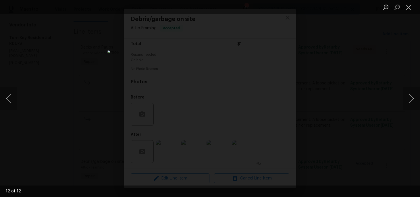
click at [355, 98] on div "Lightbox" at bounding box center [210, 98] width 420 height 197
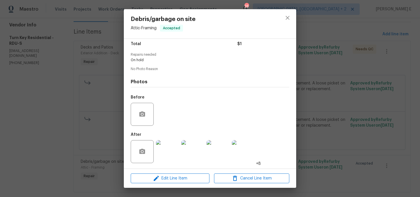
click at [355, 98] on div "Debris/garbage on site Attic - Framing Accepted Vendor Turn Key Residential Acc…" at bounding box center [210, 98] width 420 height 197
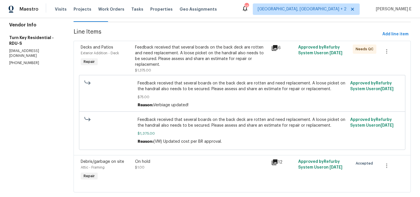
scroll to position [0, 0]
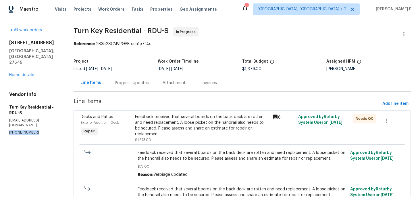
drag, startPoint x: 7, startPoint y: 112, endPoint x: 52, endPoint y: 112, distance: 44.6
click at [52, 112] on div "All work orders 213 Dwelling Pl Knightdale, NC 27545 Home details Vendor Info T…" at bounding box center [210, 148] width 420 height 260
copy p "(919) 805-2596"
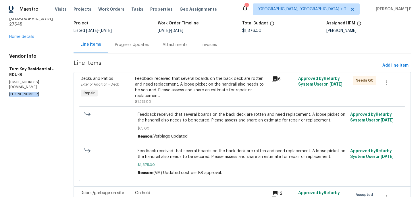
click at [146, 50] on div "Progress Updates" at bounding box center [132, 44] width 48 height 17
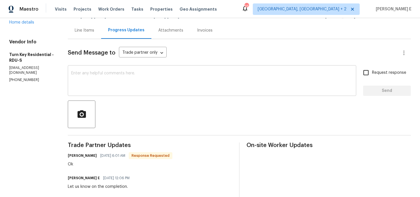
scroll to position [41, 0]
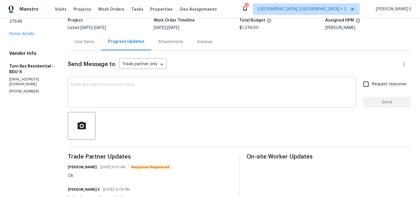
click at [149, 101] on textarea at bounding box center [212, 93] width 282 height 20
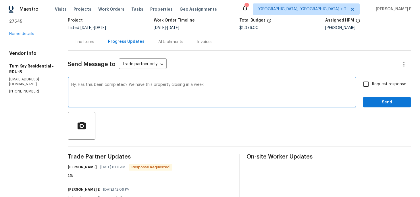
type textarea "Hy, Has this been completed? We have this property closing in a week."
click at [374, 84] on span "Request response" at bounding box center [389, 84] width 34 height 6
click at [372, 84] on input "Request response" at bounding box center [366, 84] width 12 height 12
checkbox input "true"
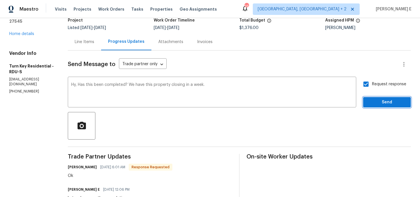
click at [380, 104] on span "Send" at bounding box center [387, 102] width 39 height 7
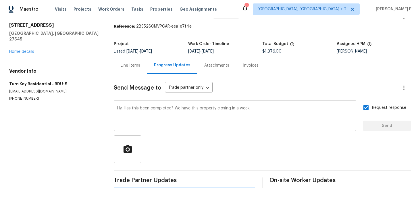
scroll to position [0, 0]
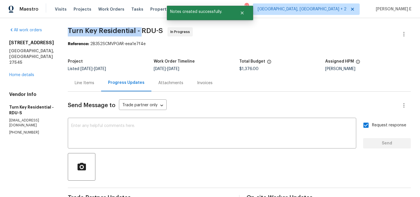
drag, startPoint x: 81, startPoint y: 32, endPoint x: 155, endPoint y: 32, distance: 74.8
copy span "Turn Key Residential -"
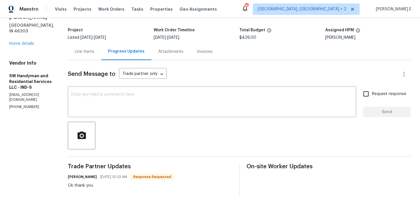
scroll to position [14, 0]
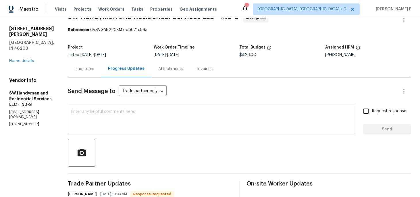
click at [198, 127] on textarea at bounding box center [212, 120] width 282 height 20
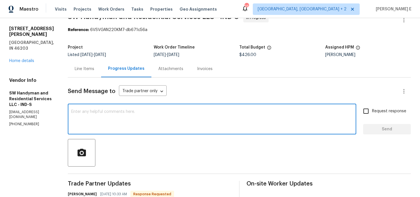
paste textarea "Just checking in—are we still on track with this work order [DATE]?"
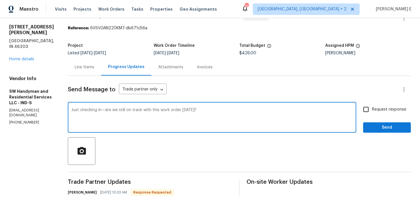
scroll to position [0, 0]
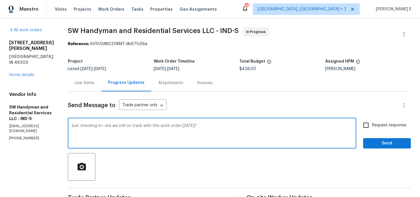
type textarea "Just checking in—are we still on track with this work order [DATE]?"
click at [376, 127] on span "Request response" at bounding box center [389, 125] width 34 height 6
click at [372, 127] on input "Request response" at bounding box center [366, 125] width 12 height 12
checkbox input "true"
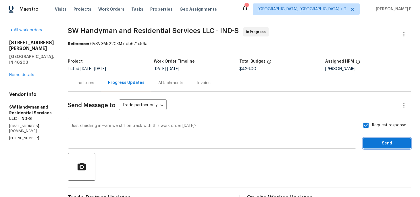
click at [374, 141] on span "Send" at bounding box center [387, 143] width 39 height 7
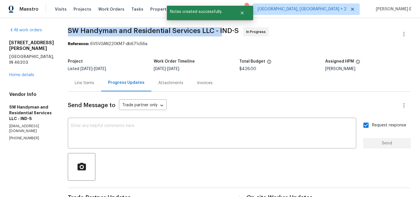
drag, startPoint x: 69, startPoint y: 31, endPoint x: 219, endPoint y: 29, distance: 150.1
click at [219, 29] on span "SW Handyman and Residential Services LLC - IND-S" at bounding box center [153, 30] width 171 height 7
copy span "SW Handyman and Residential Services LLC - I"
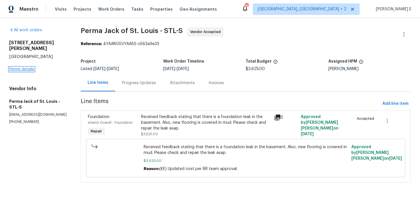
click at [32, 67] on link "Home details" at bounding box center [21, 69] width 25 height 4
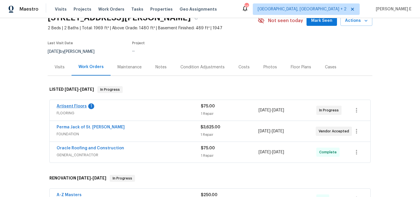
scroll to position [34, 0]
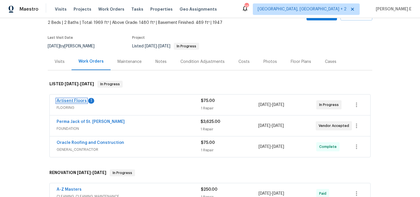
click at [65, 101] on link "Artisent Floors" at bounding box center [72, 101] width 30 height 4
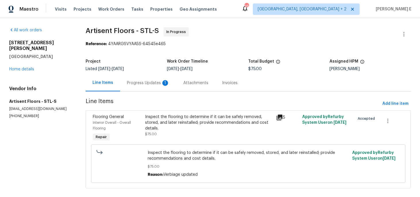
click at [164, 85] on div "1" at bounding box center [165, 83] width 6 height 6
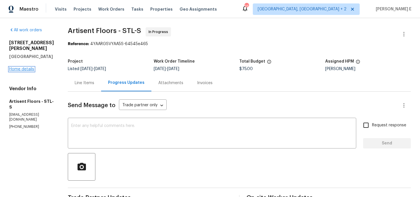
click at [32, 67] on link "Home details" at bounding box center [21, 69] width 25 height 4
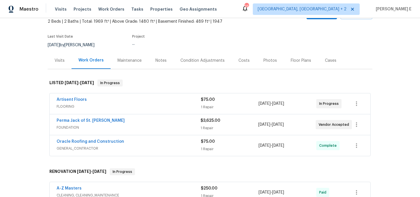
click at [120, 124] on div "Perma Jack of St. Louis" at bounding box center [129, 121] width 144 height 7
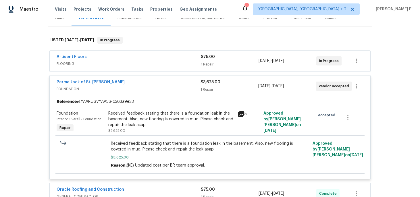
scroll to position [79, 0]
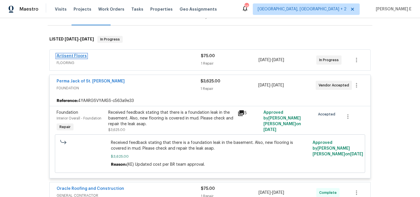
click at [80, 56] on link "Artisent Floors" at bounding box center [72, 56] width 30 height 4
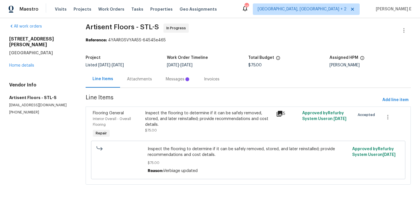
scroll to position [7, 0]
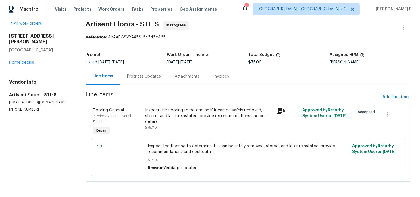
click at [139, 77] on div "Progress Updates" at bounding box center [144, 77] width 34 height 6
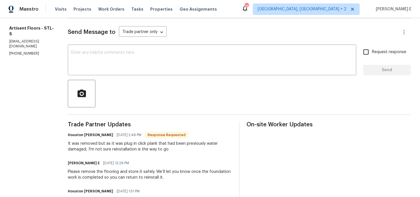
scroll to position [75, 0]
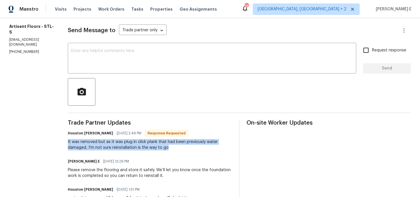
drag, startPoint x: 69, startPoint y: 141, endPoint x: 191, endPoint y: 147, distance: 122.0
copy div "It was removed but as it was plug in click plank that had been previously water…"
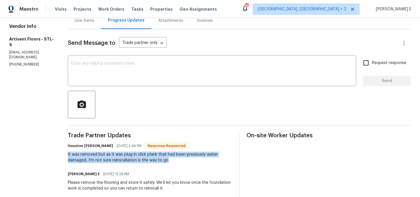
scroll to position [59, 0]
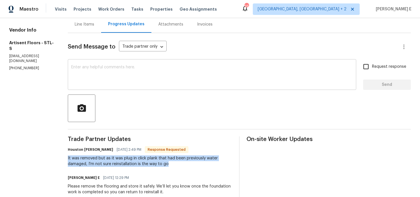
click at [188, 83] on textarea at bounding box center [212, 75] width 282 height 20
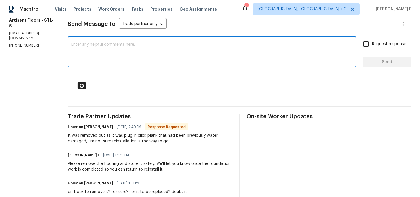
scroll to position [41, 0]
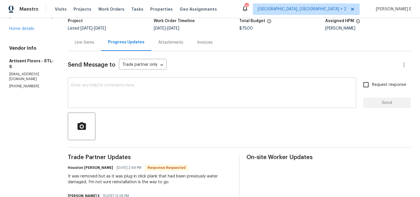
click at [245, 92] on textarea at bounding box center [212, 93] width 282 height 20
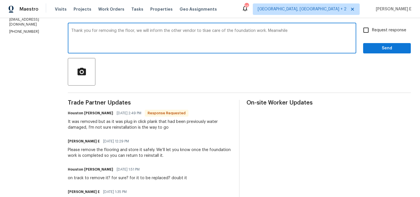
scroll to position [95, 0]
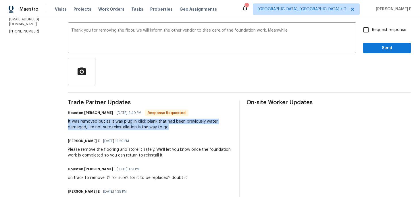
drag, startPoint x: 72, startPoint y: 123, endPoint x: 179, endPoint y: 127, distance: 107.0
click at [179, 127] on div "It was removed but as it was plug in click plank that had been previously water…" at bounding box center [150, 125] width 164 height 12
copy div "It was removed but as it was plug in click plank that had been previously water…"
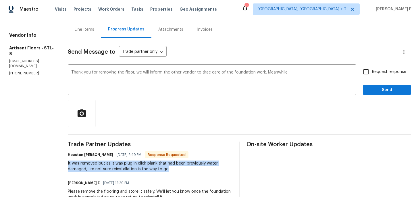
scroll to position [53, 0]
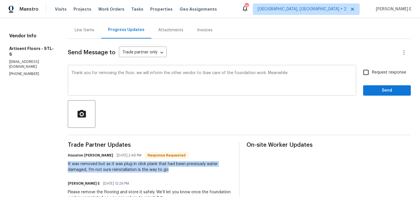
click at [290, 79] on textarea "Thank you for removing the floor, we will inform the other vendor to tkae care …" at bounding box center [212, 81] width 282 height 20
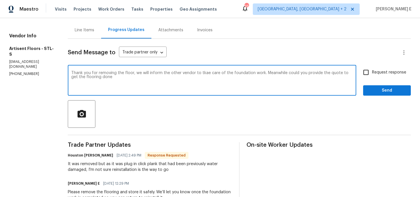
paste textarea "s for removing the floor. We’ll have the other vendor handle the foundation wor…"
type textarea "Thanks for removing the floor. We’ll have the other vendor handle the foundatio…"
click at [365, 74] on input "Request response" at bounding box center [366, 72] width 12 height 12
checkbox input "true"
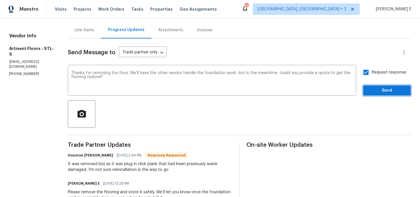
click at [376, 91] on span "Send" at bounding box center [387, 90] width 39 height 7
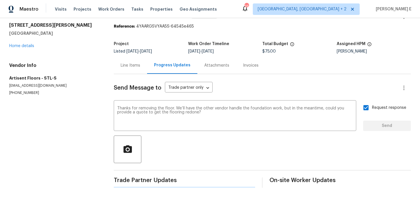
scroll to position [0, 0]
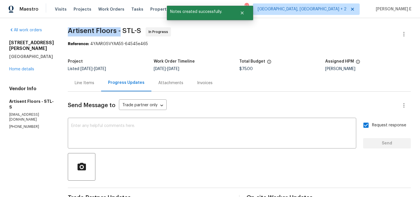
drag, startPoint x: 73, startPoint y: 32, endPoint x: 125, endPoint y: 34, distance: 52.1
click at [125, 34] on span "Artisent Floors - STL-S In Progress" at bounding box center [232, 34] width 329 height 14
copy span "Artisent Floors -"
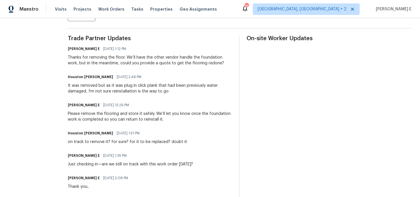
scroll to position [160, 0]
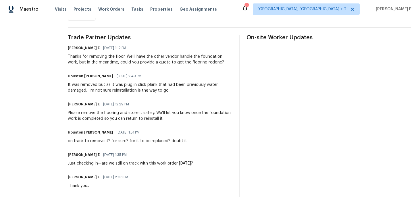
click at [78, 86] on div "It was removed but as it was plug in click plank that had been previously water…" at bounding box center [150, 88] width 164 height 12
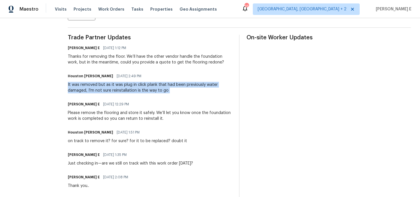
copy div "It was removed but as it was plug in click plank that had been previously water…"
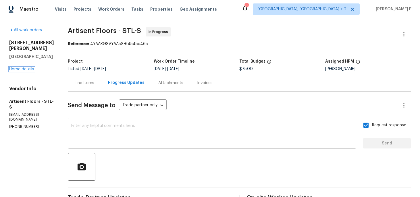
click at [28, 67] on link "Home details" at bounding box center [21, 69] width 25 height 4
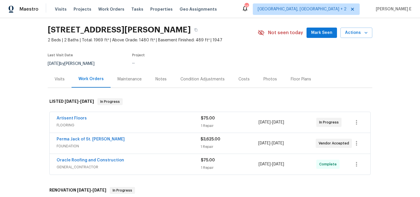
scroll to position [20, 0]
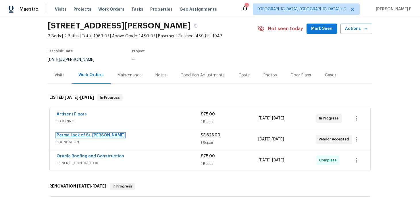
click at [84, 136] on link "Perma Jack of St. Louis" at bounding box center [91, 135] width 68 height 4
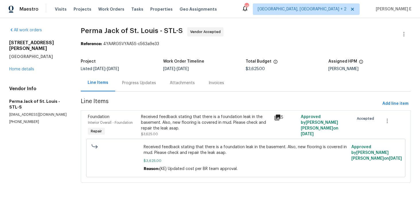
click at [143, 87] on div "Progress Updates" at bounding box center [139, 82] width 48 height 17
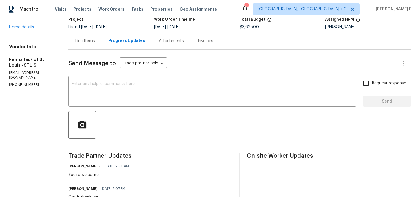
scroll to position [41, 0]
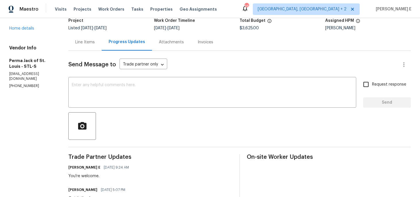
click at [183, 70] on div "Send Message to Trade partner only Trade partner only ​" at bounding box center [232, 65] width 329 height 14
click at [164, 99] on textarea at bounding box center [212, 93] width 281 height 20
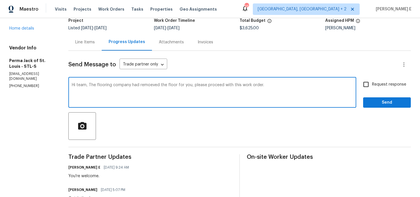
drag, startPoint x: 89, startPoint y: 85, endPoint x: 94, endPoint y: 116, distance: 31.1
click at [93, 103] on textarea "Hi team, The flooring company had remoeved the floor for you, please proceed wi…" at bounding box center [212, 93] width 281 height 20
paste textarea "s already removed the floor, so"
type textarea "Hi team, The flooring company has already removed the floor, so please proceed …"
click at [376, 83] on span "Request response" at bounding box center [389, 85] width 34 height 6
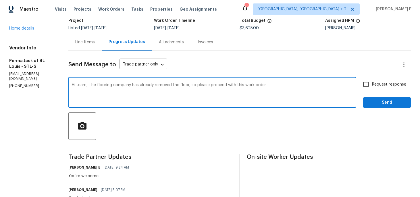
click at [372, 83] on input "Request response" at bounding box center [366, 84] width 12 height 12
checkbox input "true"
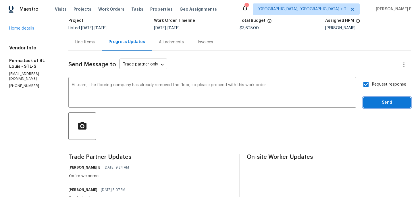
click at [369, 97] on button "Send" at bounding box center [387, 102] width 48 height 11
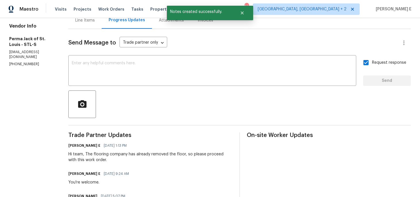
scroll to position [0, 0]
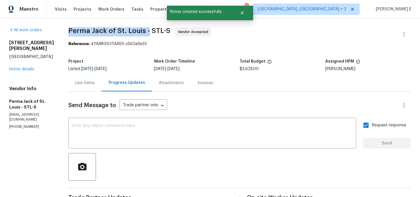
drag, startPoint x: 70, startPoint y: 31, endPoint x: 149, endPoint y: 33, distance: 79.7
click at [149, 32] on span "Perma Jack of St. Louis - STL-S" at bounding box center [119, 30] width 102 height 7
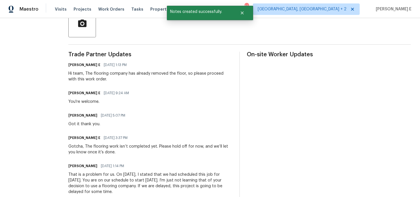
scroll to position [159, 0]
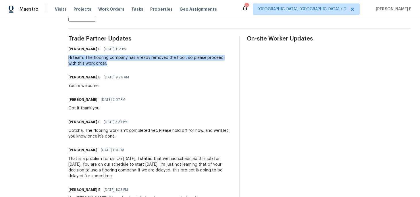
drag, startPoint x: 69, startPoint y: 58, endPoint x: 101, endPoint y: 63, distance: 32.1
copy div "Hi team, The flooring company has already removed the floor, so please proceed …"
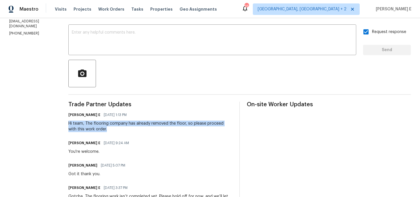
scroll to position [92, 0]
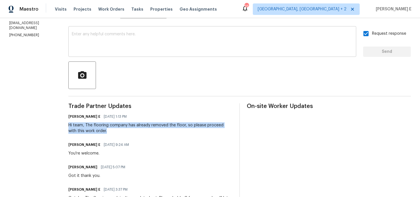
click at [124, 48] on textarea at bounding box center [212, 42] width 281 height 20
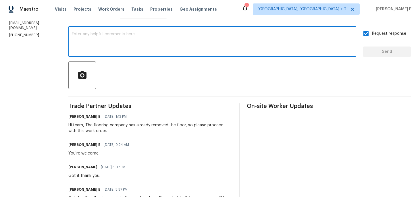
paste textarea "Hi team, The flooring company has already removed the floor, so please proceed …"
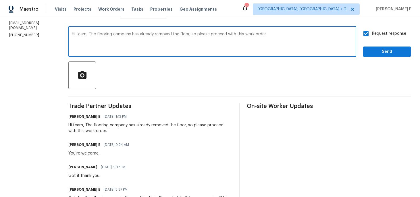
click at [144, 35] on textarea "Hi team, The flooring company has already removed the floor, so please proceed …" at bounding box center [212, 42] width 281 height 20
type textarea "Hi team, The flooring company has removed the floor, so please proceed with thi…"
click at [382, 50] on span "Send" at bounding box center [387, 51] width 39 height 7
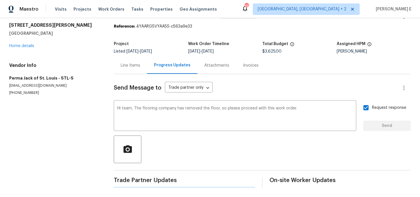
scroll to position [0, 0]
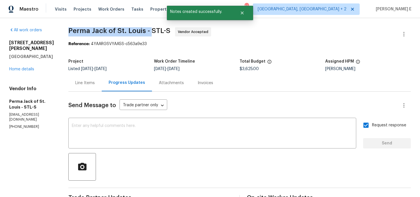
drag, startPoint x: 70, startPoint y: 31, endPoint x: 150, endPoint y: 30, distance: 79.4
click at [150, 30] on span "Perma Jack of St. Louis - STL-S" at bounding box center [119, 30] width 102 height 7
copy span "Perma Jack of St. Louis -"
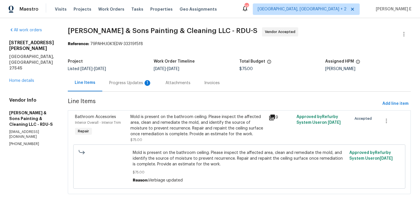
click at [135, 87] on div "Progress Updates 1" at bounding box center [130, 82] width 56 height 17
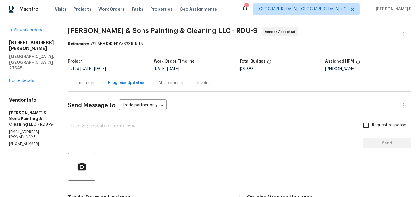
click at [88, 81] on div "Line Items" at bounding box center [85, 83] width 20 height 6
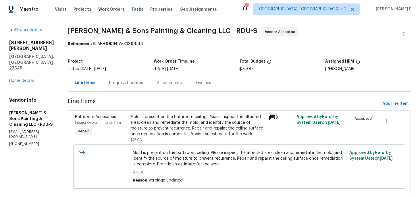
scroll to position [14, 0]
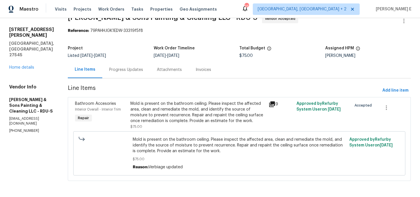
click at [169, 93] on span "Line Items" at bounding box center [224, 90] width 313 height 11
click at [160, 108] on div "Mold is present on the bathroom ceiling. Please inspect the affected area, clea…" at bounding box center [198, 112] width 135 height 23
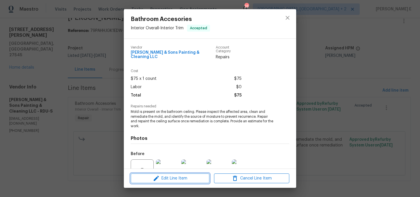
click at [165, 175] on span "Edit Line Item" at bounding box center [170, 178] width 75 height 7
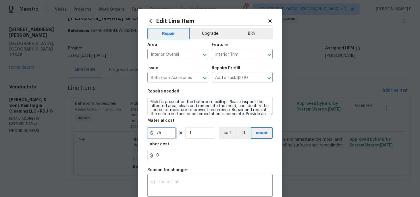
click at [160, 131] on input "75" at bounding box center [161, 133] width 29 height 12
type input "500"
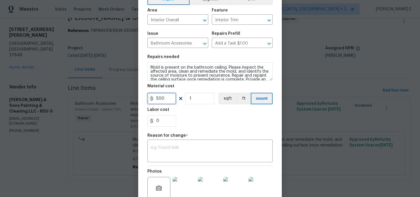
scroll to position [92, 0]
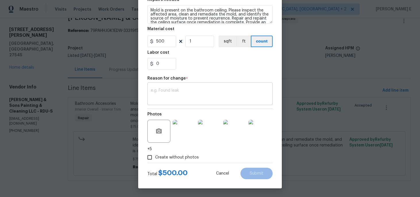
click at [219, 87] on div "x ​" at bounding box center [209, 94] width 125 height 21
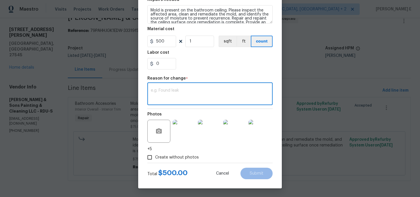
paste textarea "(KE) Updated cost per BR team approval."
type textarea "(KE) Updated cost per BR team approval."
click at [260, 176] on span "Submit" at bounding box center [257, 174] width 14 height 4
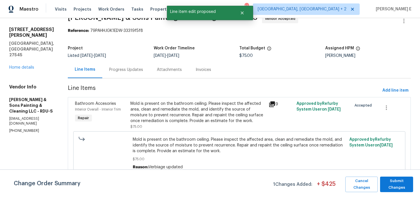
scroll to position [0, 0]
click at [398, 184] on span "Submit Changes" at bounding box center [396, 184] width 27 height 13
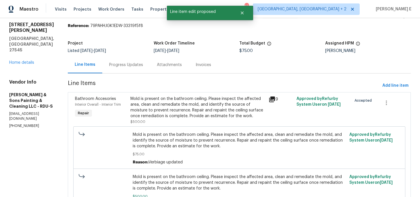
scroll to position [6, 0]
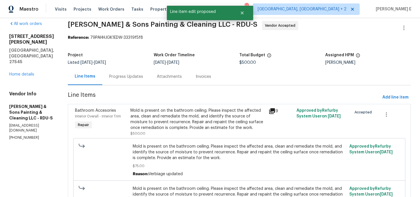
click at [124, 83] on div "Progress Updates" at bounding box center [126, 76] width 48 height 17
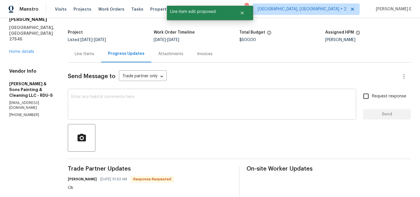
scroll to position [46, 0]
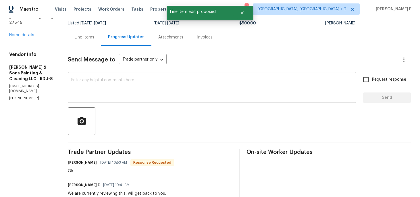
click at [147, 91] on textarea at bounding box center [212, 88] width 282 height 20
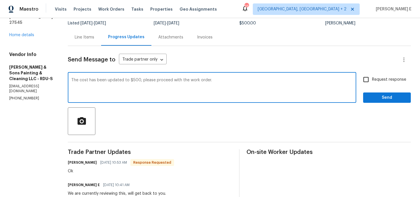
type textarea "The cost has been updated to $500, please proceed with the work order."
click at [377, 80] on span "Request response" at bounding box center [389, 80] width 34 height 6
click at [372, 80] on input "Request response" at bounding box center [366, 80] width 12 height 12
checkbox input "true"
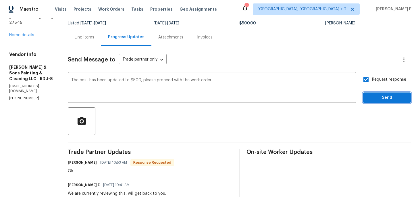
click at [379, 100] on span "Send" at bounding box center [387, 97] width 39 height 7
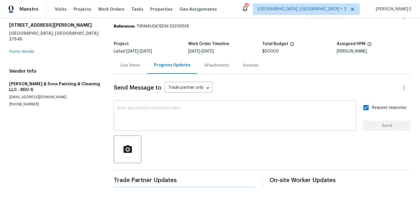
scroll to position [0, 0]
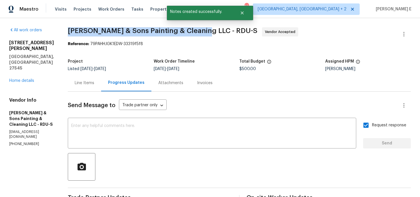
drag, startPoint x: 67, startPoint y: 33, endPoint x: 200, endPoint y: 31, distance: 132.3
click at [200, 31] on span "[PERSON_NAME] & Sons Painting & Cleaning LLC - RDU-S" at bounding box center [163, 30] width 190 height 7
copy span "[PERSON_NAME] & Sons Painting & Cleaning LLC -"
